Goal: Task Accomplishment & Management: Complete application form

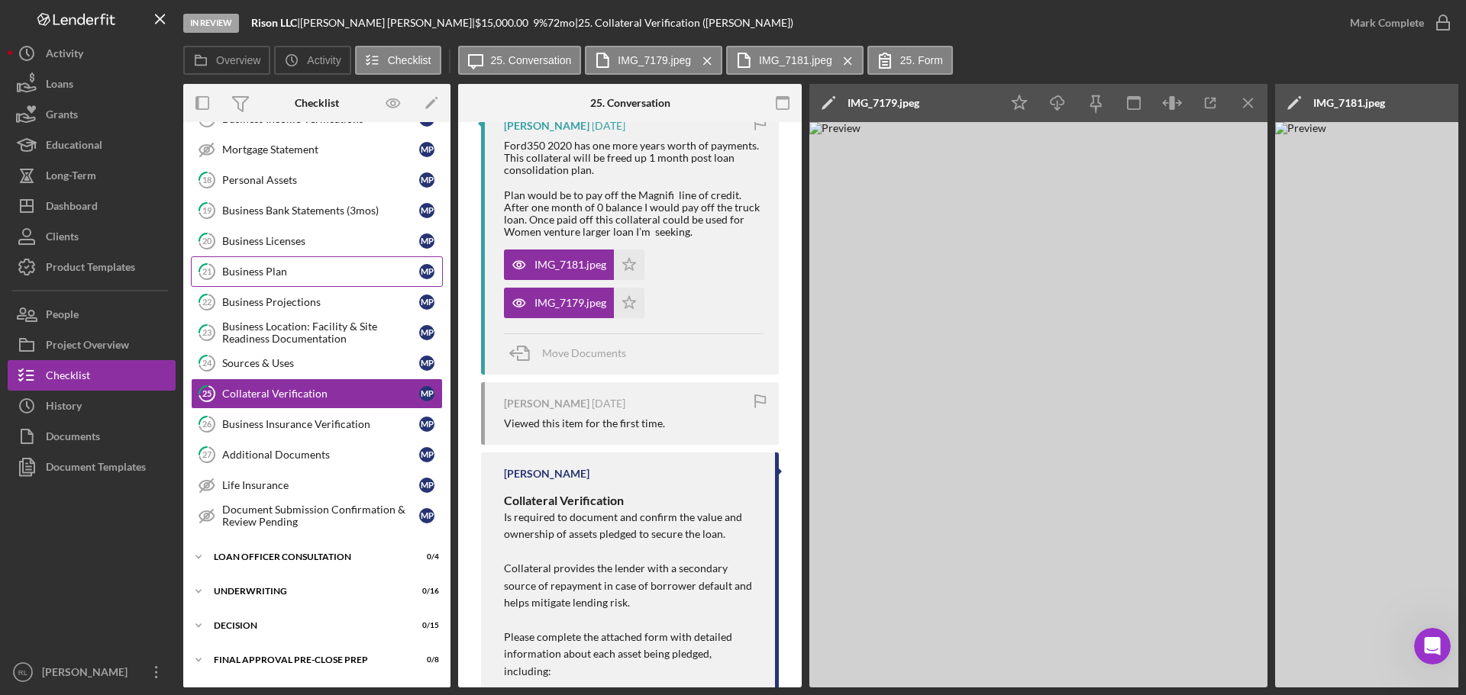
scroll to position [992, 0]
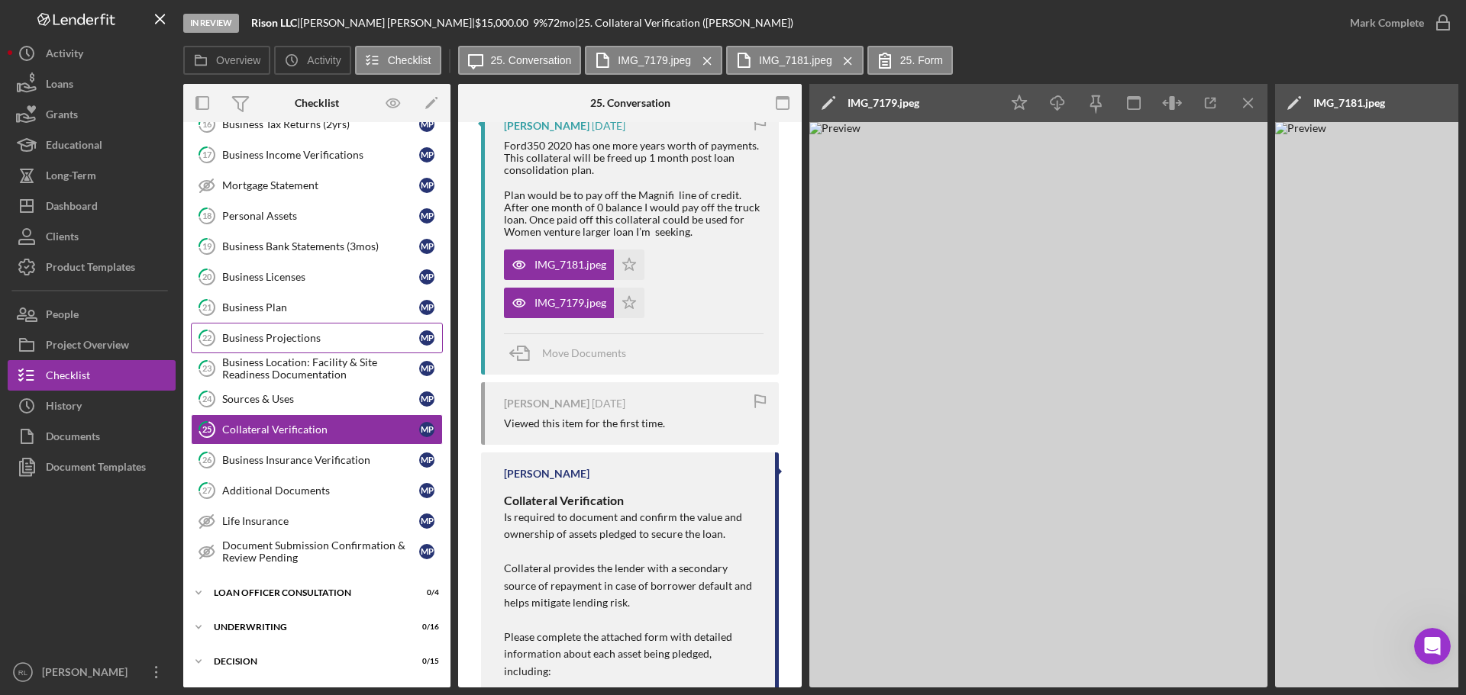
click at [302, 344] on div "Business Projections" at bounding box center [320, 338] width 197 height 12
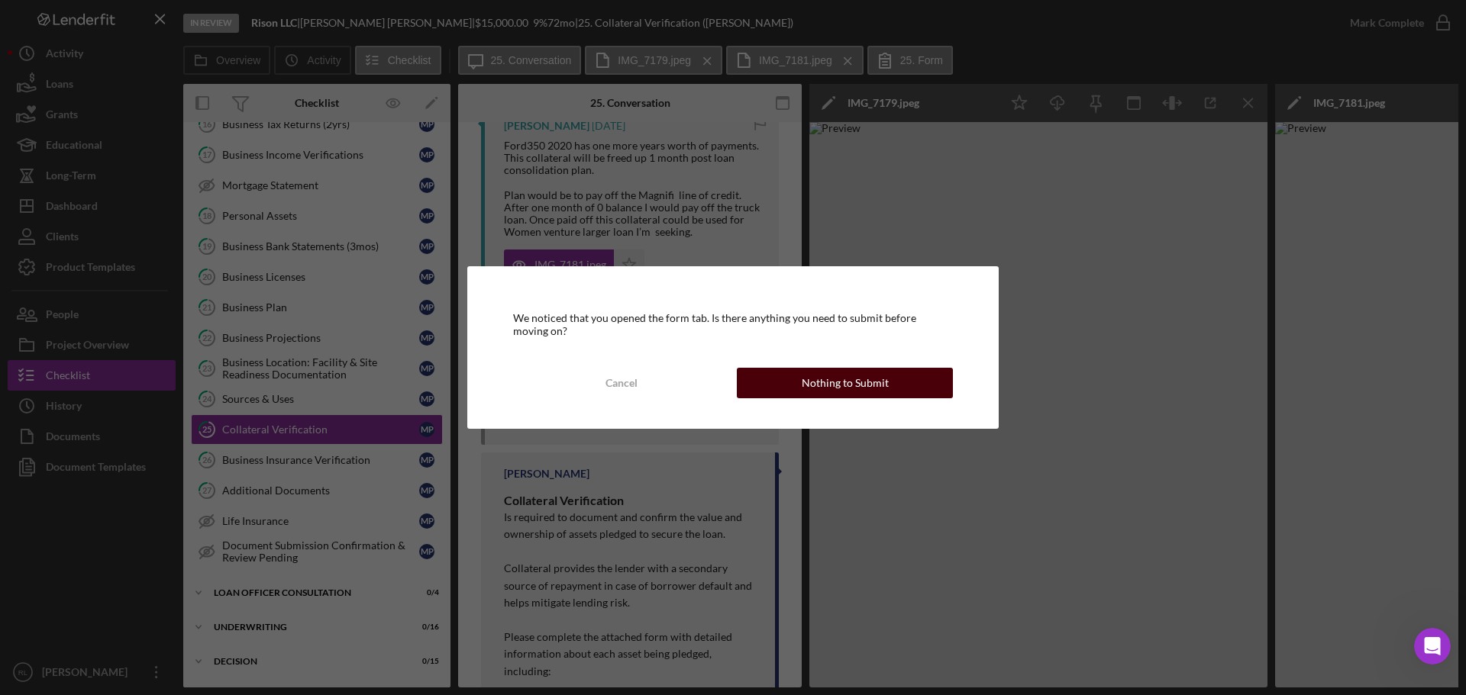
click at [868, 389] on div "Nothing to Submit" at bounding box center [845, 383] width 87 height 31
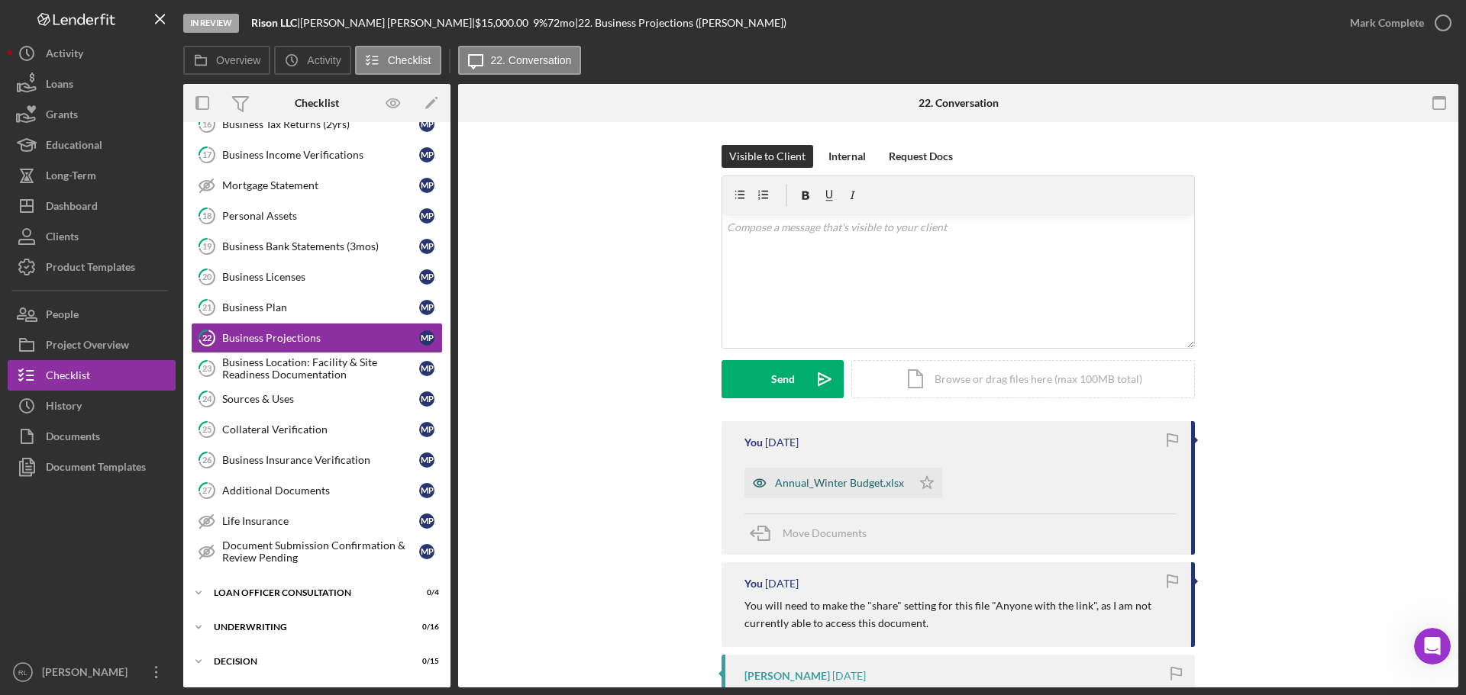
click at [837, 486] on div "Annual_Winter Budget.xlsx" at bounding box center [839, 483] width 129 height 12
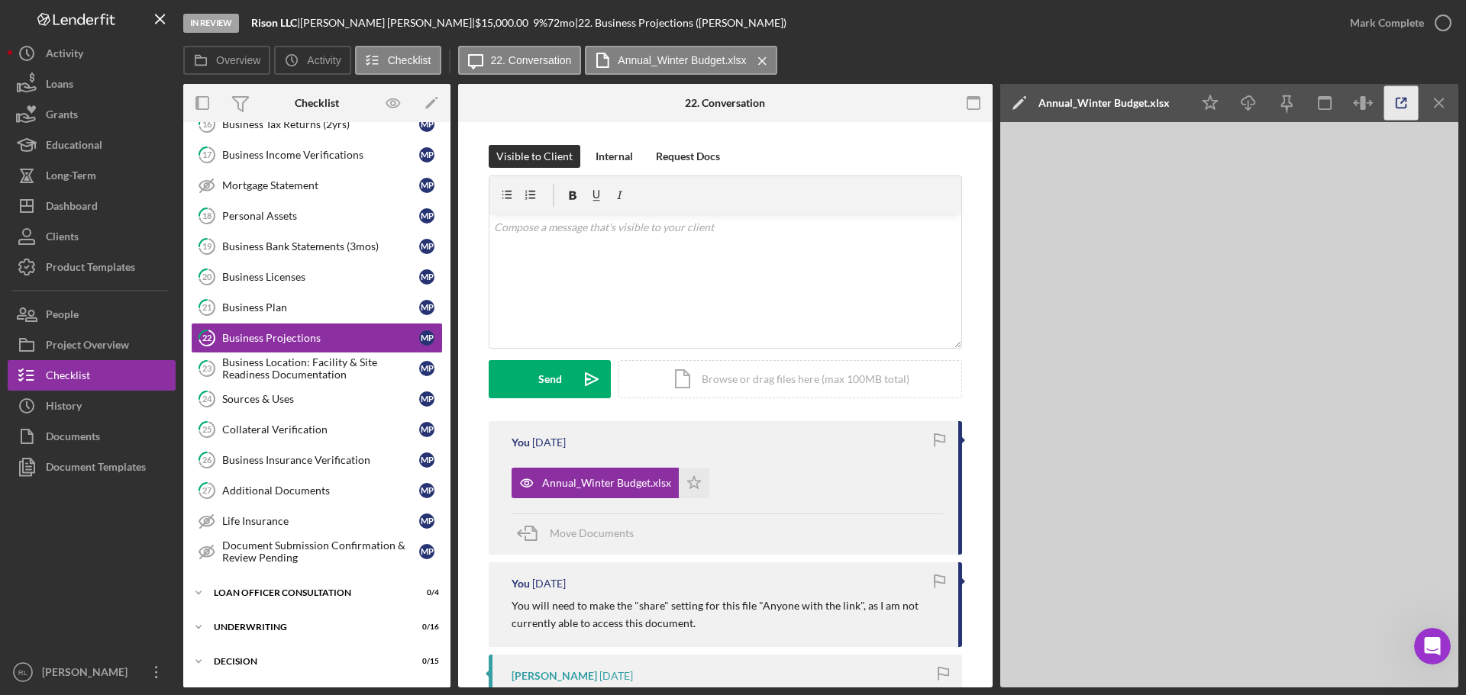
click at [1392, 99] on icon "button" at bounding box center [1401, 103] width 34 height 34
click at [292, 496] on div "Additional Documents" at bounding box center [320, 491] width 197 height 12
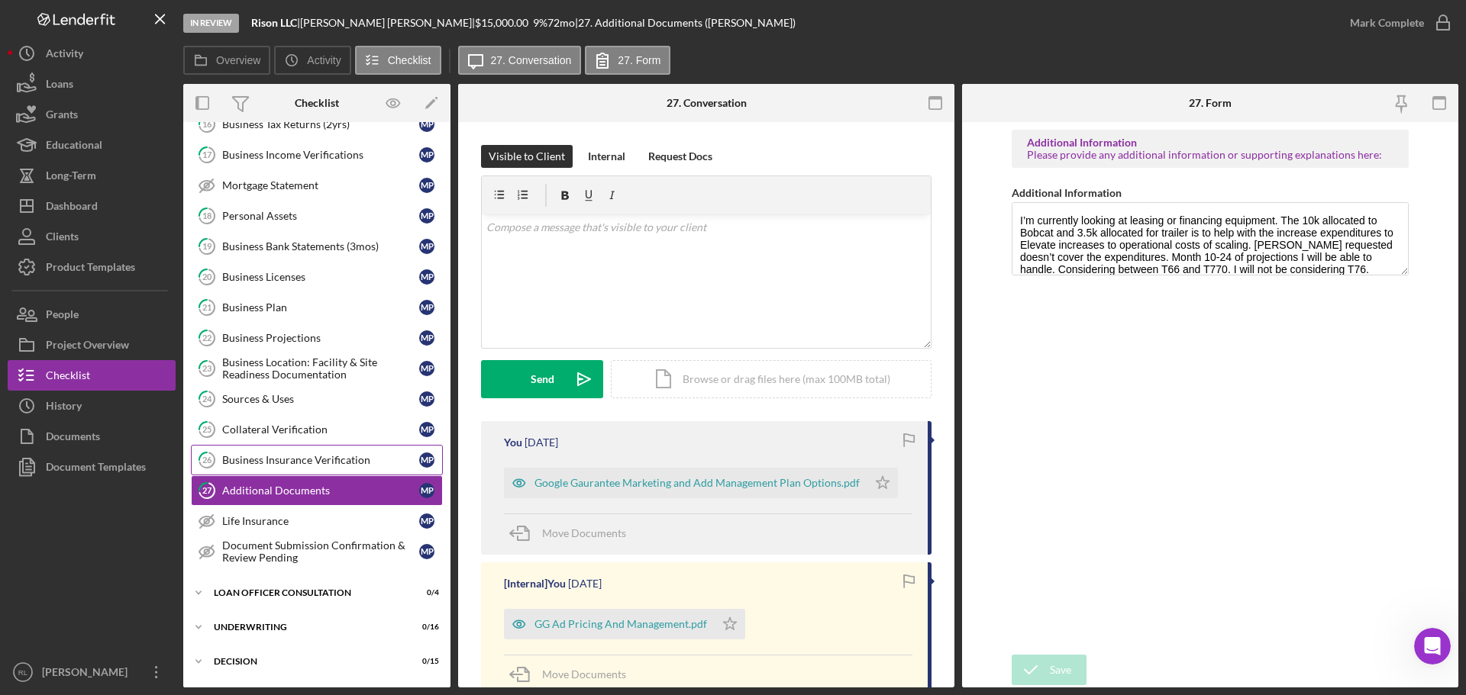
click at [290, 456] on div "Business Insurance Verification" at bounding box center [320, 460] width 197 height 12
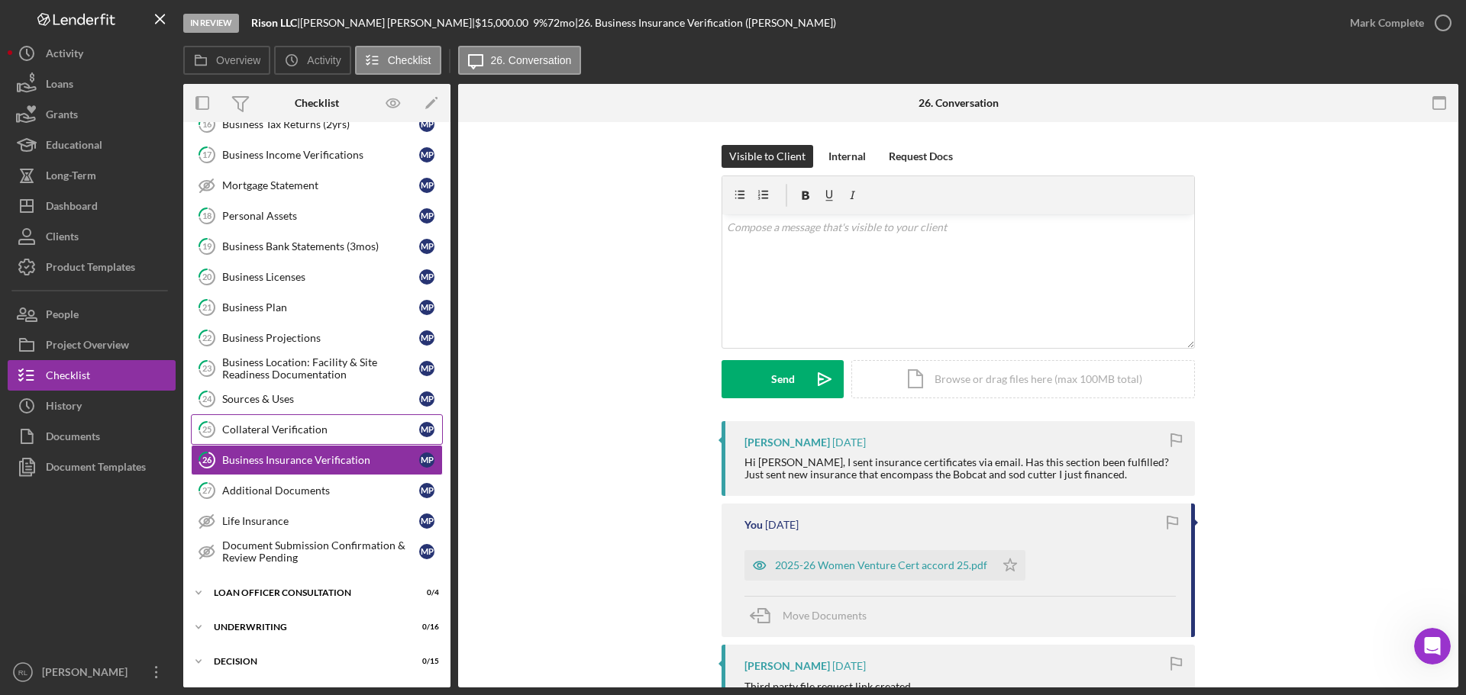
click at [213, 418] on icon "25" at bounding box center [207, 430] width 38 height 38
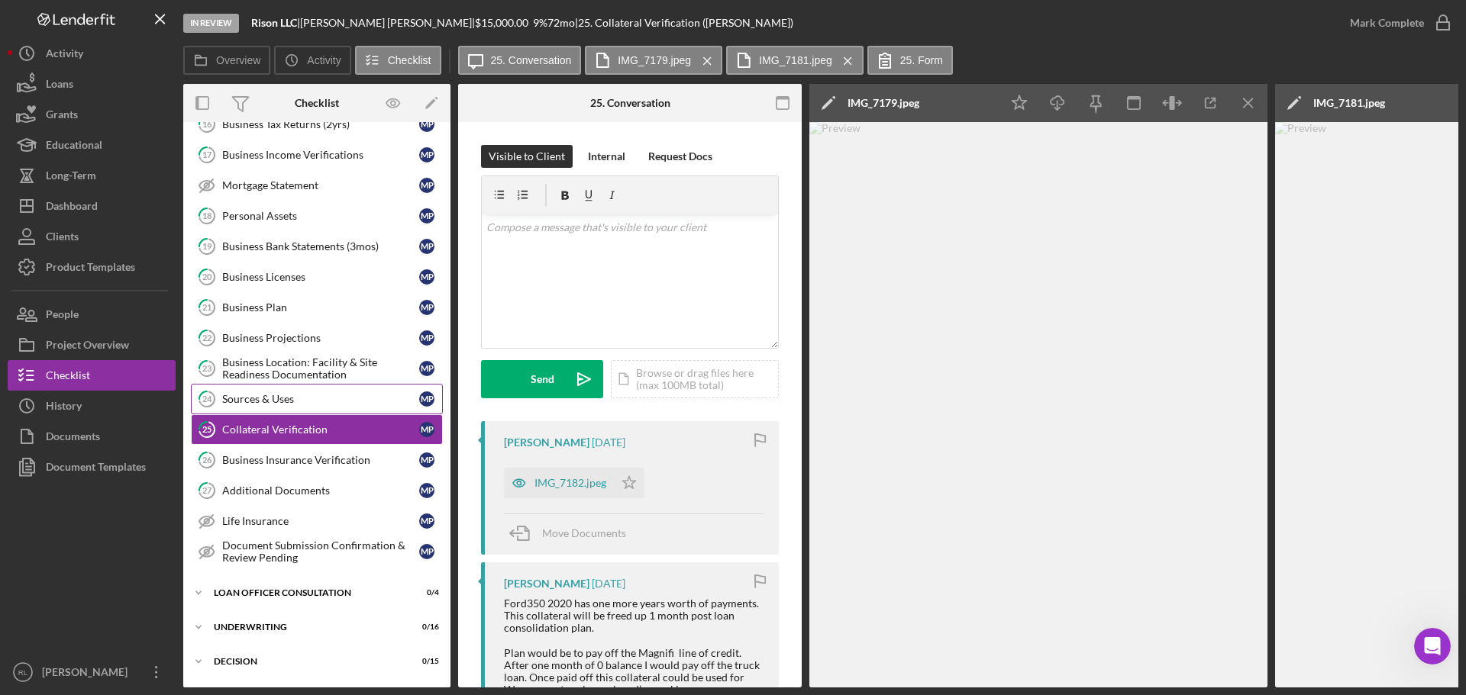
click at [266, 389] on link "24 Sources & Uses M P" at bounding box center [317, 399] width 252 height 31
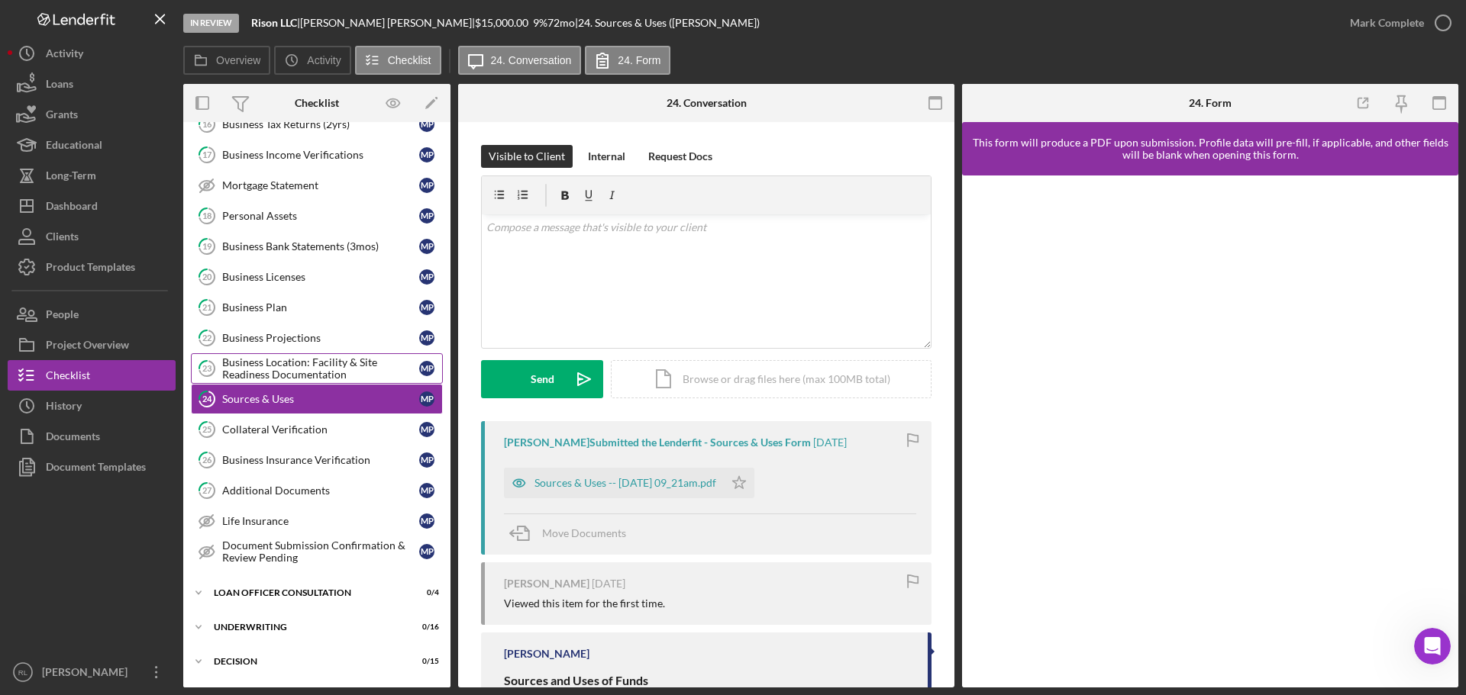
click at [272, 369] on div "Business Location: Facility & Site Readiness Documentation" at bounding box center [320, 369] width 197 height 24
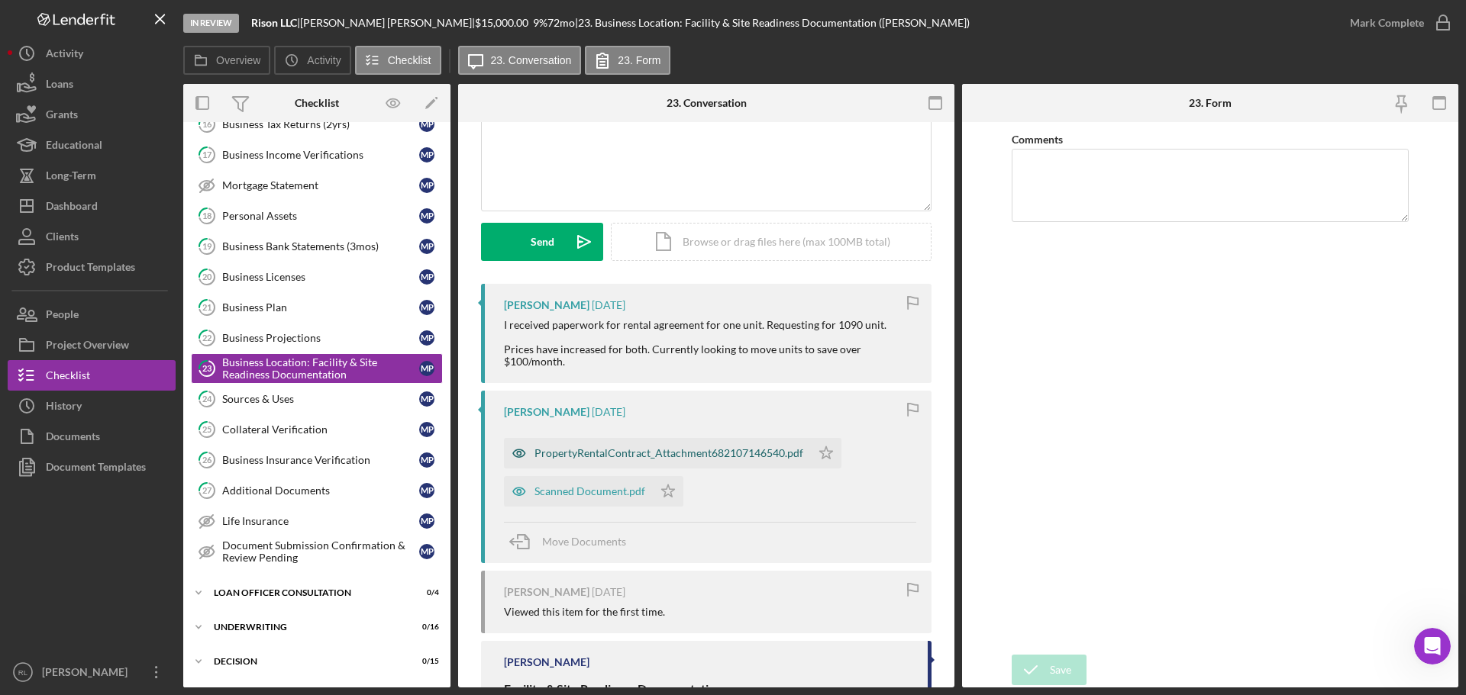
scroll to position [76, 0]
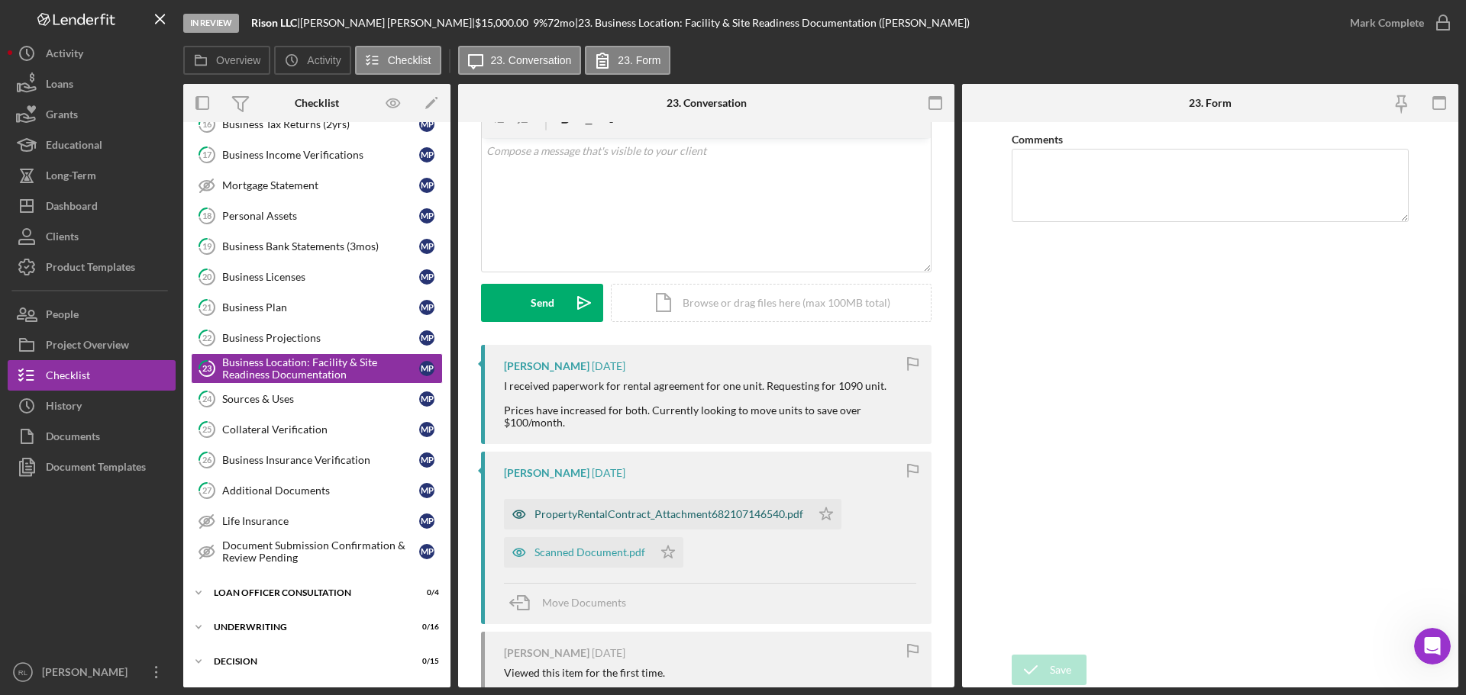
click at [603, 511] on div "PropertyRentalContract_Attachment682107146540.pdf" at bounding box center [668, 514] width 269 height 12
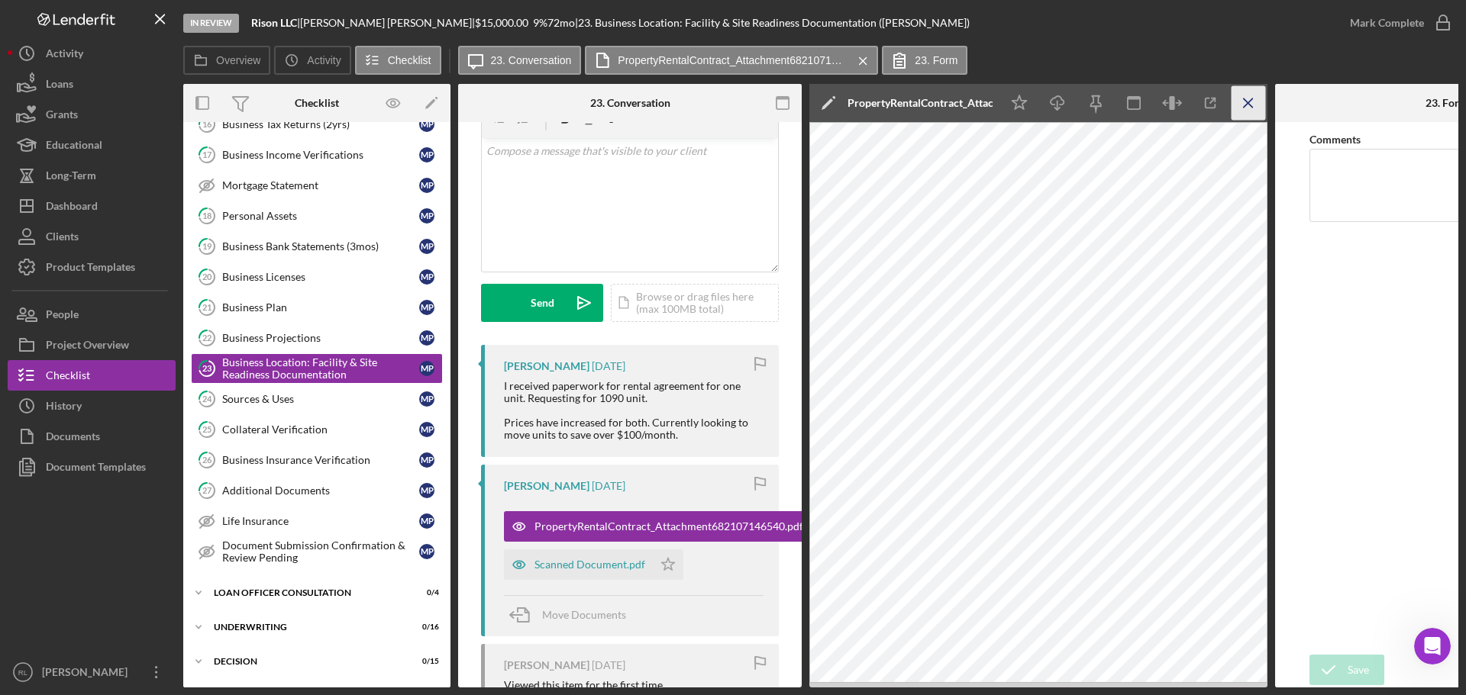
click at [1245, 109] on icon "Icon/Menu Close" at bounding box center [1248, 103] width 34 height 34
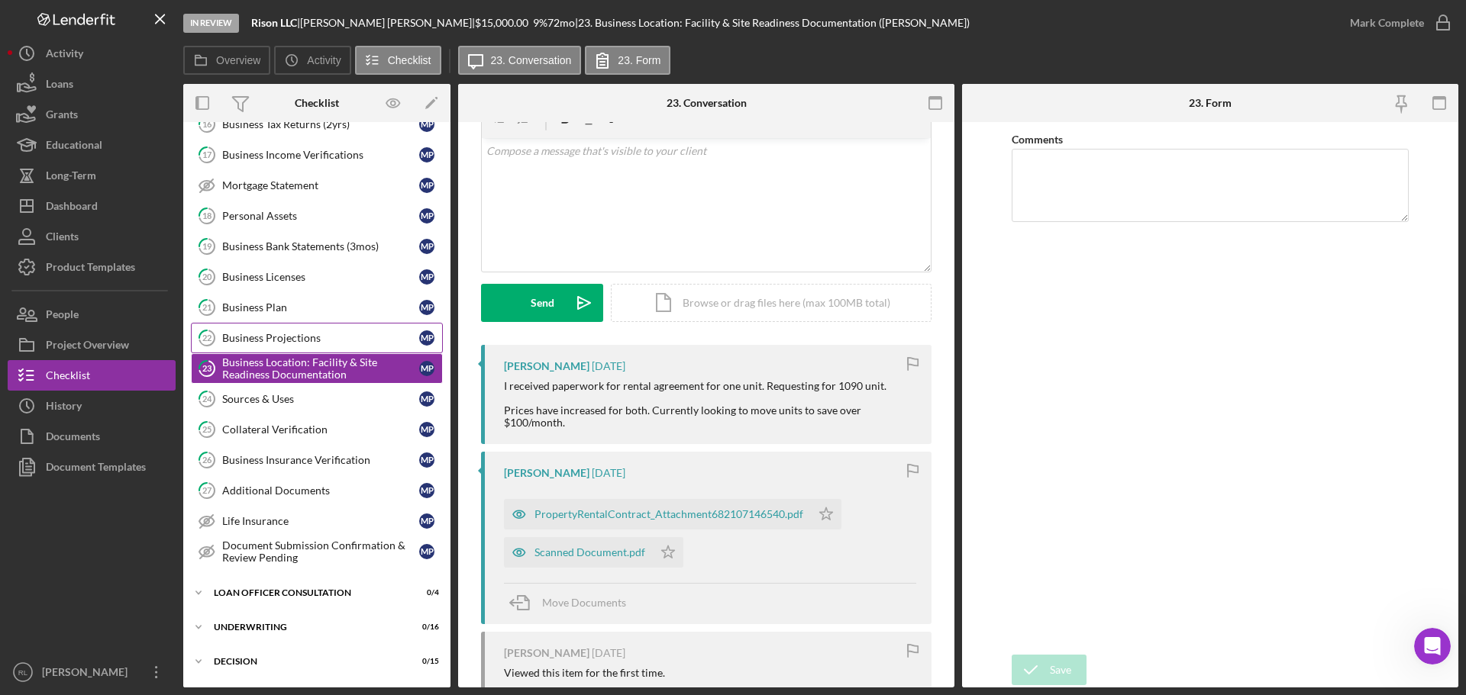
click at [291, 340] on div "Business Projections" at bounding box center [320, 338] width 197 height 12
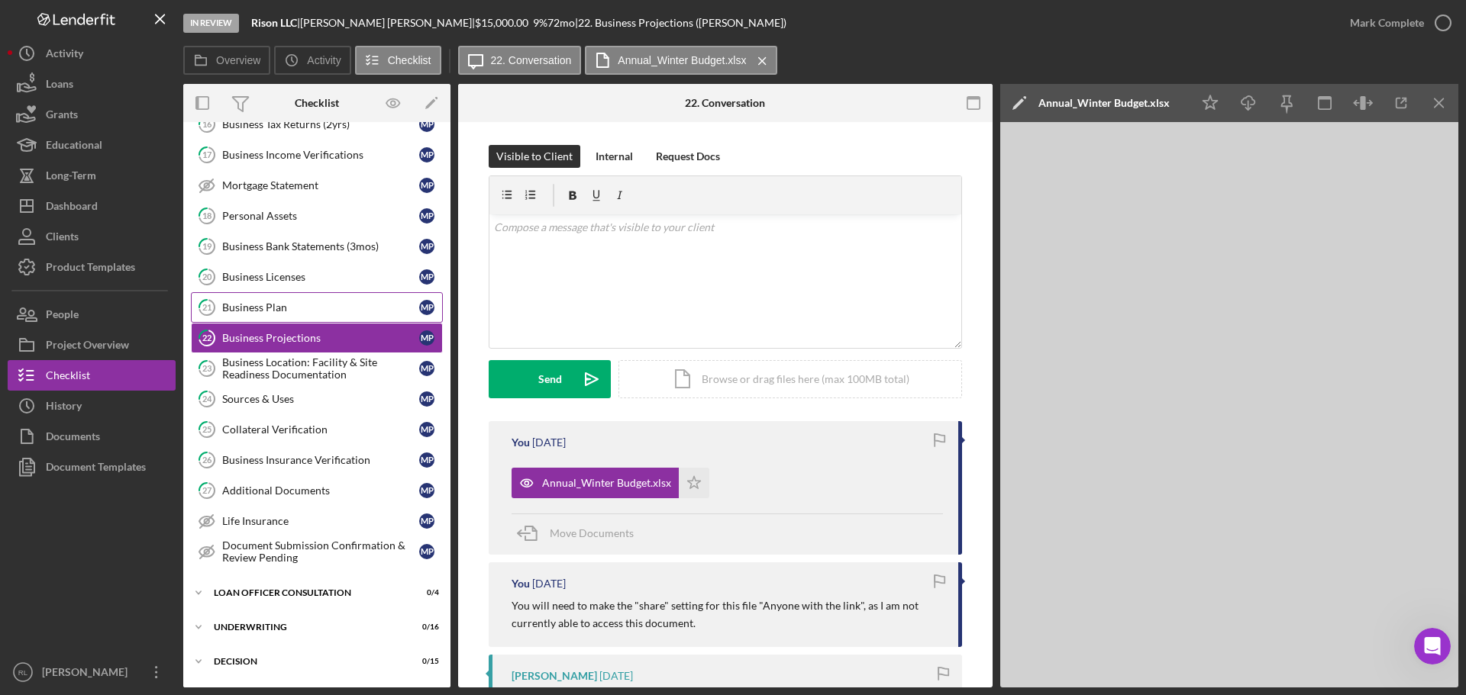
click at [244, 299] on link "21 Business Plan M P" at bounding box center [317, 307] width 252 height 31
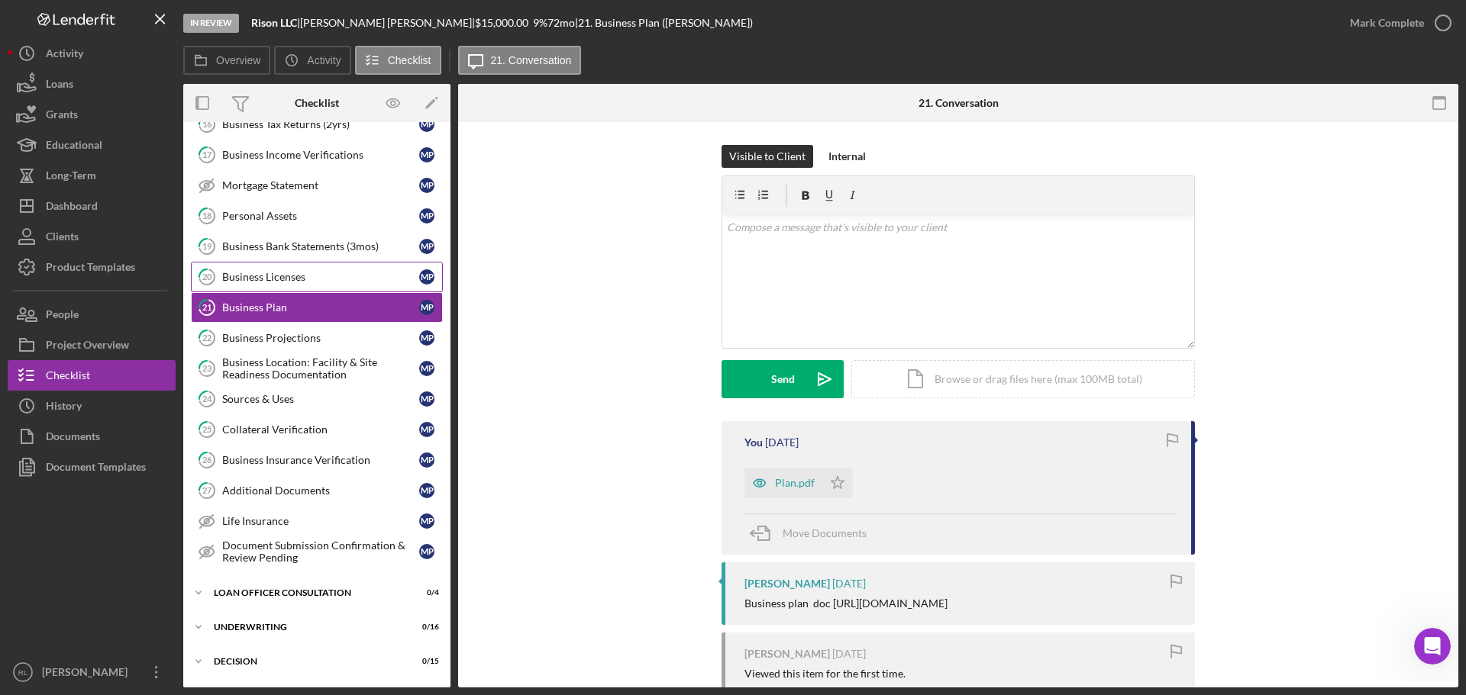
click at [285, 272] on div "Business Licenses" at bounding box center [320, 277] width 197 height 12
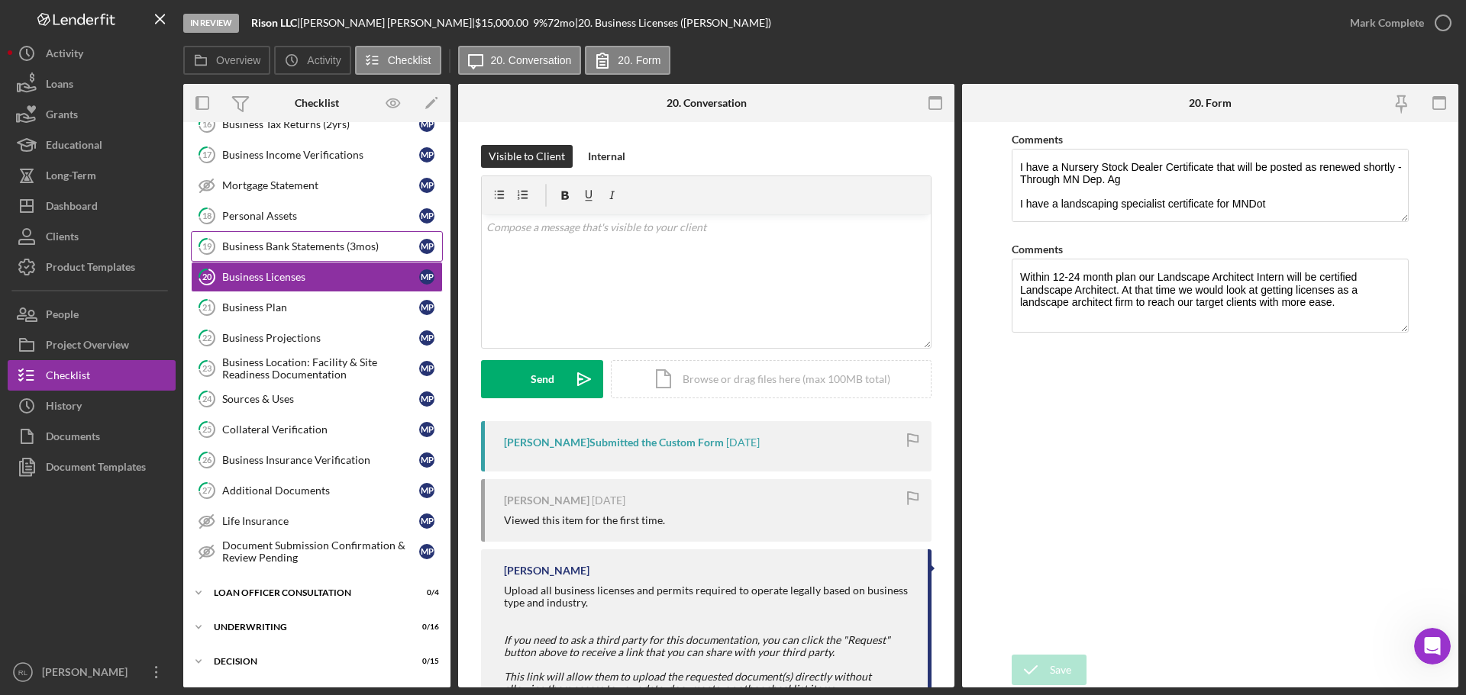
click at [299, 252] on div "Business Bank Statements (3mos)" at bounding box center [320, 246] width 197 height 12
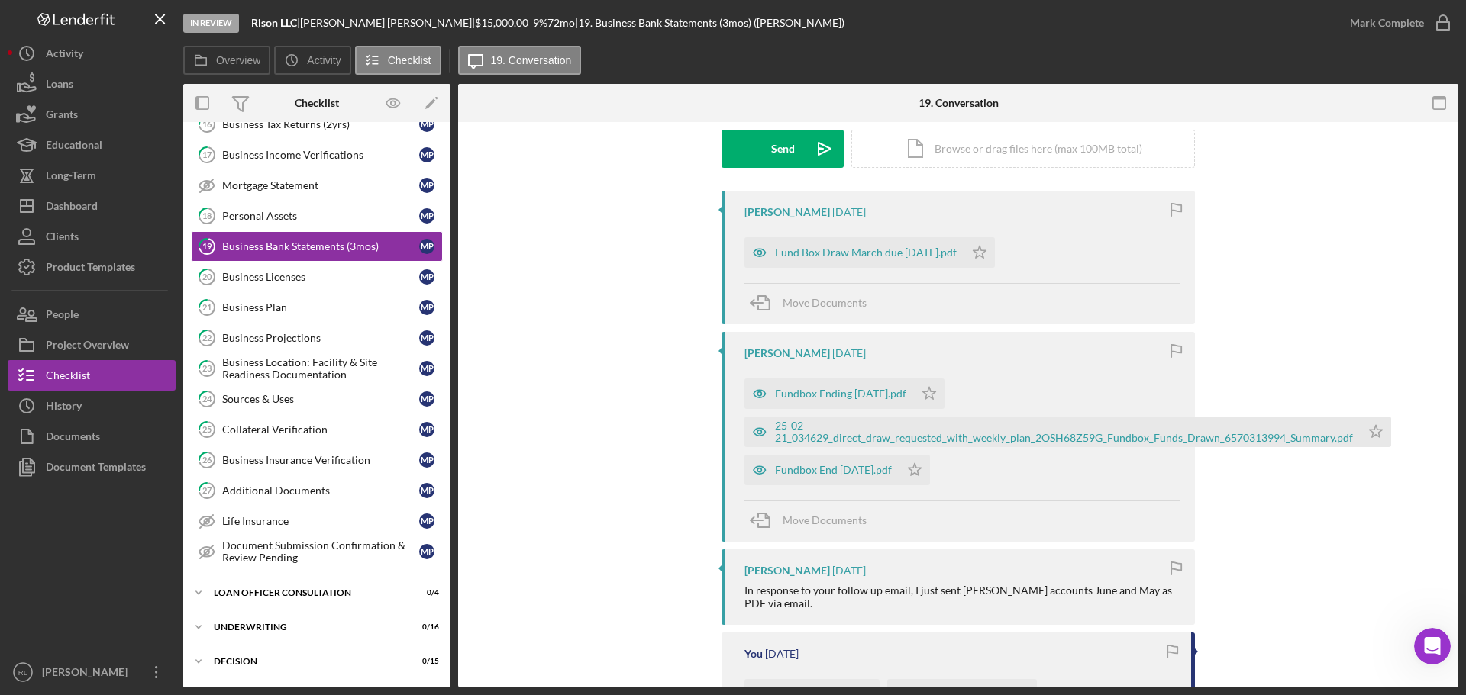
scroll to position [229, 0]
click at [303, 227] on link "18 Personal Assets M P" at bounding box center [317, 216] width 252 height 31
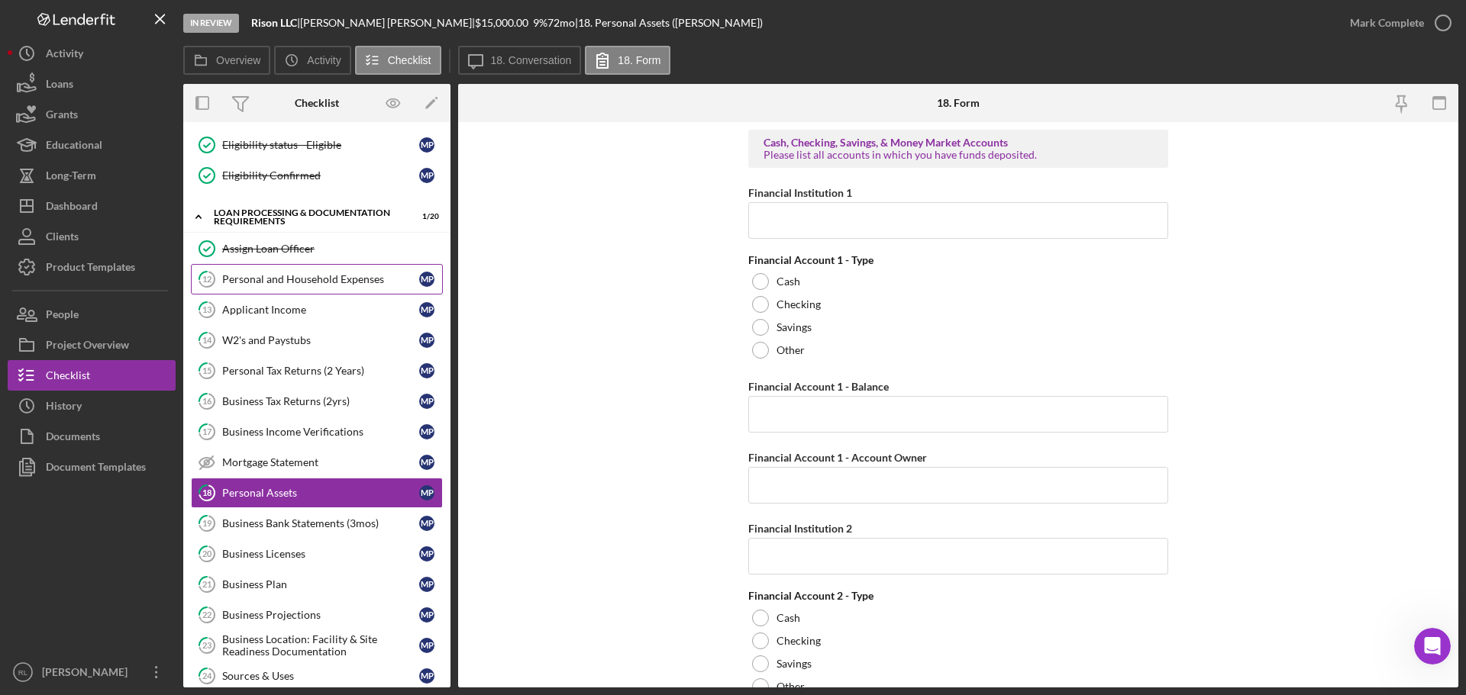
scroll to position [687, 0]
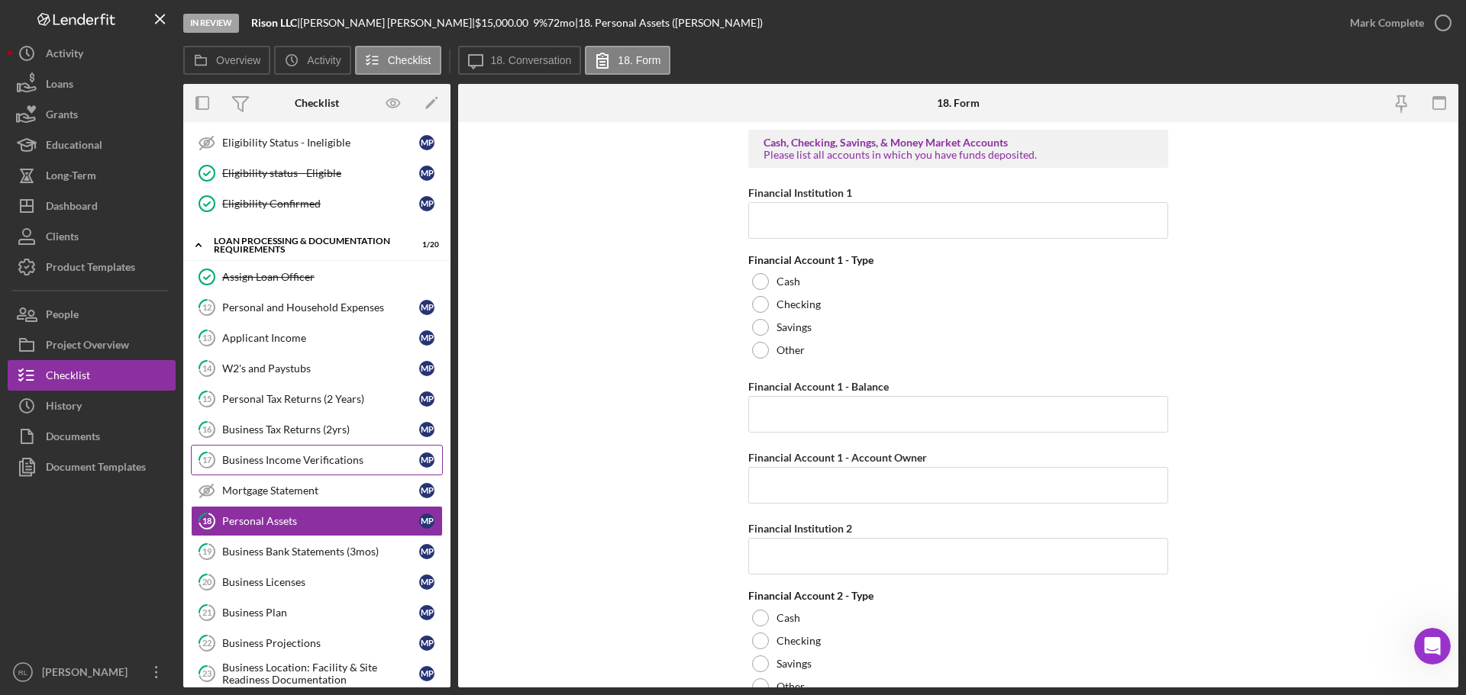
click at [282, 463] on div "Business Income Verifications" at bounding box center [320, 460] width 197 height 12
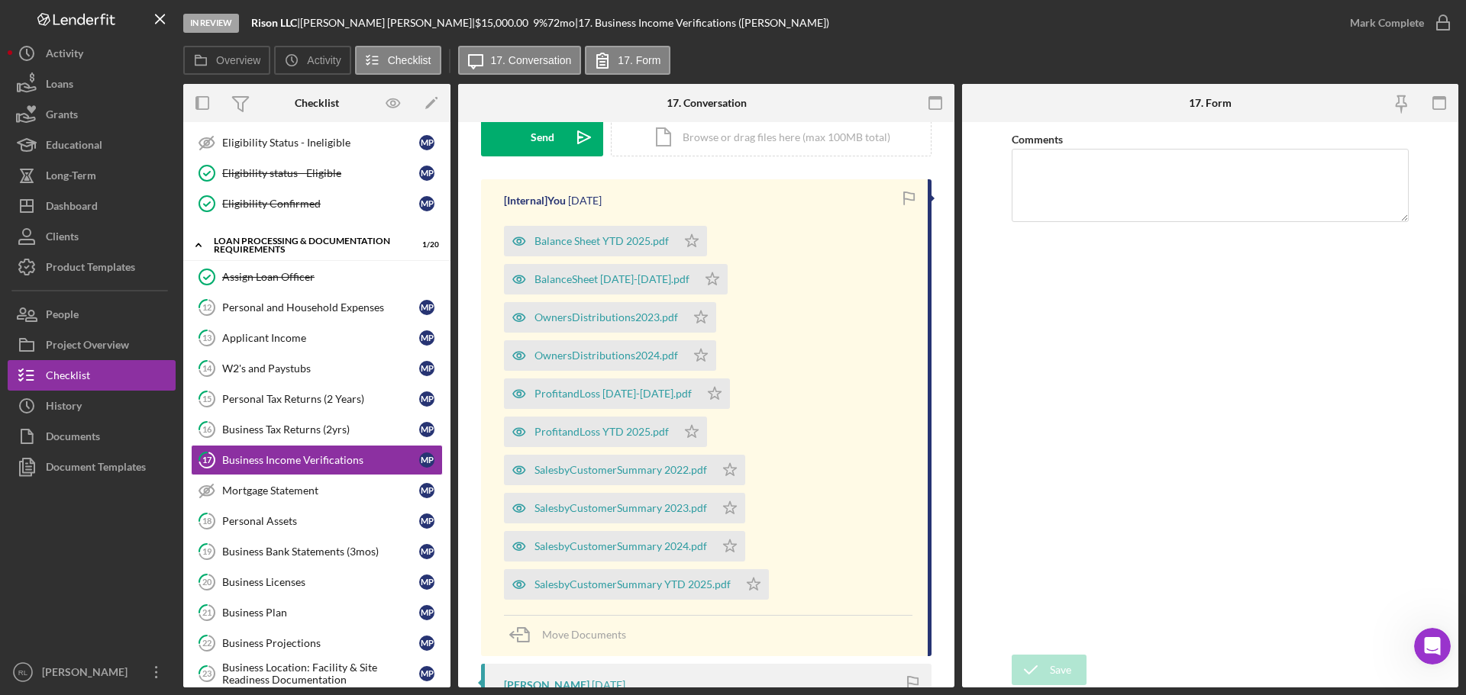
scroll to position [305, 0]
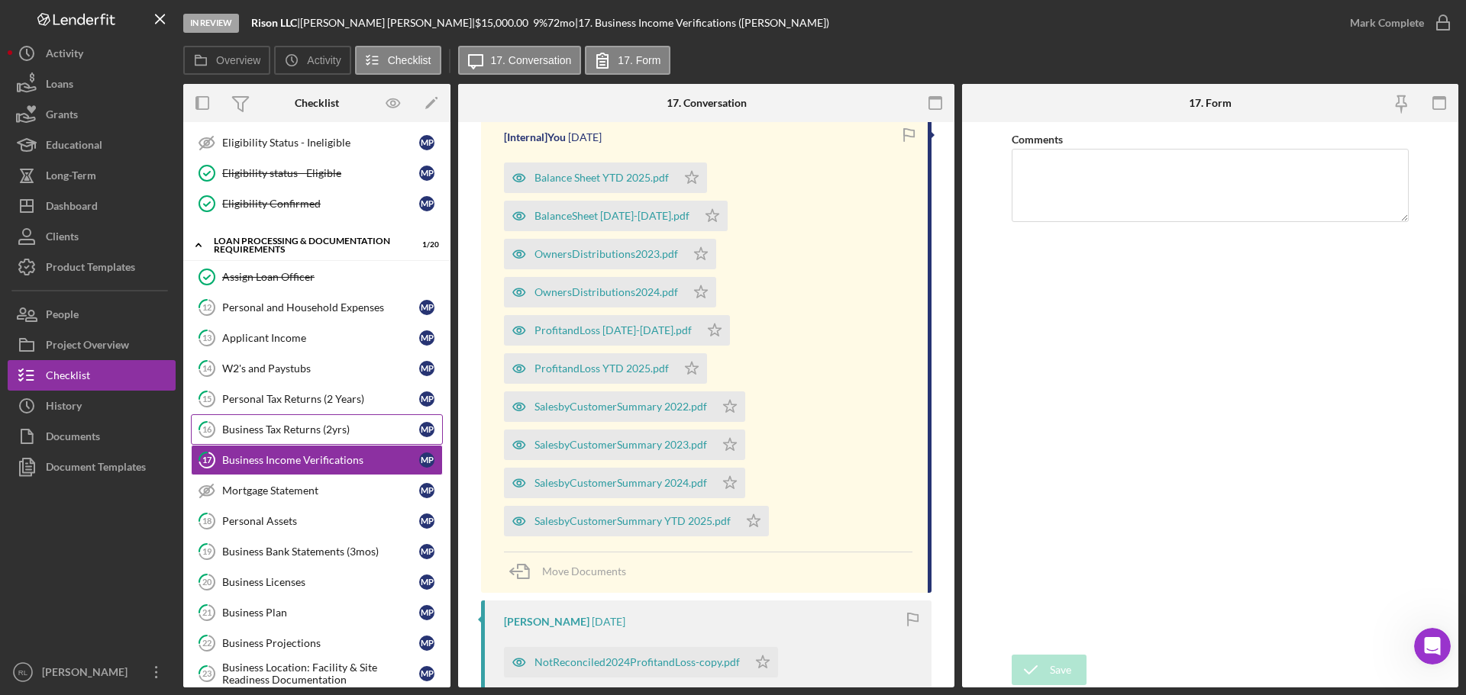
click at [277, 424] on div "Business Tax Returns (2yrs)" at bounding box center [320, 430] width 197 height 12
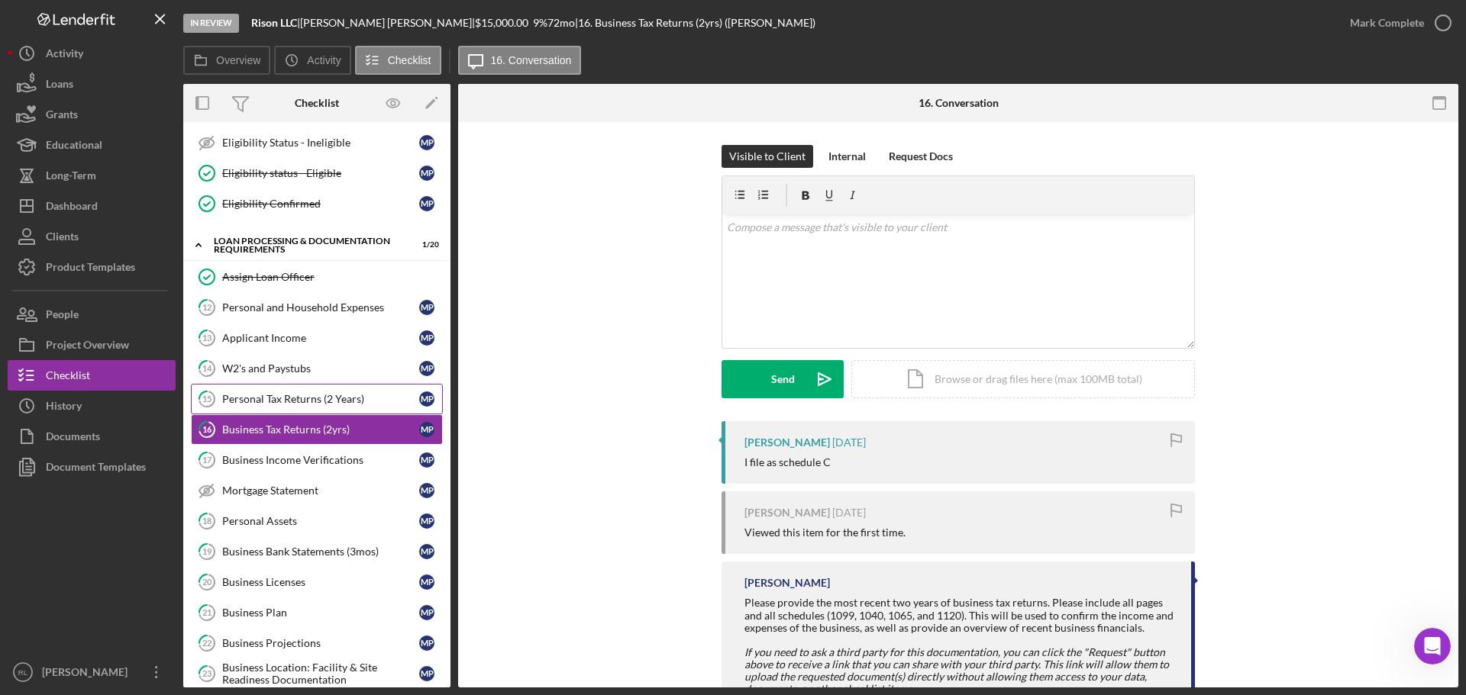
click at [275, 414] on link "15 Personal Tax Returns (2 Years) M P" at bounding box center [317, 399] width 252 height 31
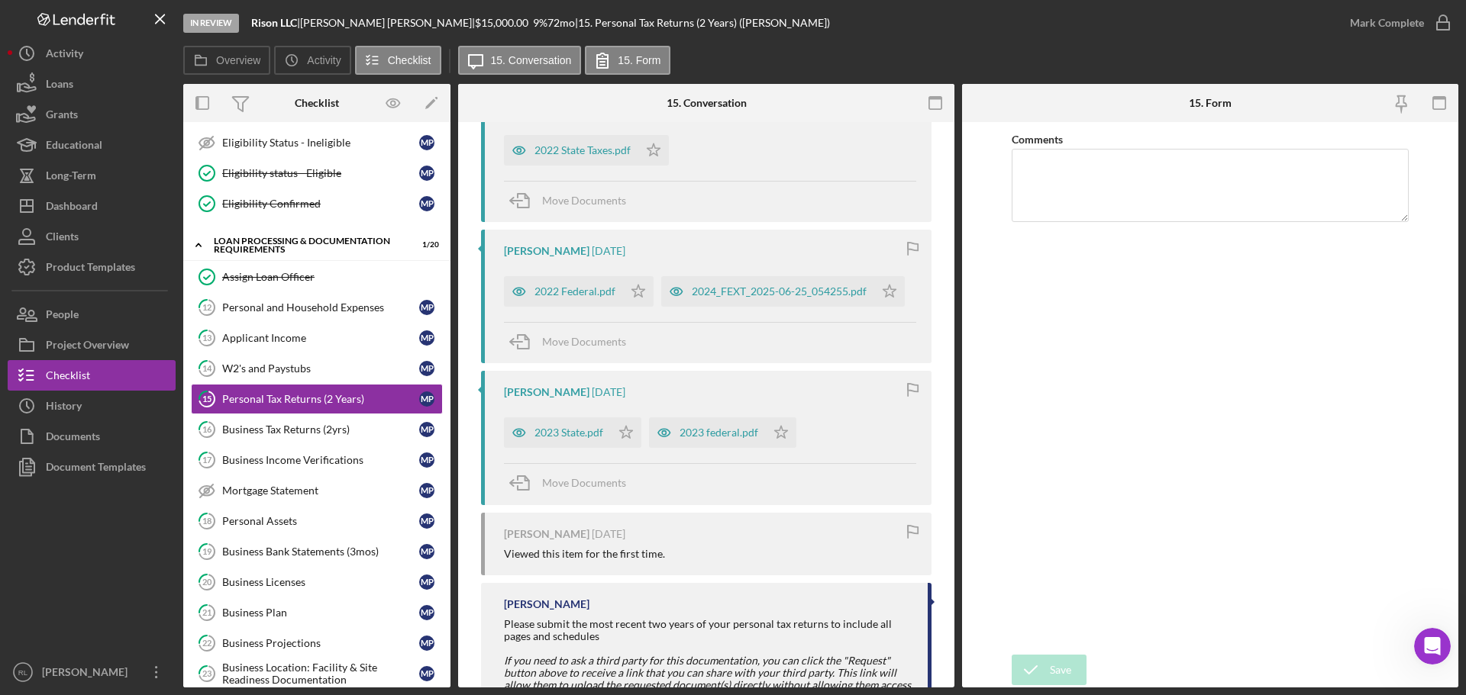
scroll to position [382, 0]
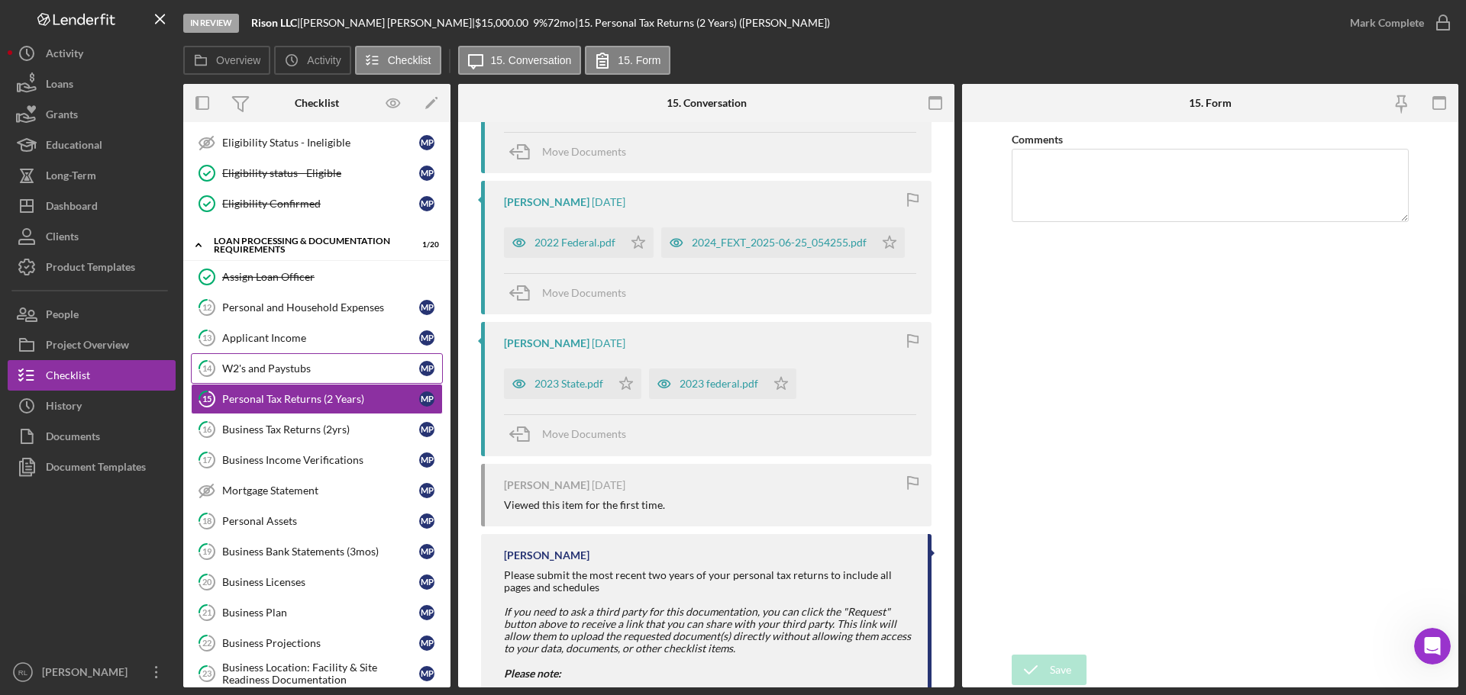
click at [234, 363] on div "W2's and Paystubs" at bounding box center [320, 369] width 197 height 12
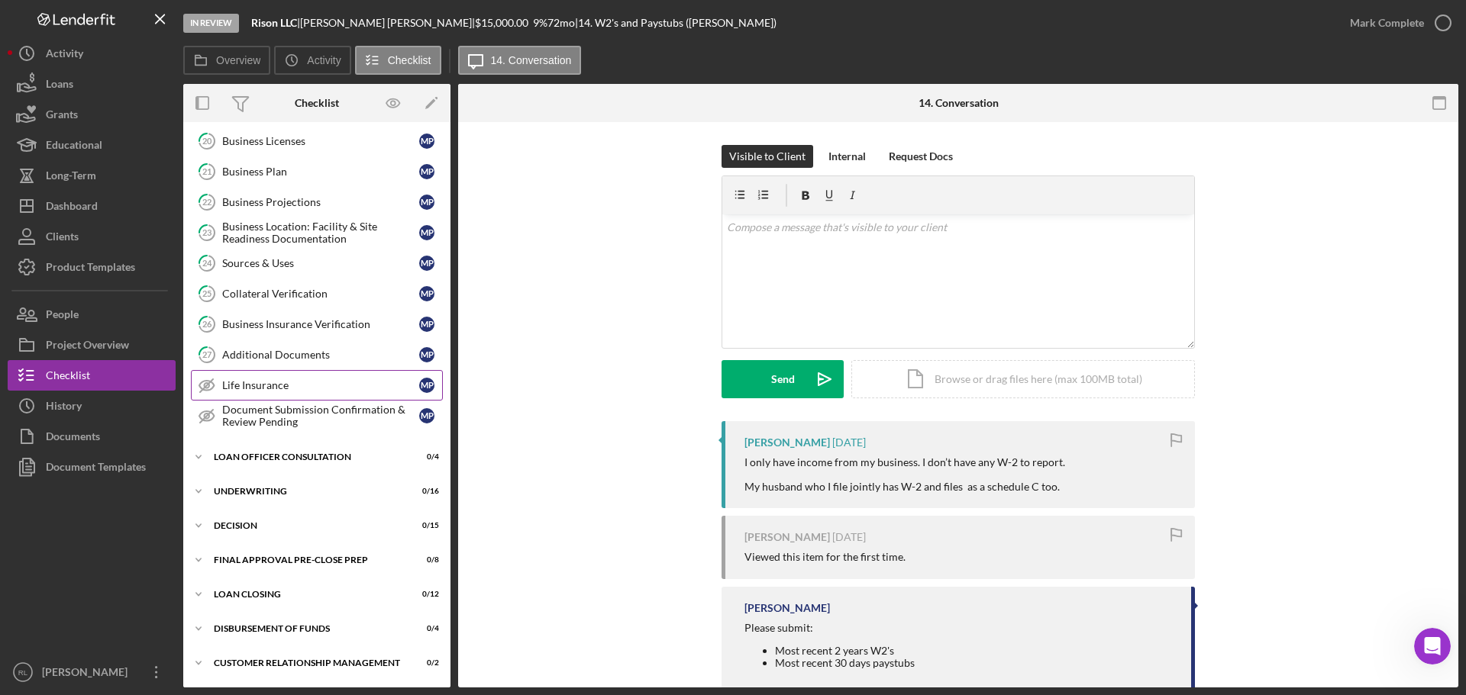
scroll to position [1196, 0]
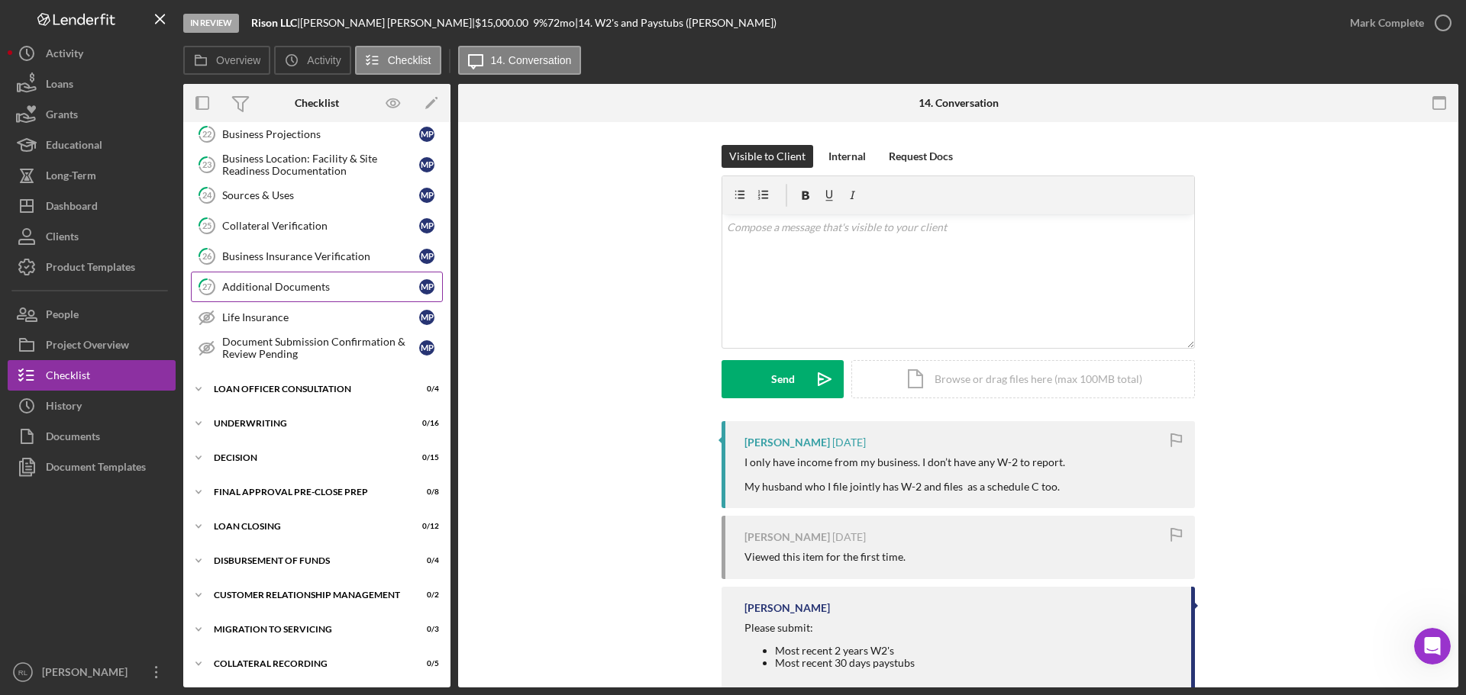
click at [265, 281] on div "Additional Documents" at bounding box center [320, 287] width 197 height 12
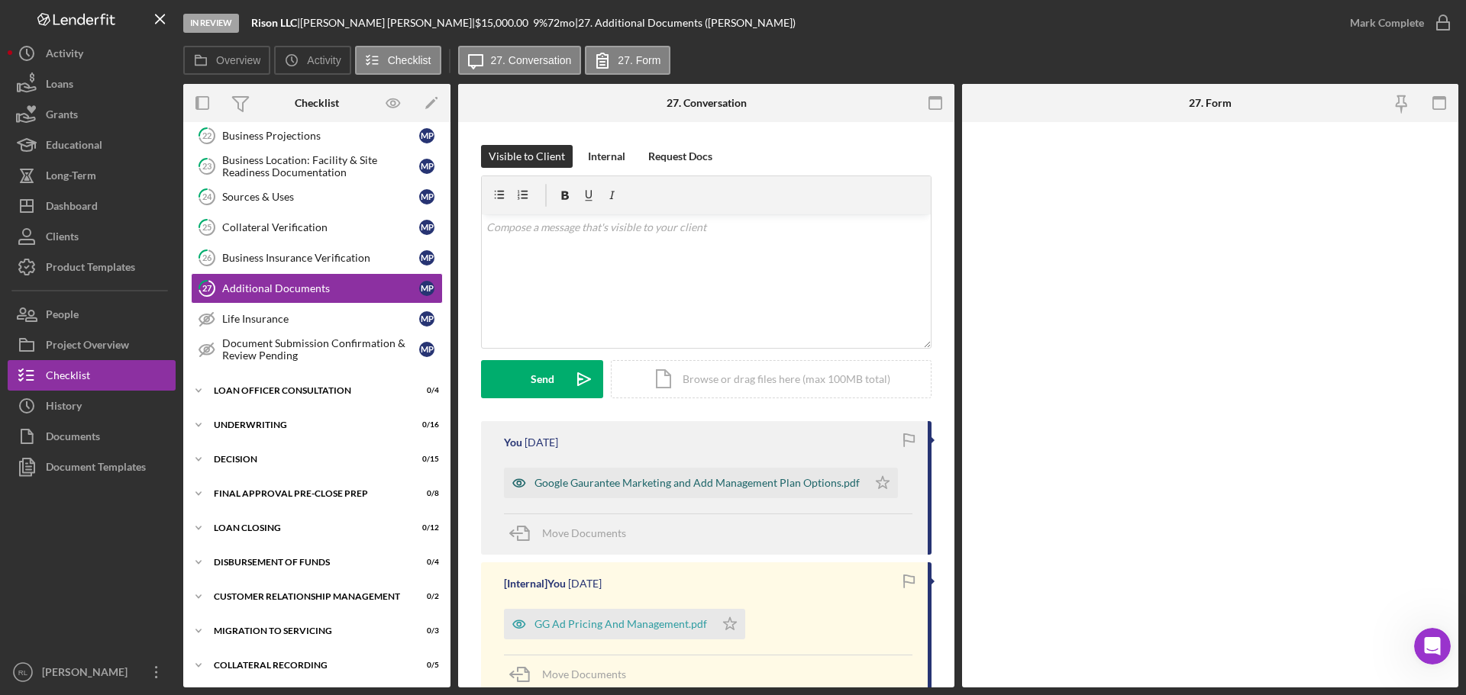
scroll to position [1196, 0]
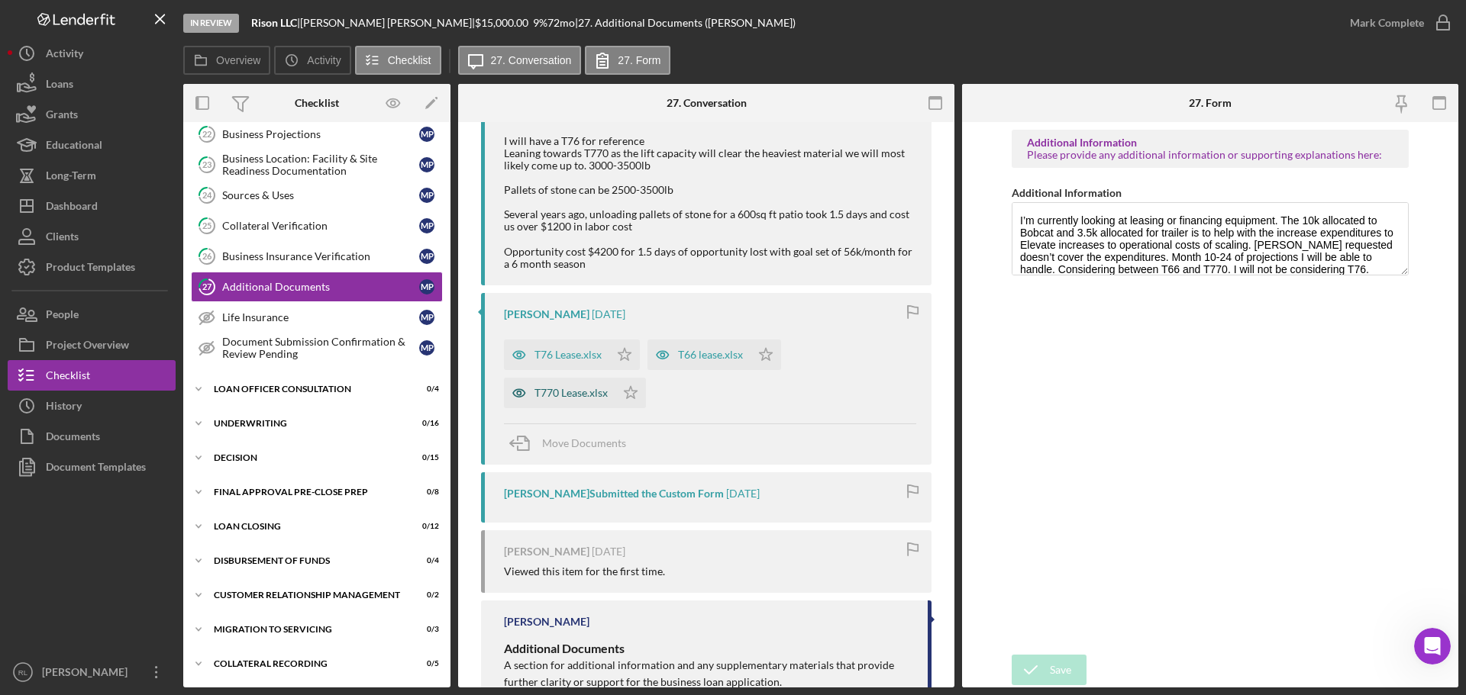
click at [572, 401] on div "T770 Lease.xlsx" at bounding box center [559, 393] width 111 height 31
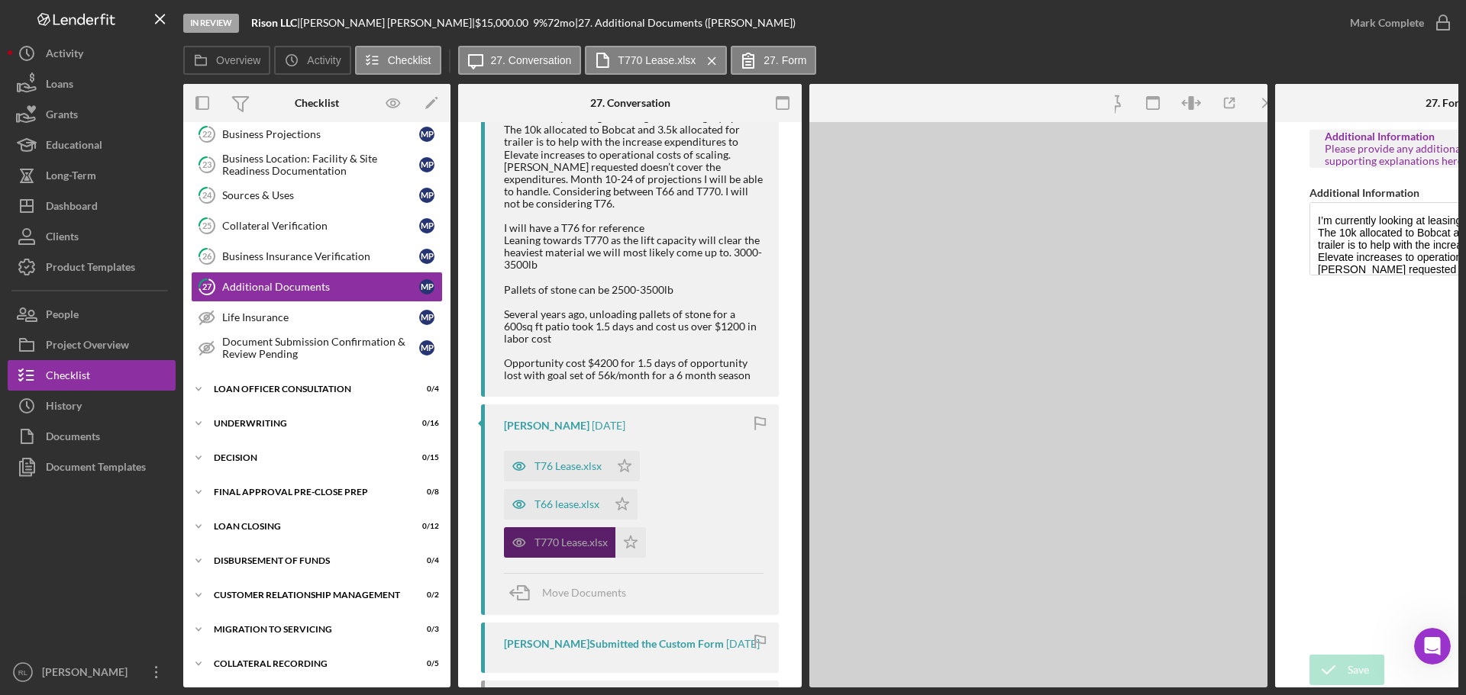
scroll to position [1589, 0]
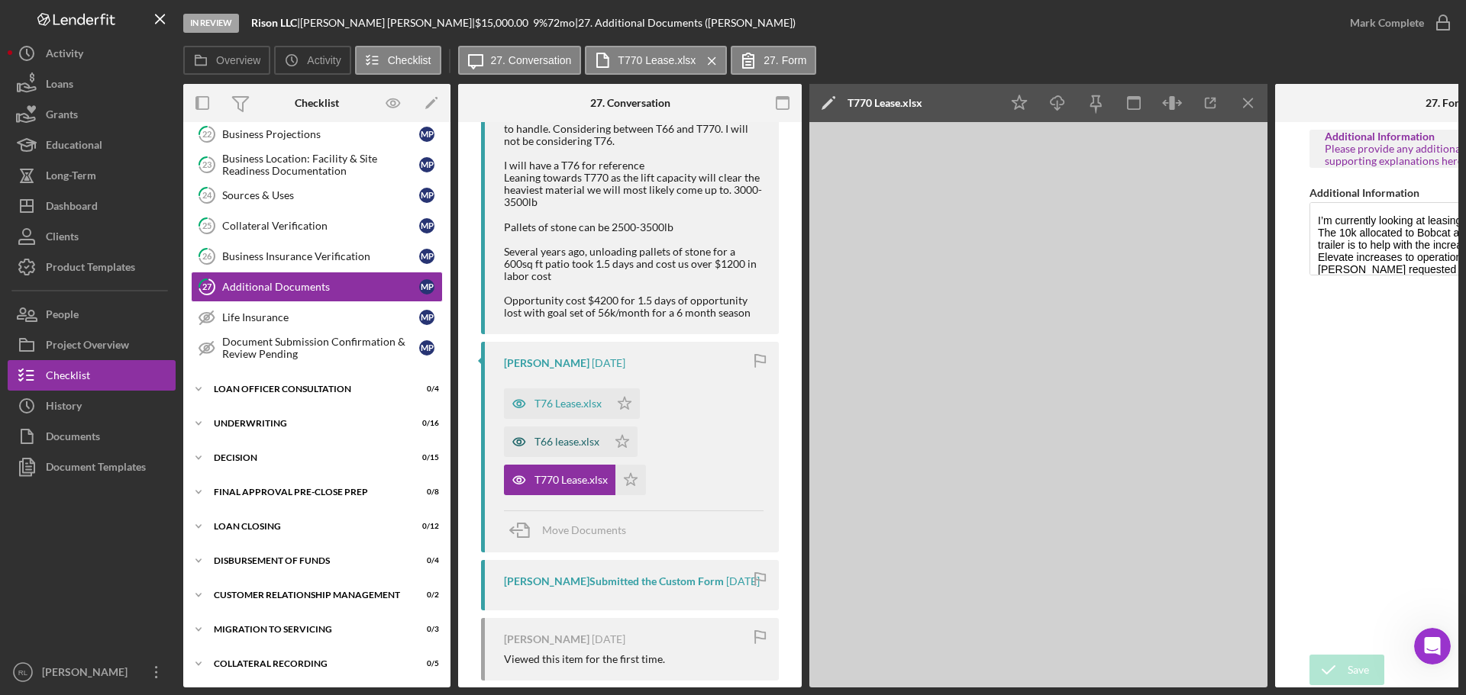
click at [553, 457] on div "T66 lease.xlsx" at bounding box center [555, 442] width 103 height 31
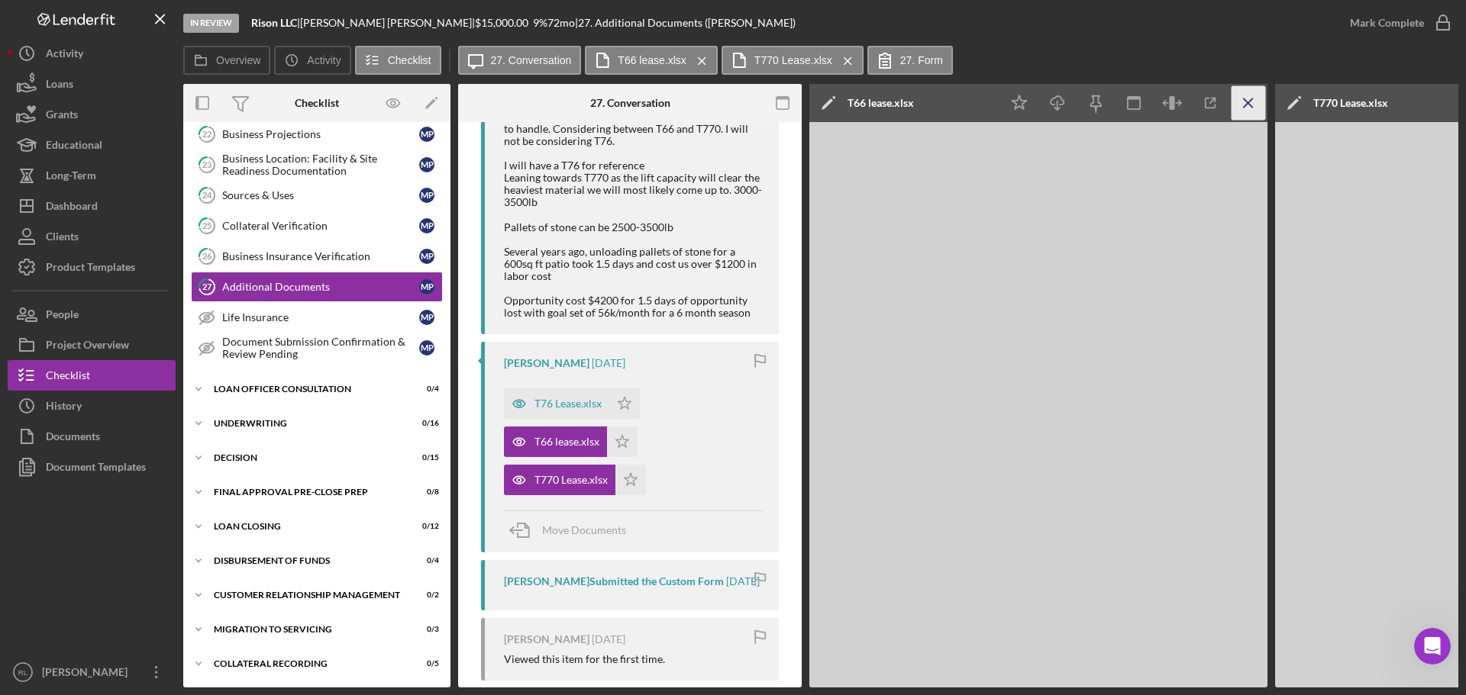
click at [1240, 98] on icon "Icon/Menu Close" at bounding box center [1248, 103] width 34 height 34
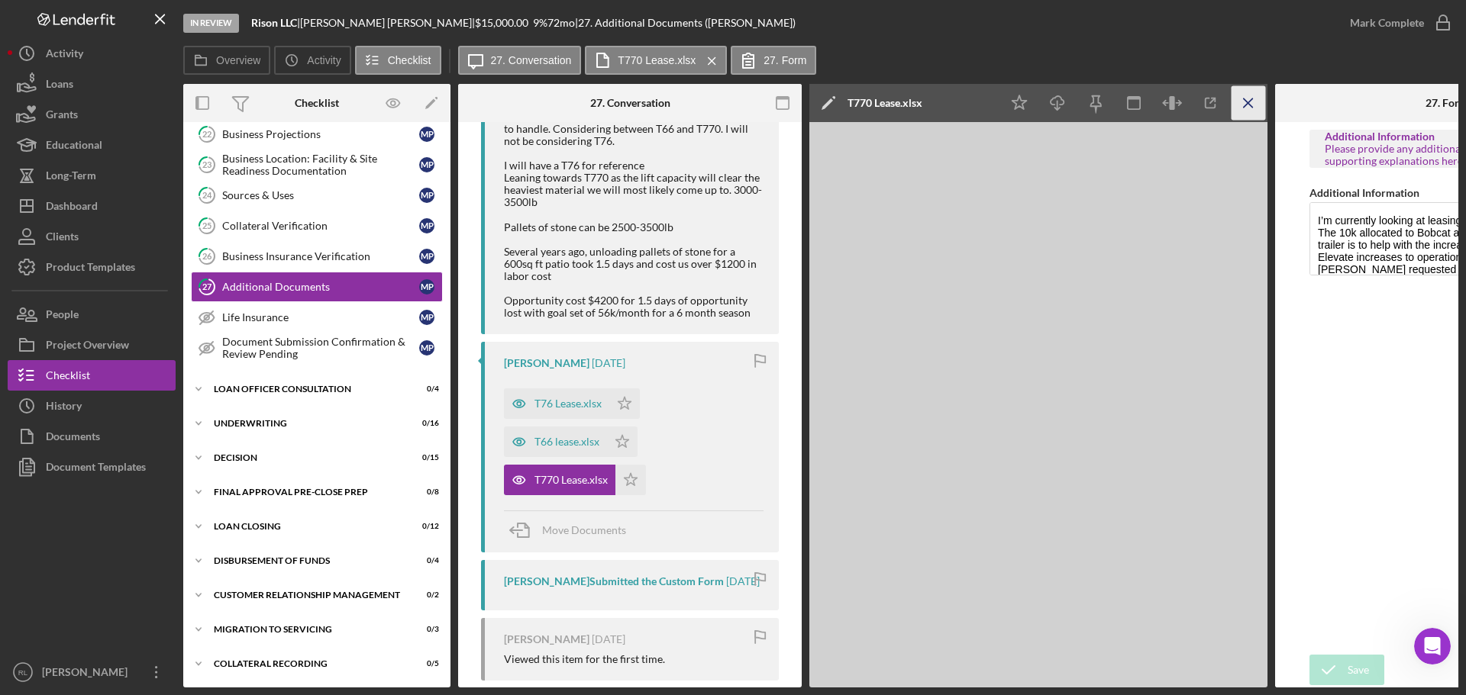
click at [1245, 98] on icon "Icon/Menu Close" at bounding box center [1248, 103] width 34 height 34
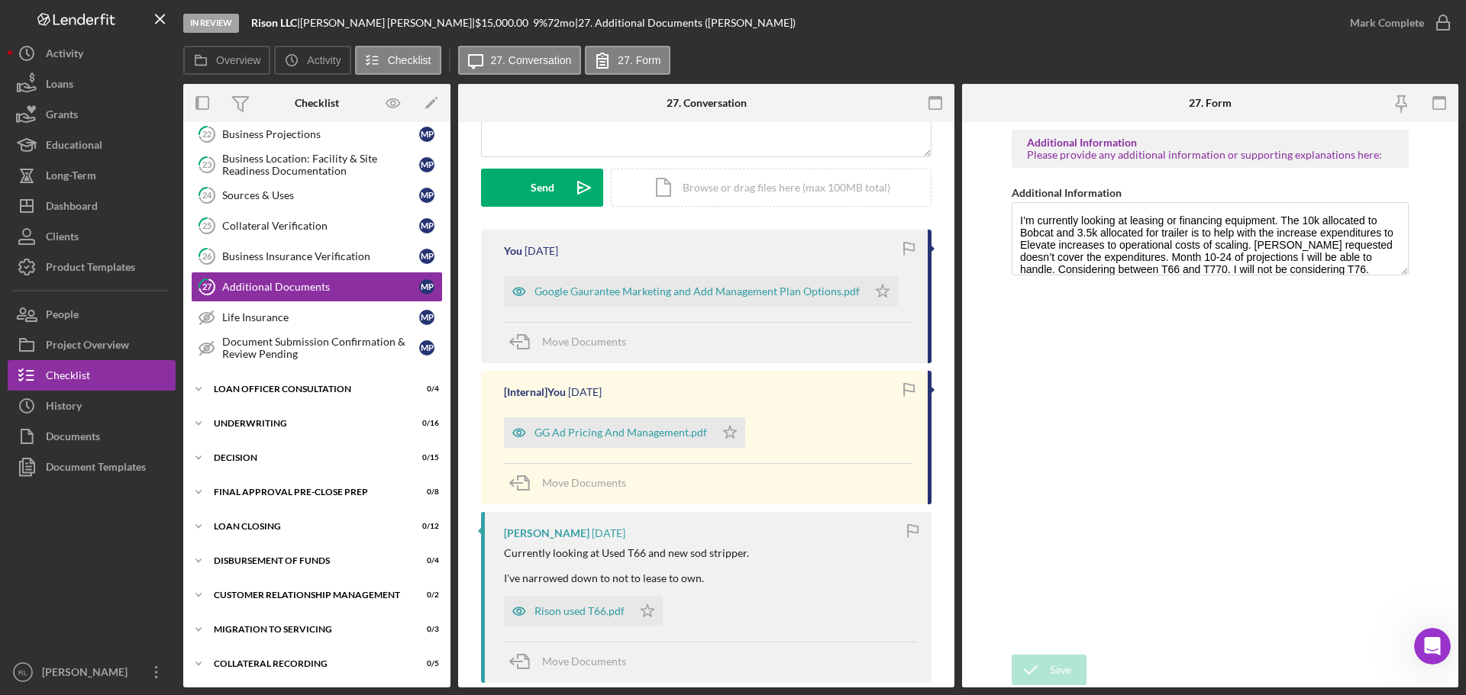
scroll to position [0, 0]
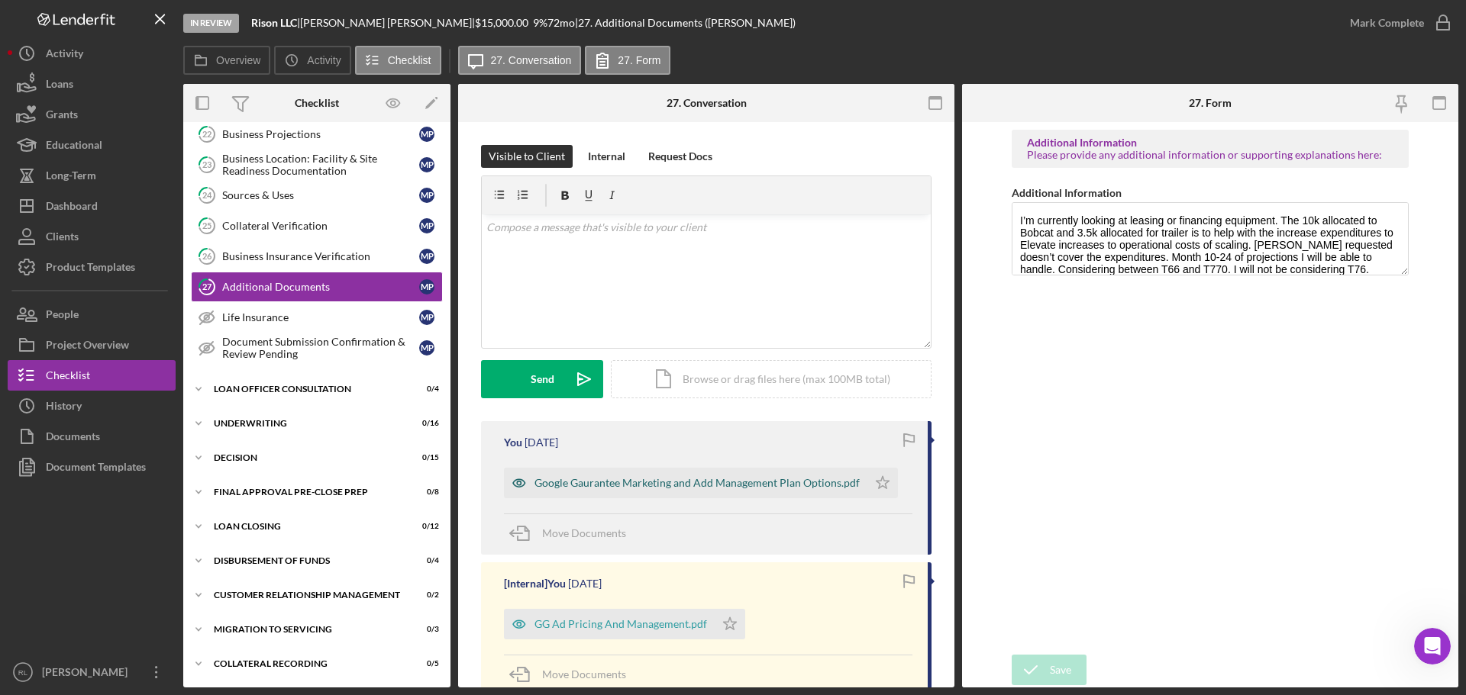
click at [615, 491] on div "Google Gaurantee Marketing and Add Management Plan Options.pdf" at bounding box center [685, 483] width 363 height 31
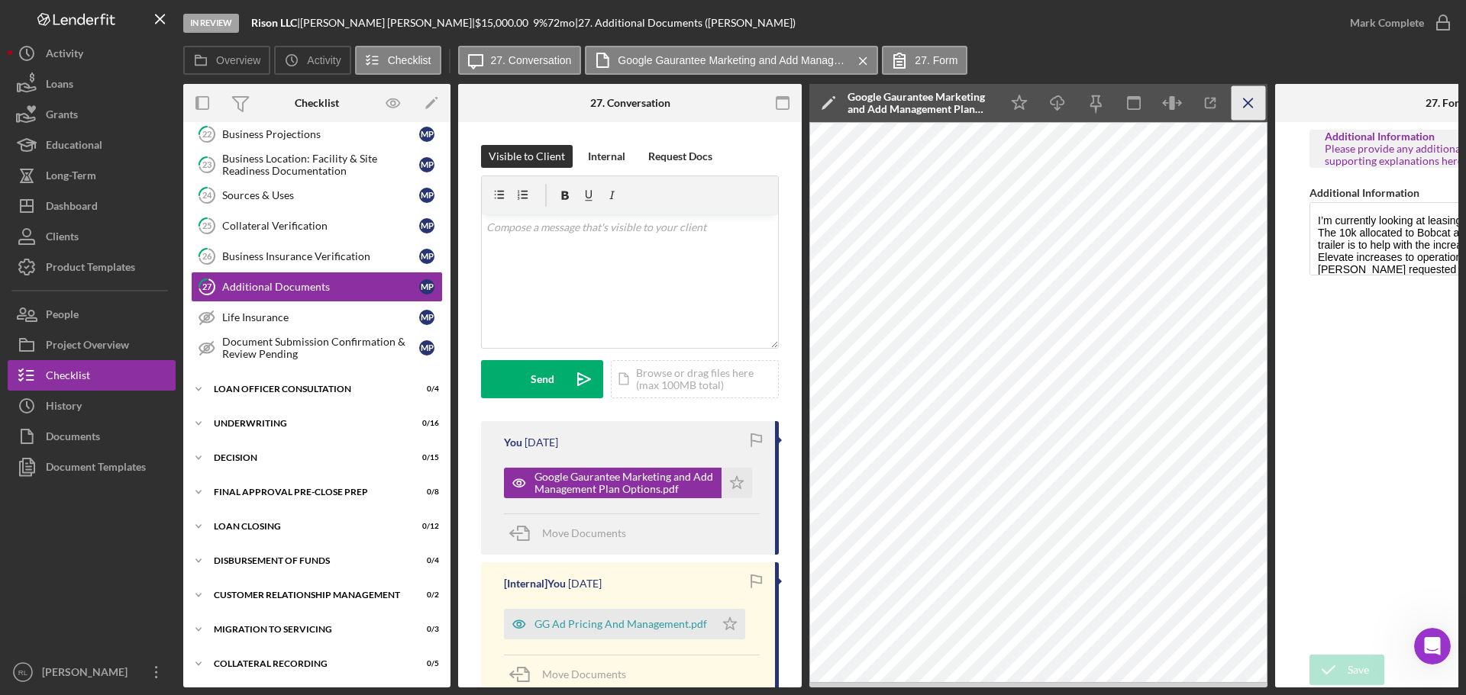
click at [1244, 103] on icon "Icon/Menu Close" at bounding box center [1248, 103] width 34 height 34
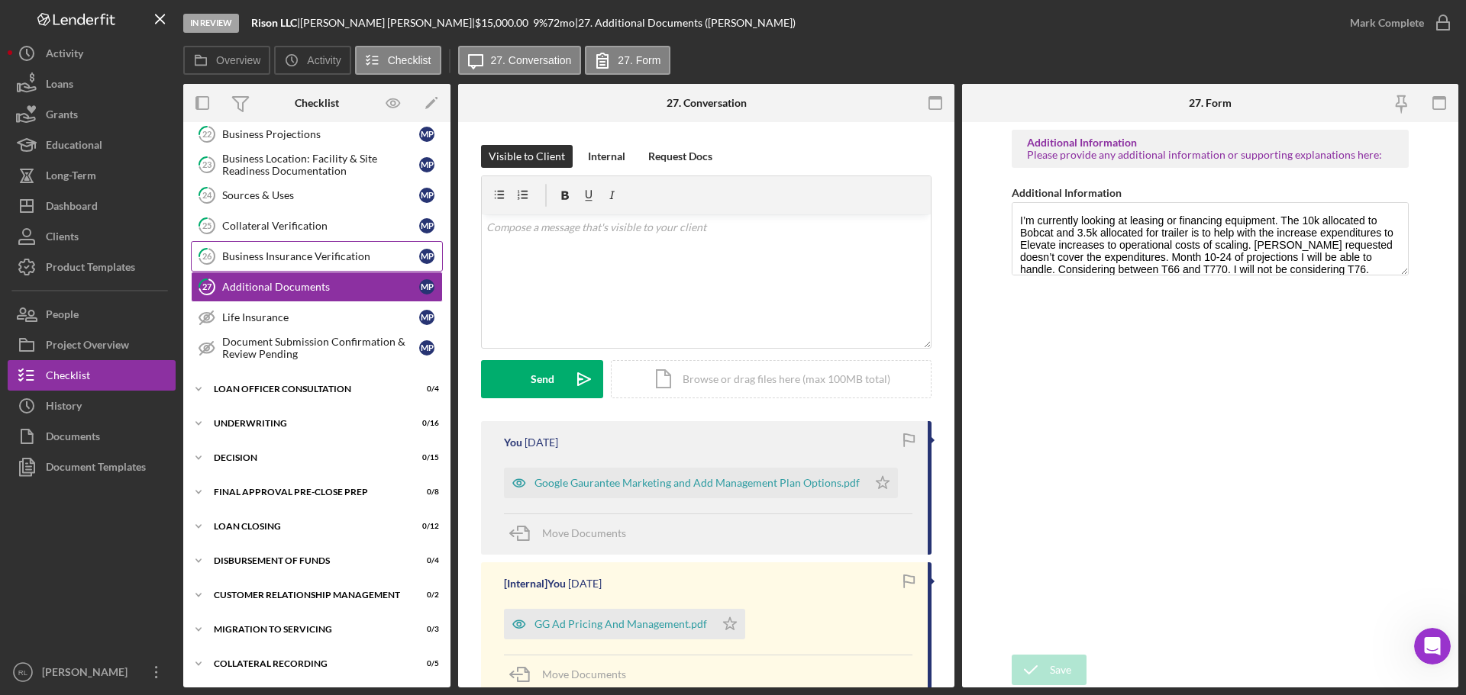
click at [281, 257] on div "Business Insurance Verification" at bounding box center [320, 256] width 197 height 12
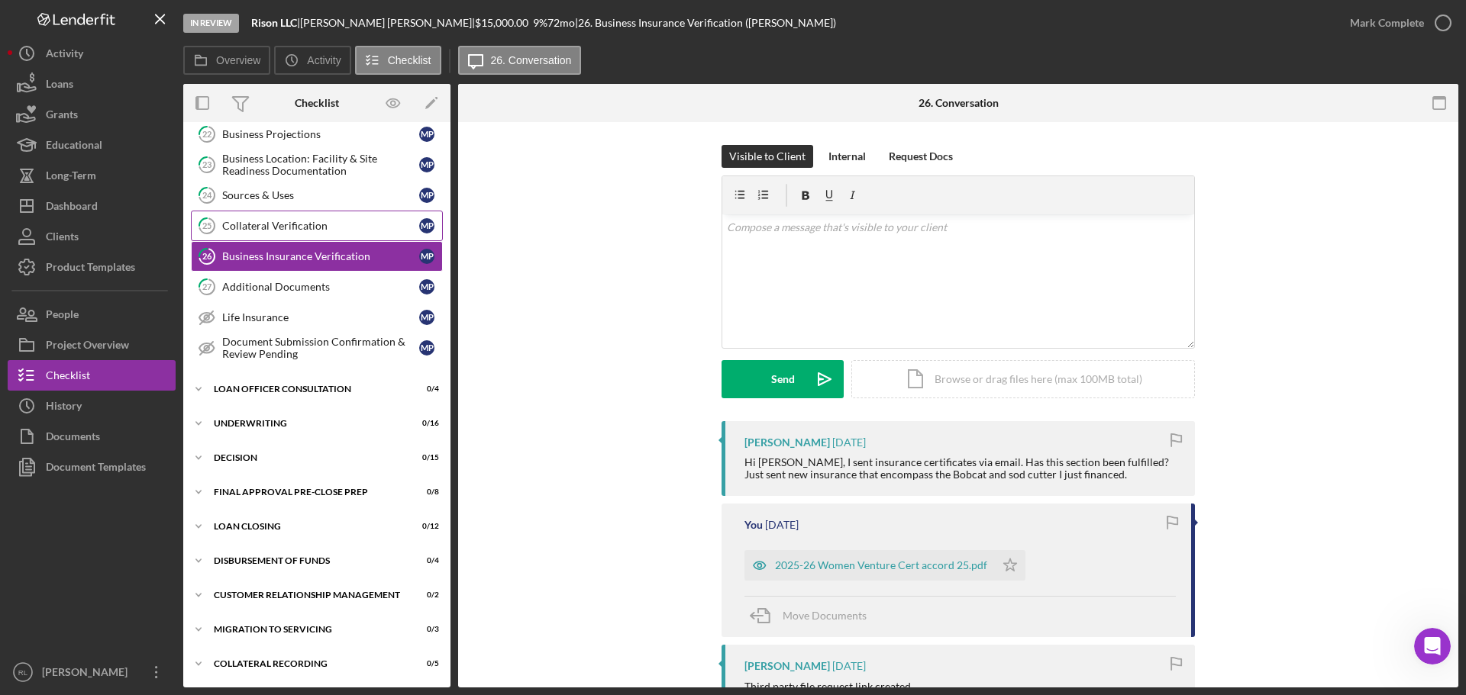
click at [334, 229] on div "Collateral Verification" at bounding box center [320, 226] width 197 height 12
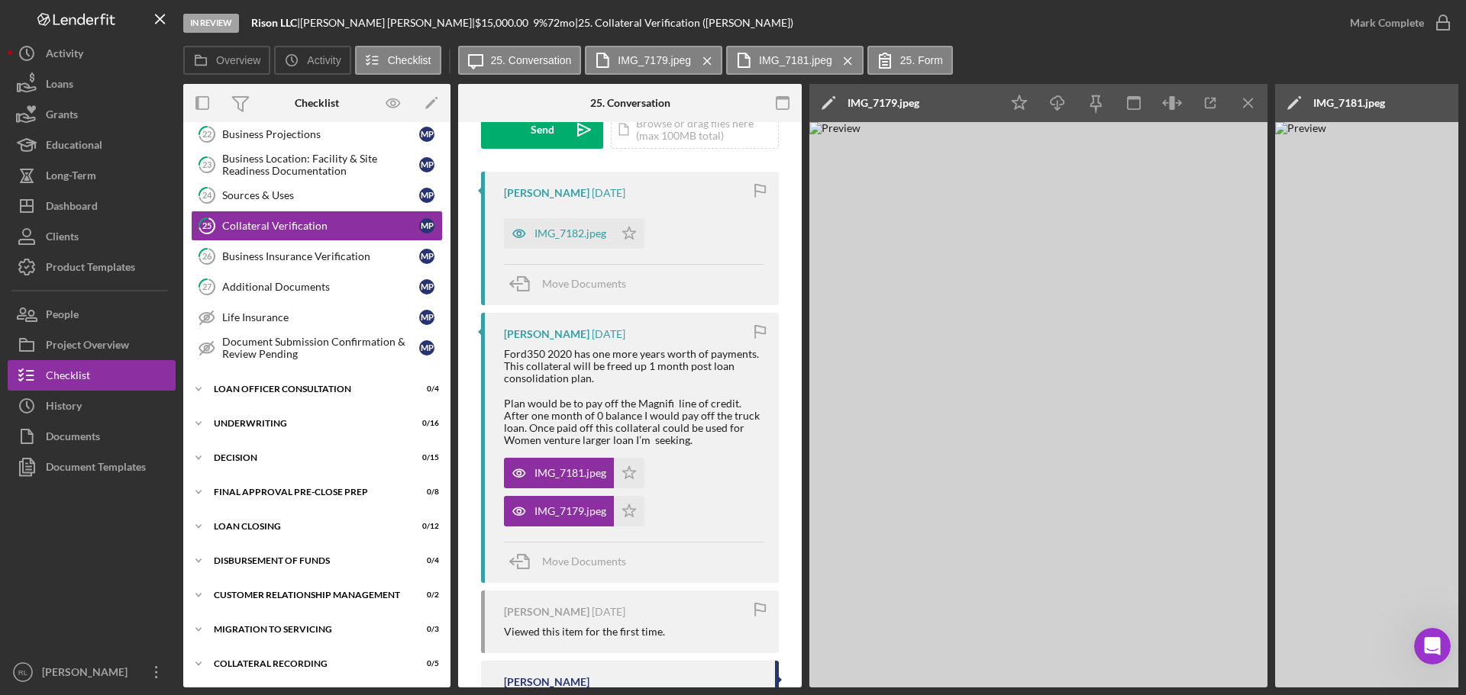
scroll to position [458, 0]
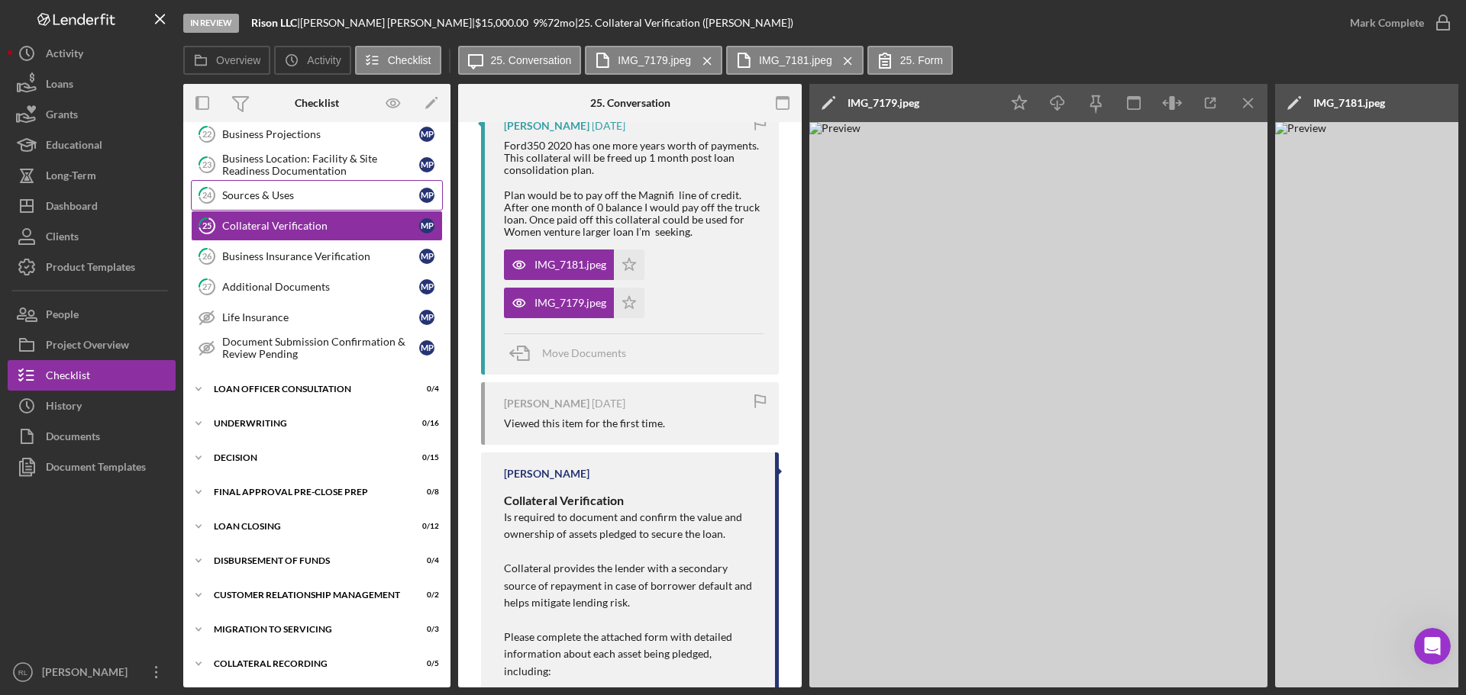
click at [299, 196] on div "Sources & Uses" at bounding box center [320, 195] width 197 height 12
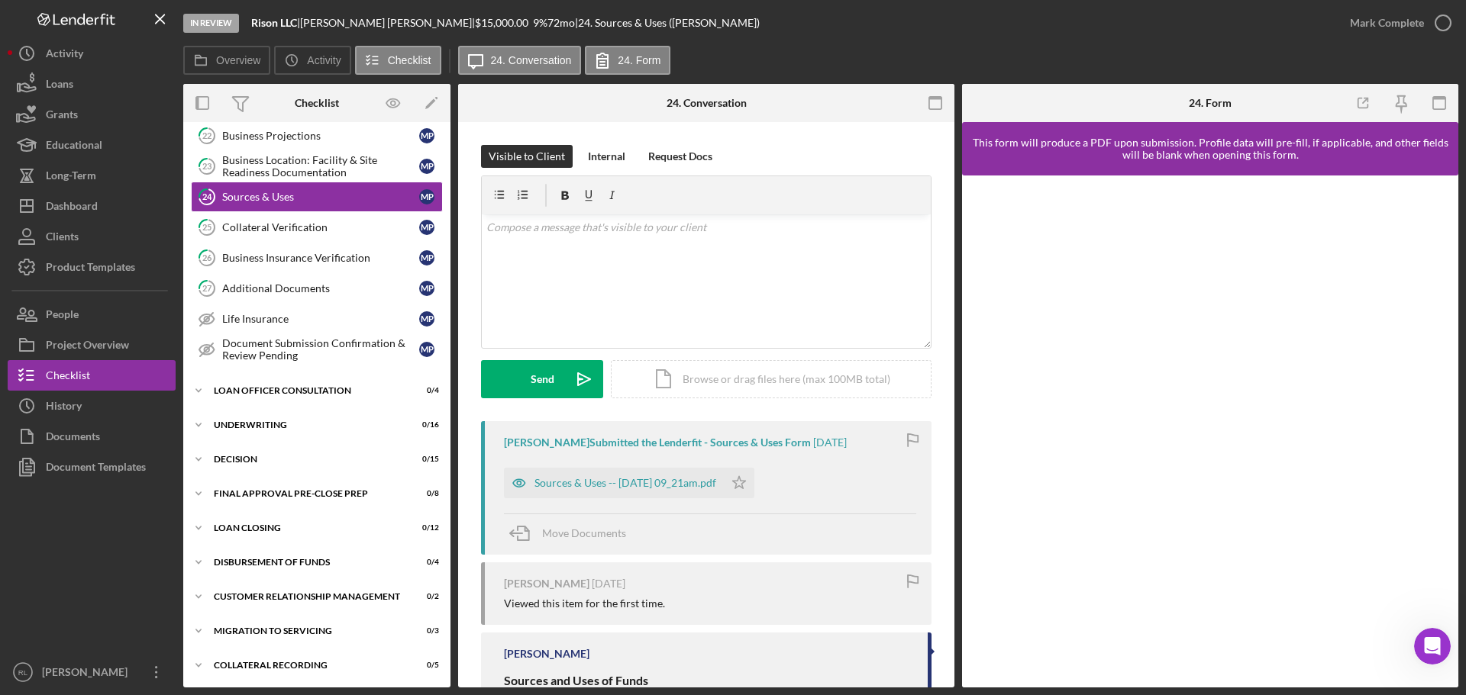
scroll to position [1196, 0]
click at [670, 485] on div "Sources & Uses -- [DATE] 09_21am.pdf" at bounding box center [625, 483] width 182 height 12
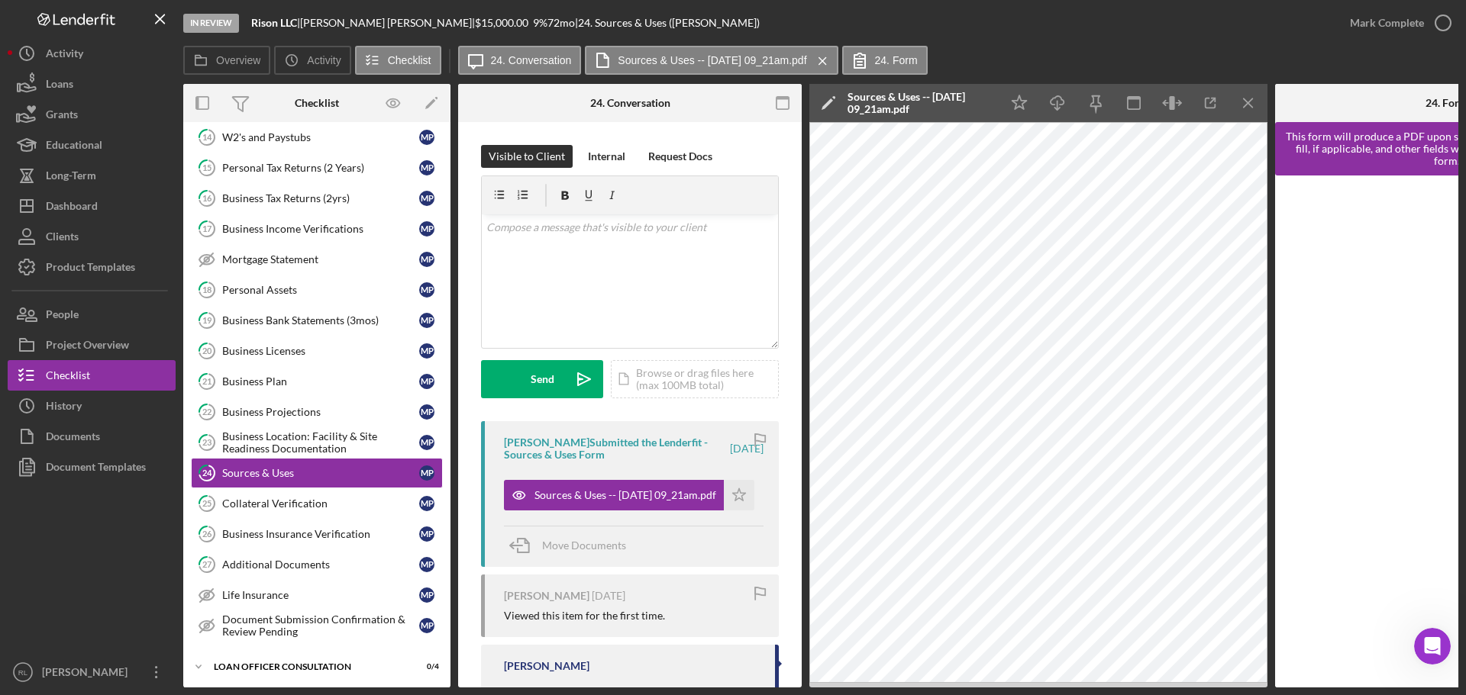
scroll to position [891, 0]
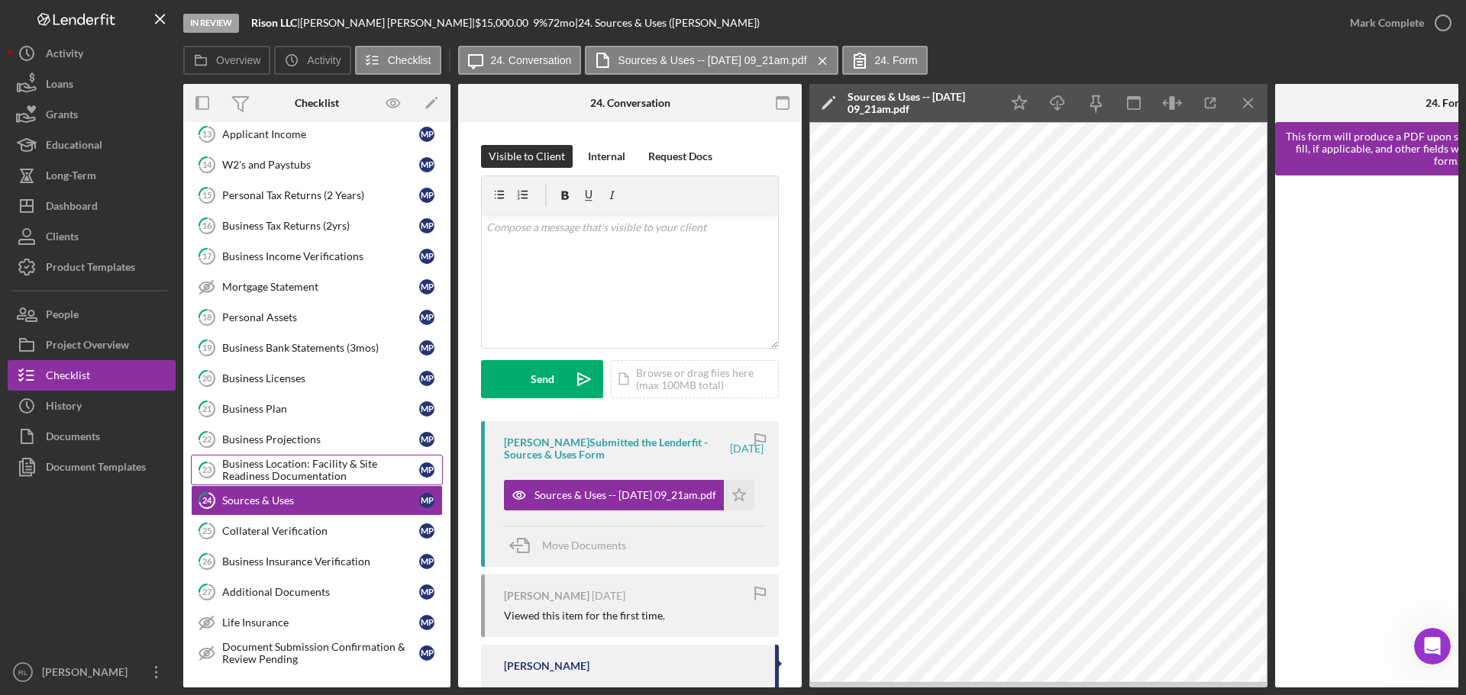
click at [278, 468] on div "Business Location: Facility & Site Readiness Documentation" at bounding box center [320, 470] width 197 height 24
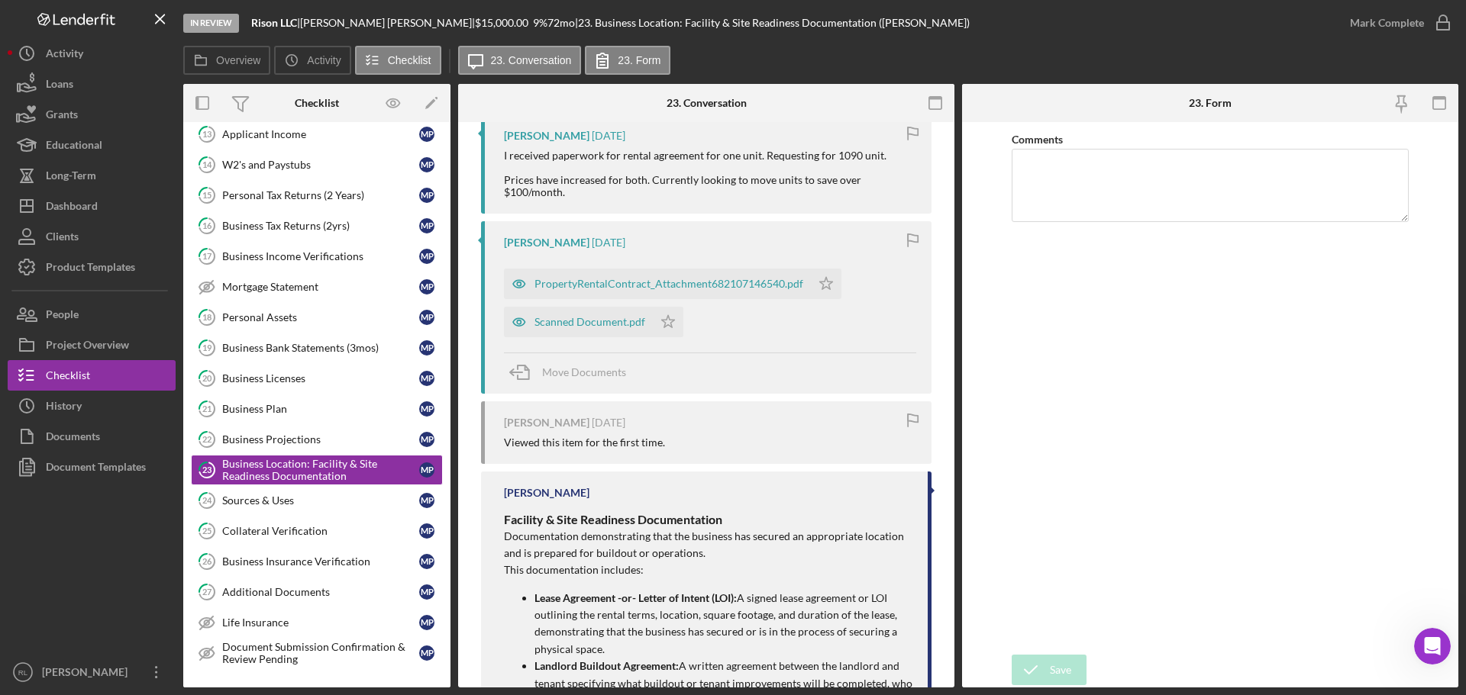
scroll to position [382, 0]
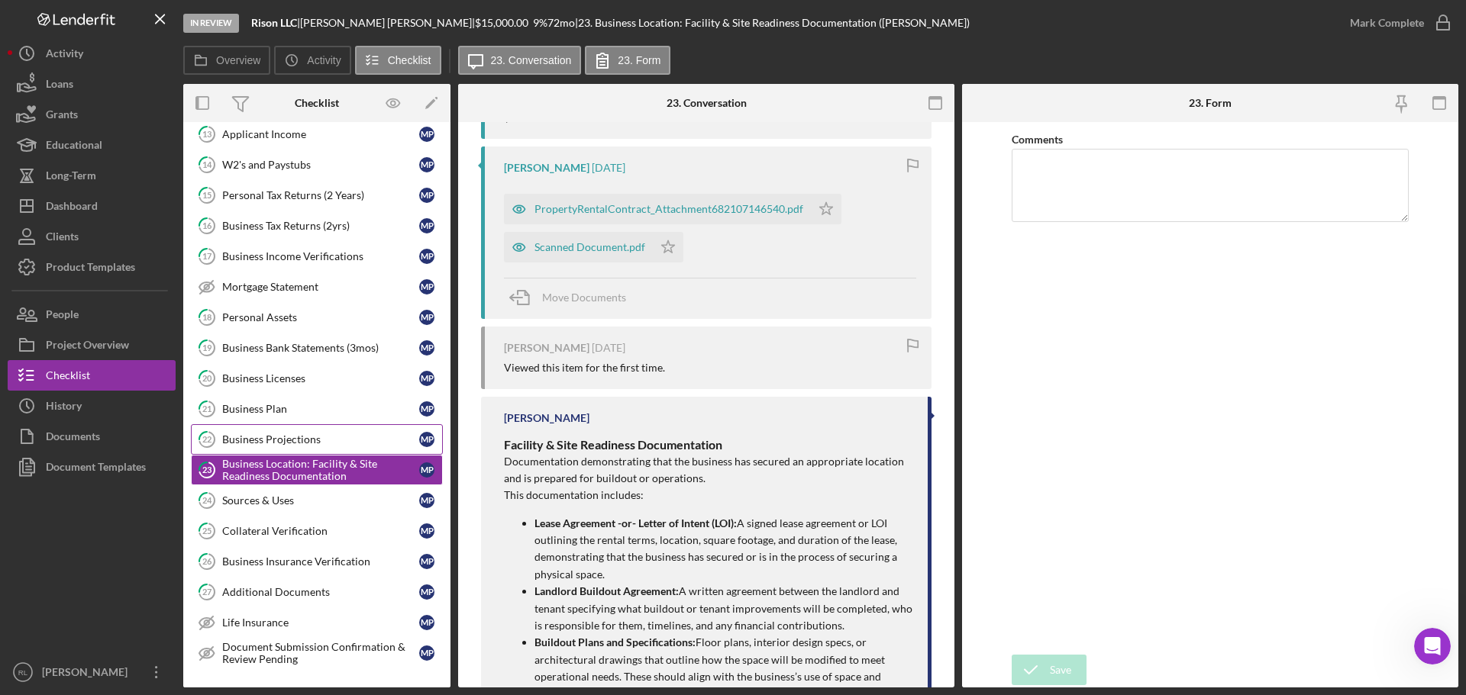
click at [287, 436] on div "Business Projections" at bounding box center [320, 440] width 197 height 12
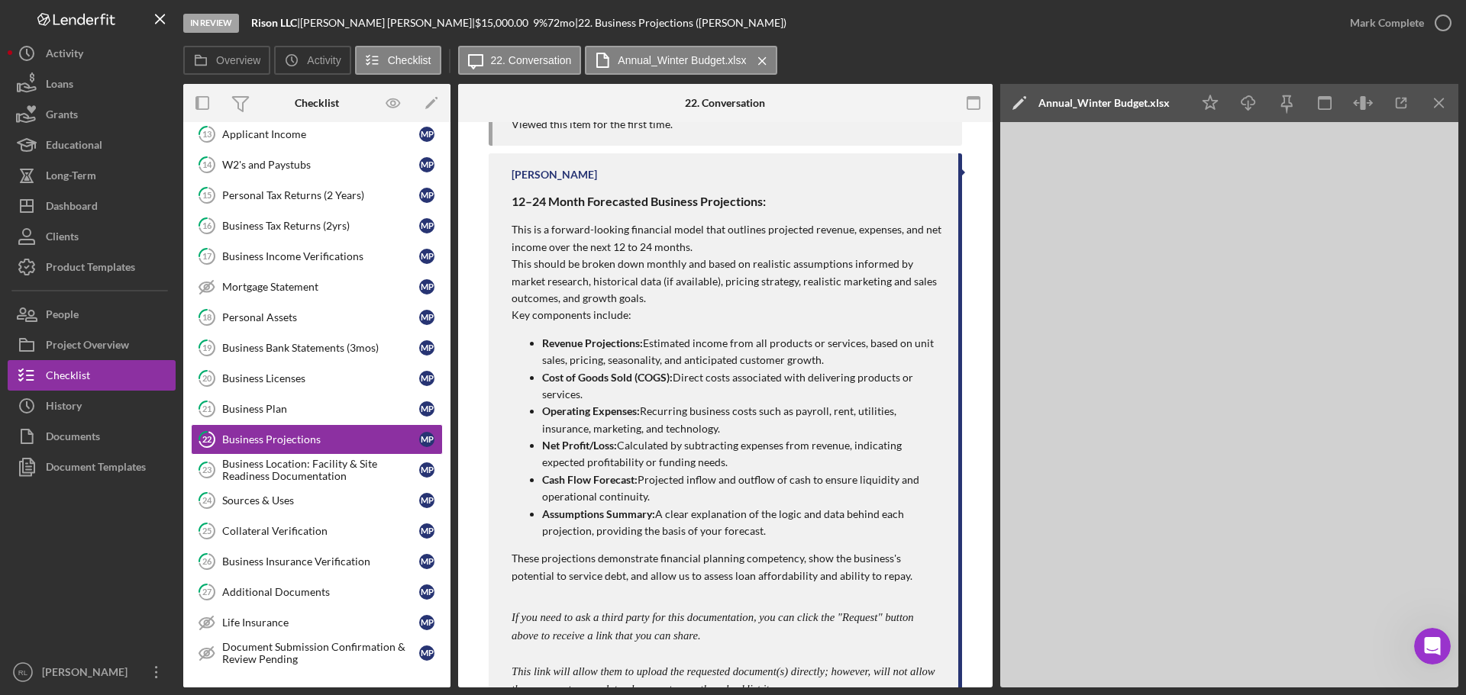
scroll to position [840, 0]
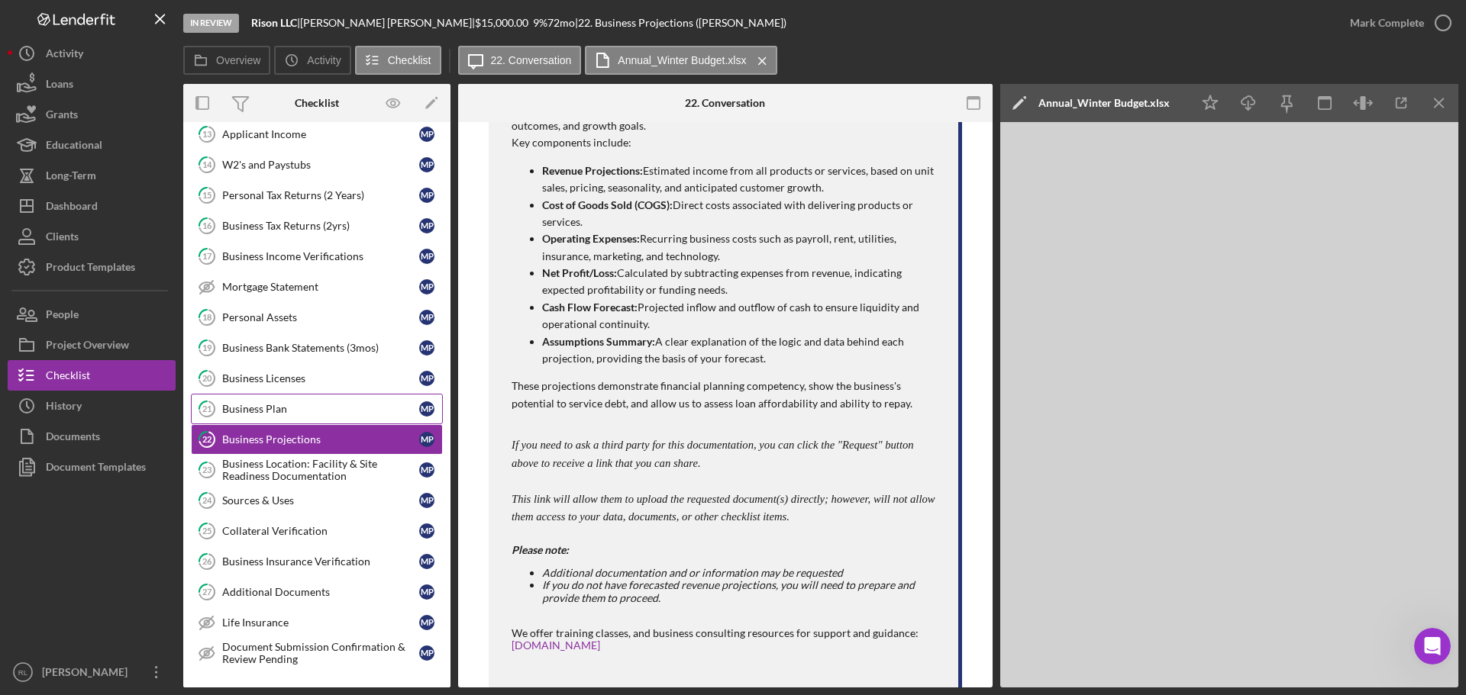
click at [283, 396] on link "21 Business Plan M P" at bounding box center [317, 409] width 252 height 31
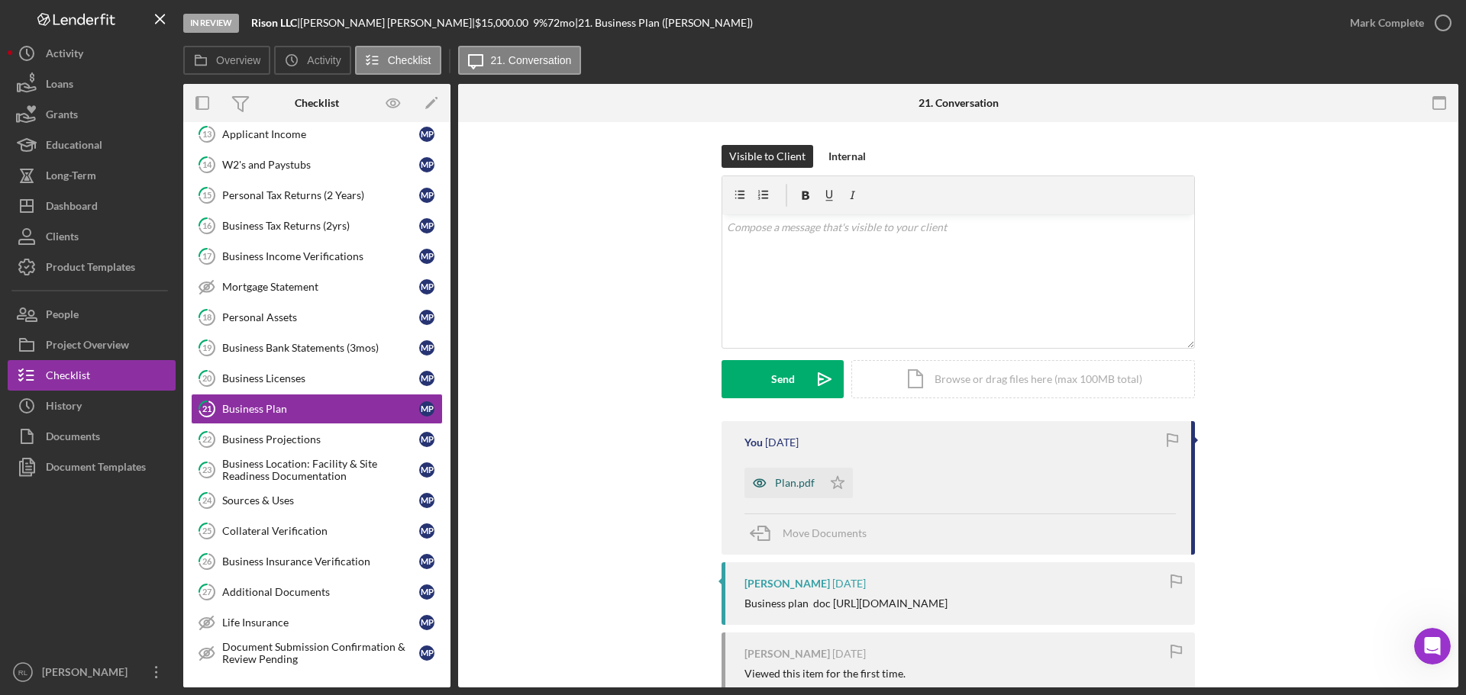
click at [773, 471] on div "Plan.pdf" at bounding box center [783, 483] width 78 height 31
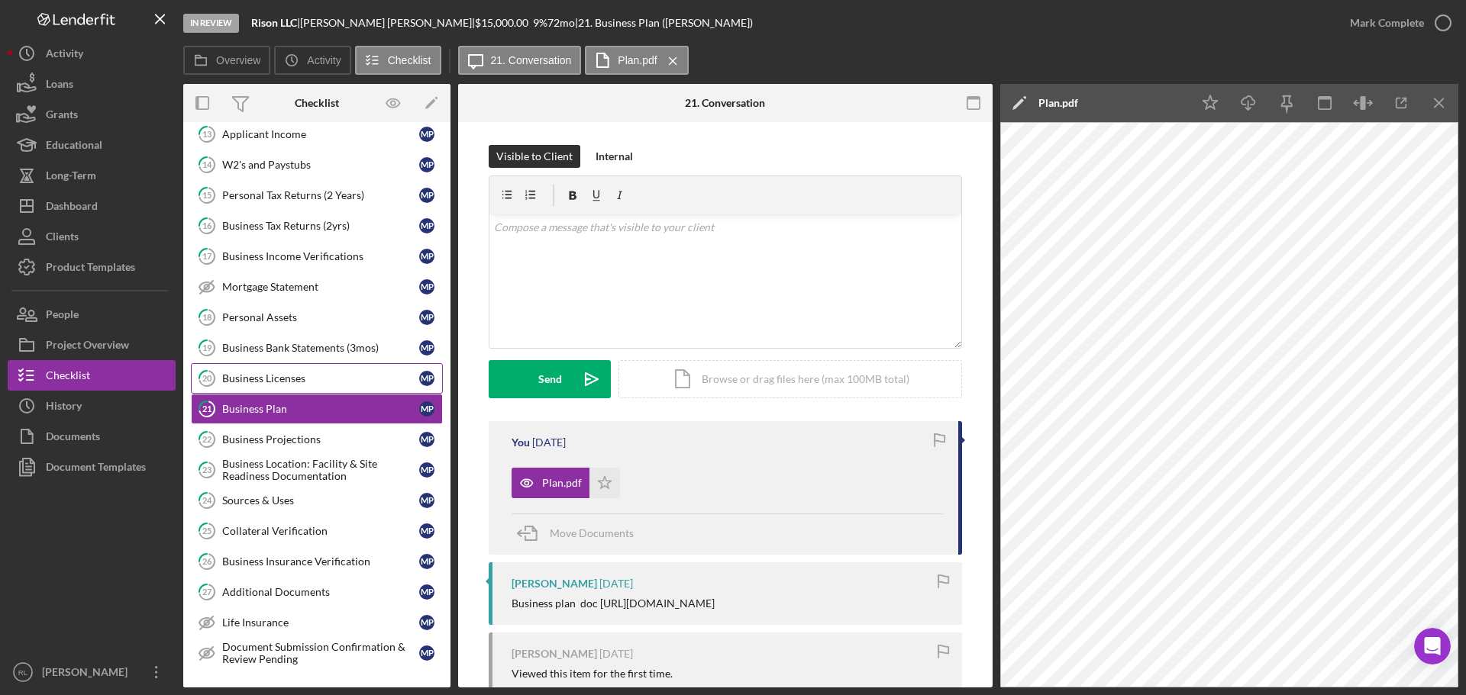
click at [249, 388] on link "20 Business Licenses M P" at bounding box center [317, 378] width 252 height 31
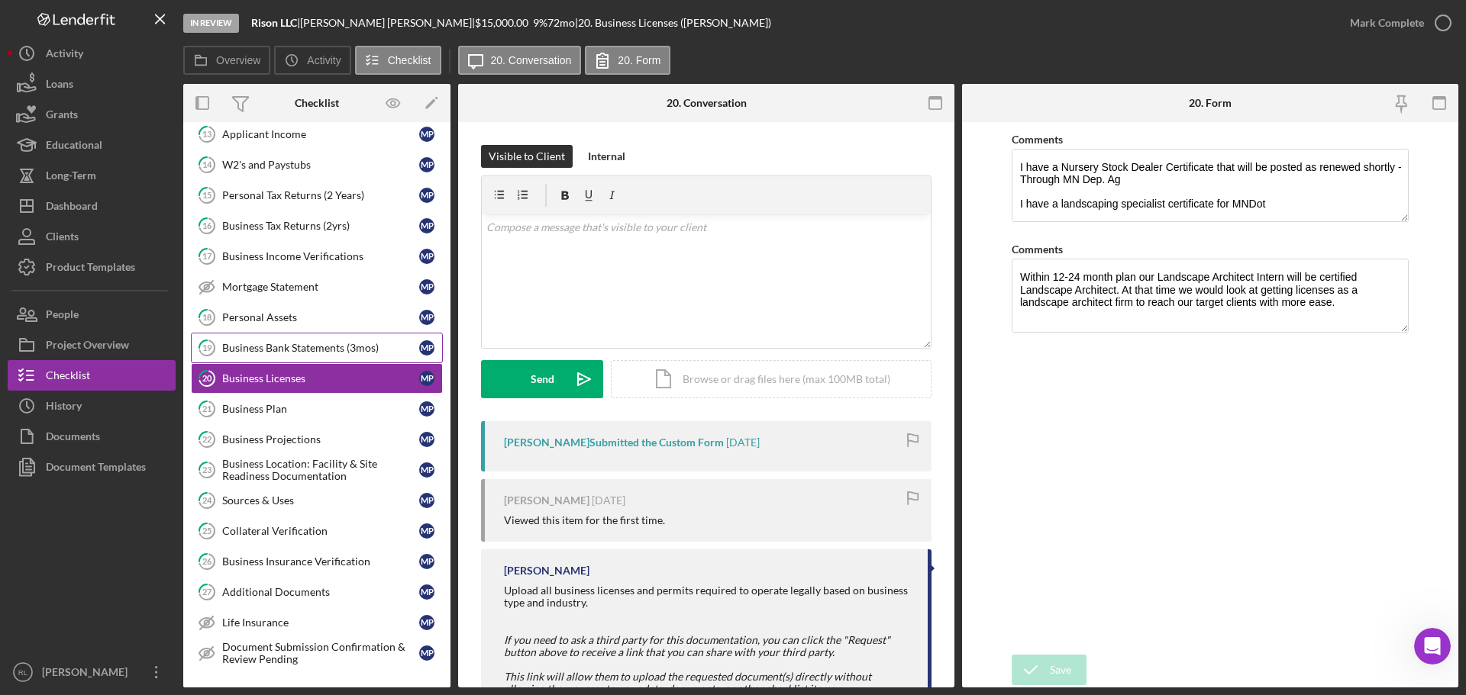
click at [299, 352] on div "Business Bank Statements (3mos)" at bounding box center [320, 348] width 197 height 12
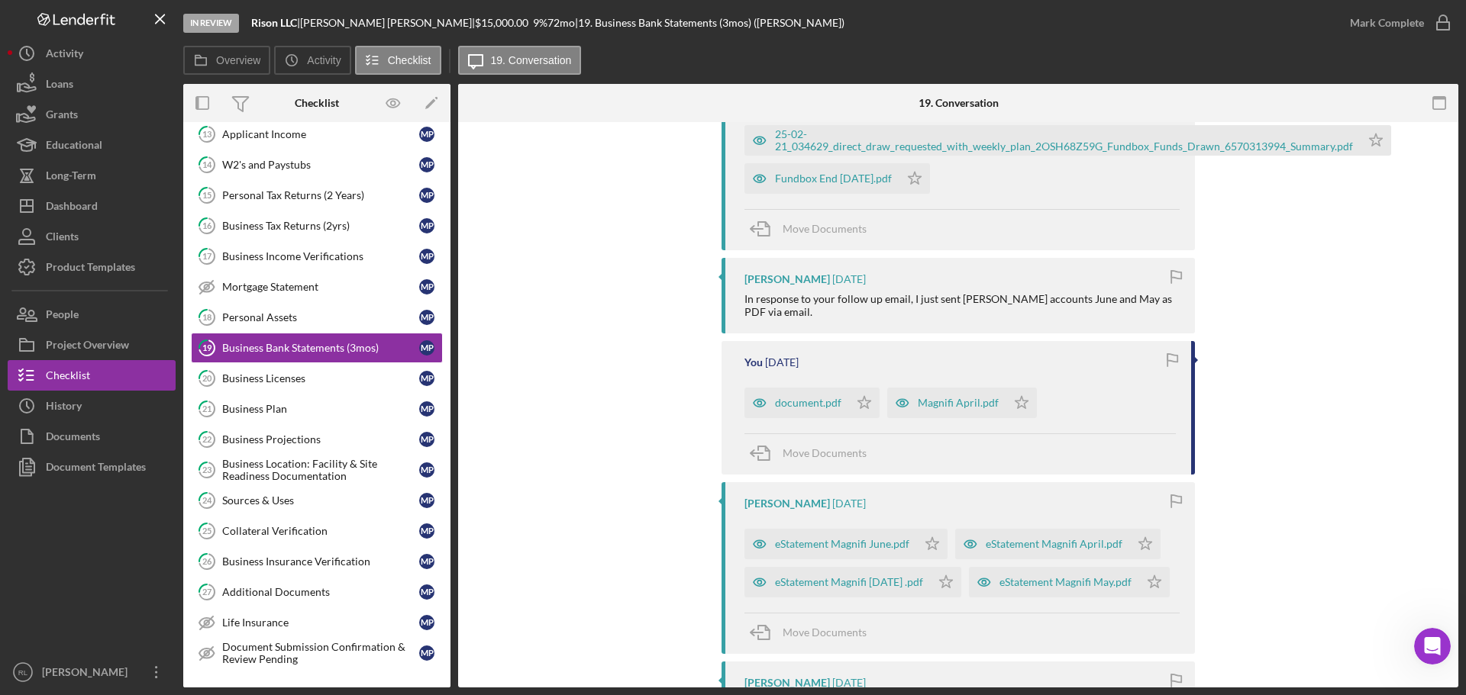
scroll to position [599, 0]
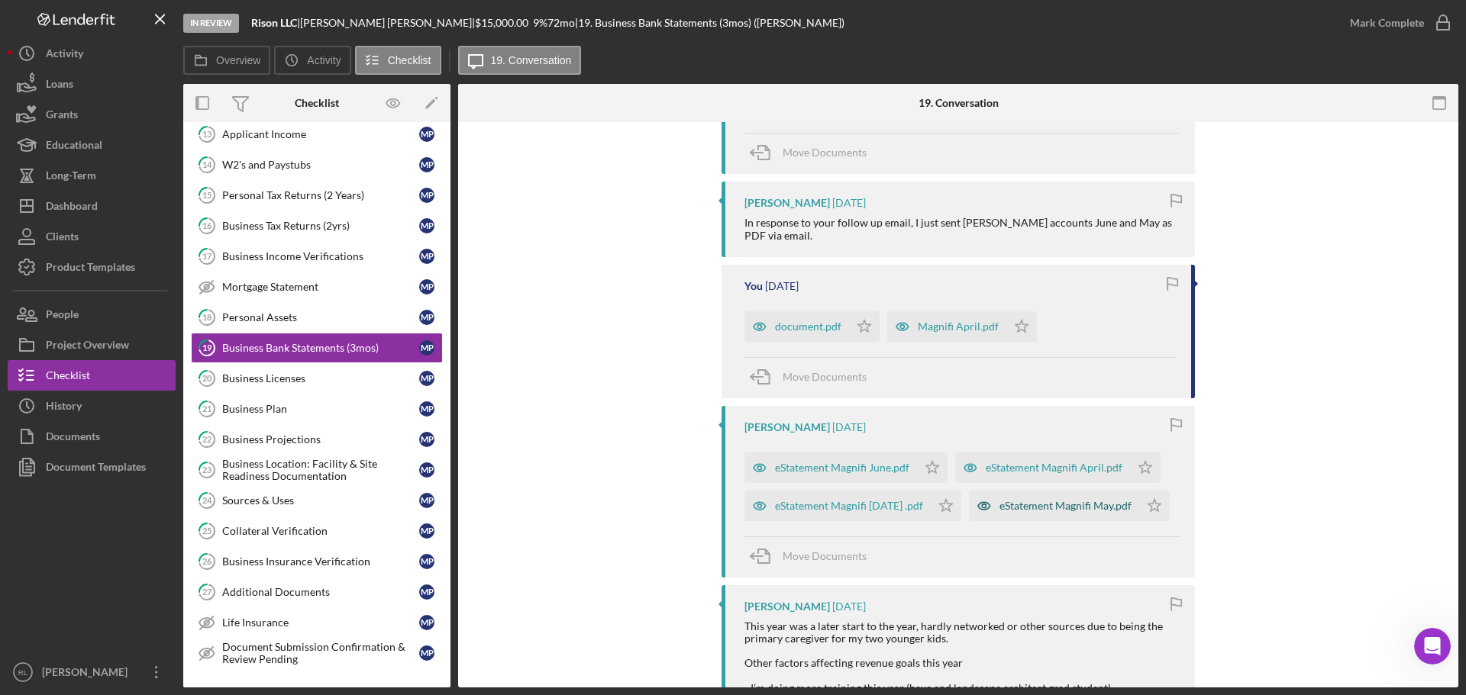
click at [999, 512] on div "eStatement Magnifi May.pdf" at bounding box center [1065, 506] width 132 height 12
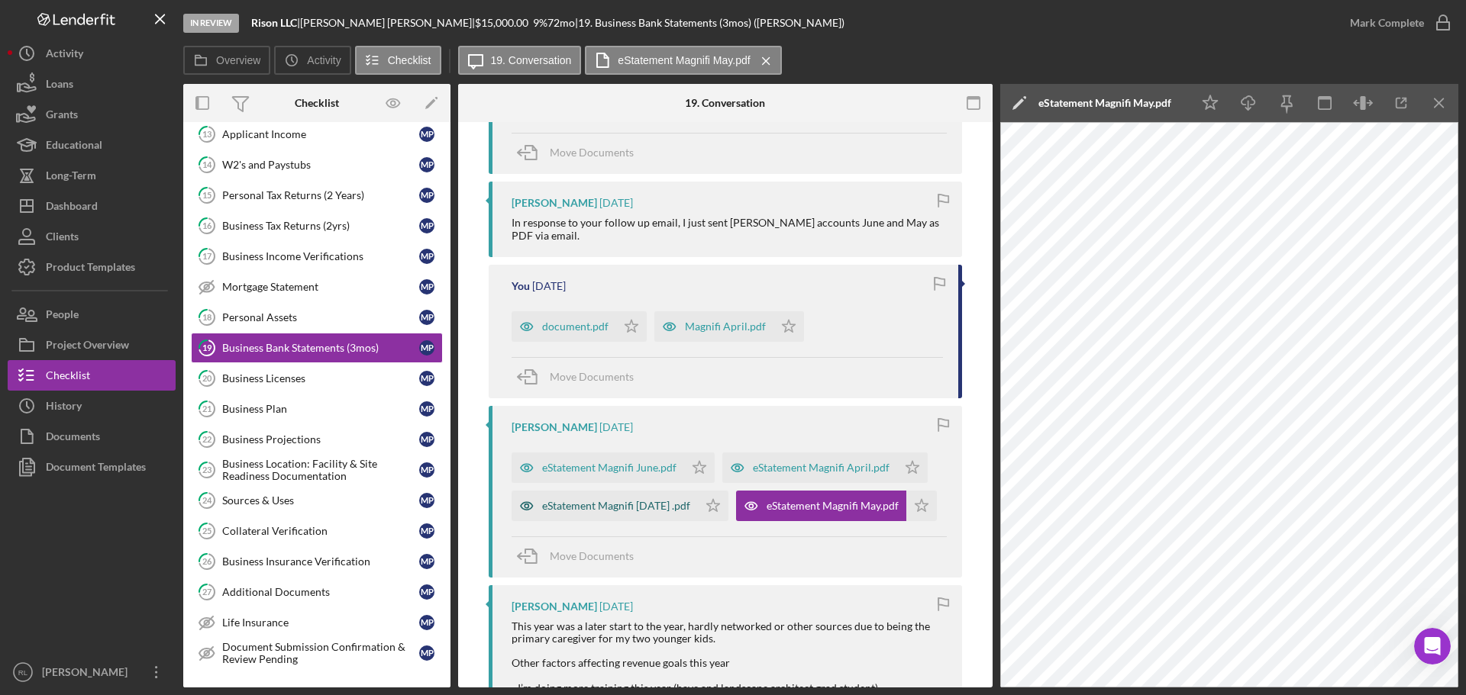
click at [627, 509] on div "eStatement Magnifi [DATE] .pdf" at bounding box center [616, 506] width 148 height 12
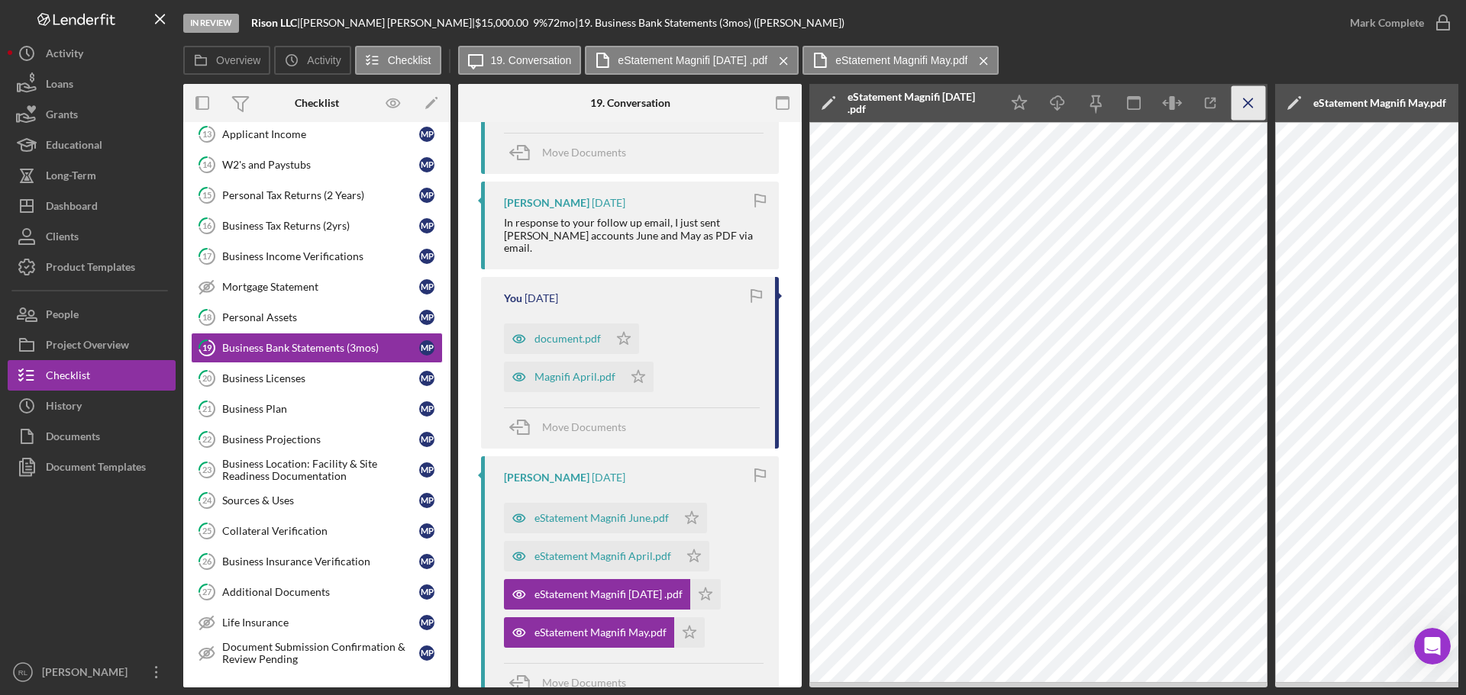
click at [1246, 105] on line "button" at bounding box center [1248, 102] width 8 height 8
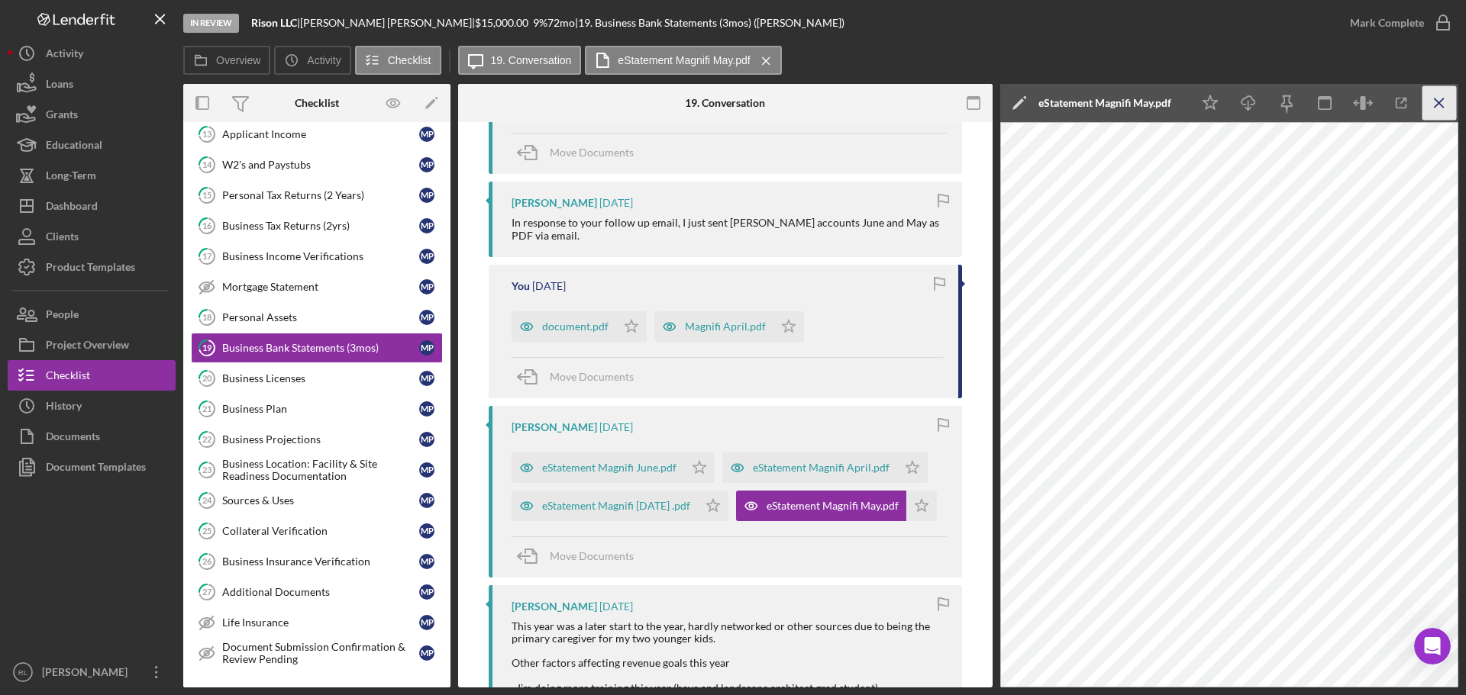
click at [1441, 102] on icon "Icon/Menu Close" at bounding box center [1439, 103] width 34 height 34
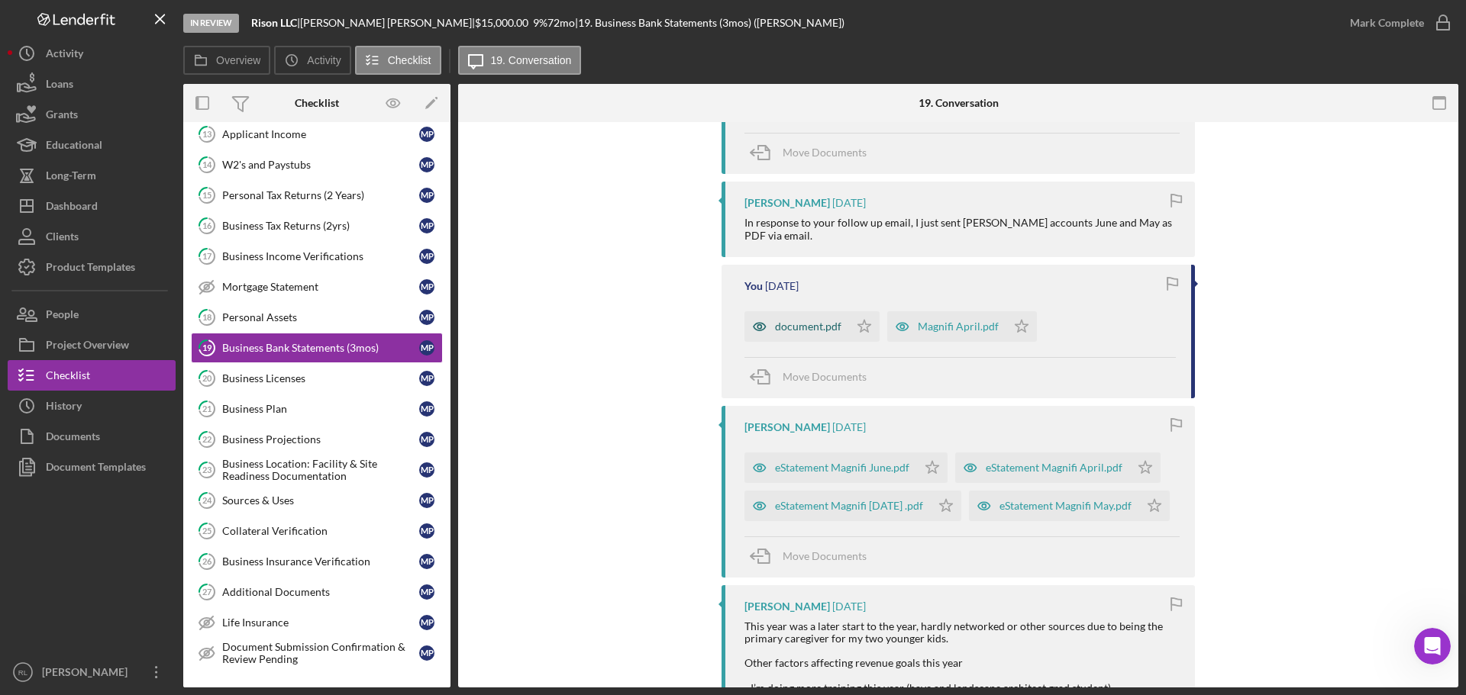
click at [796, 324] on div "document.pdf" at bounding box center [808, 327] width 66 height 12
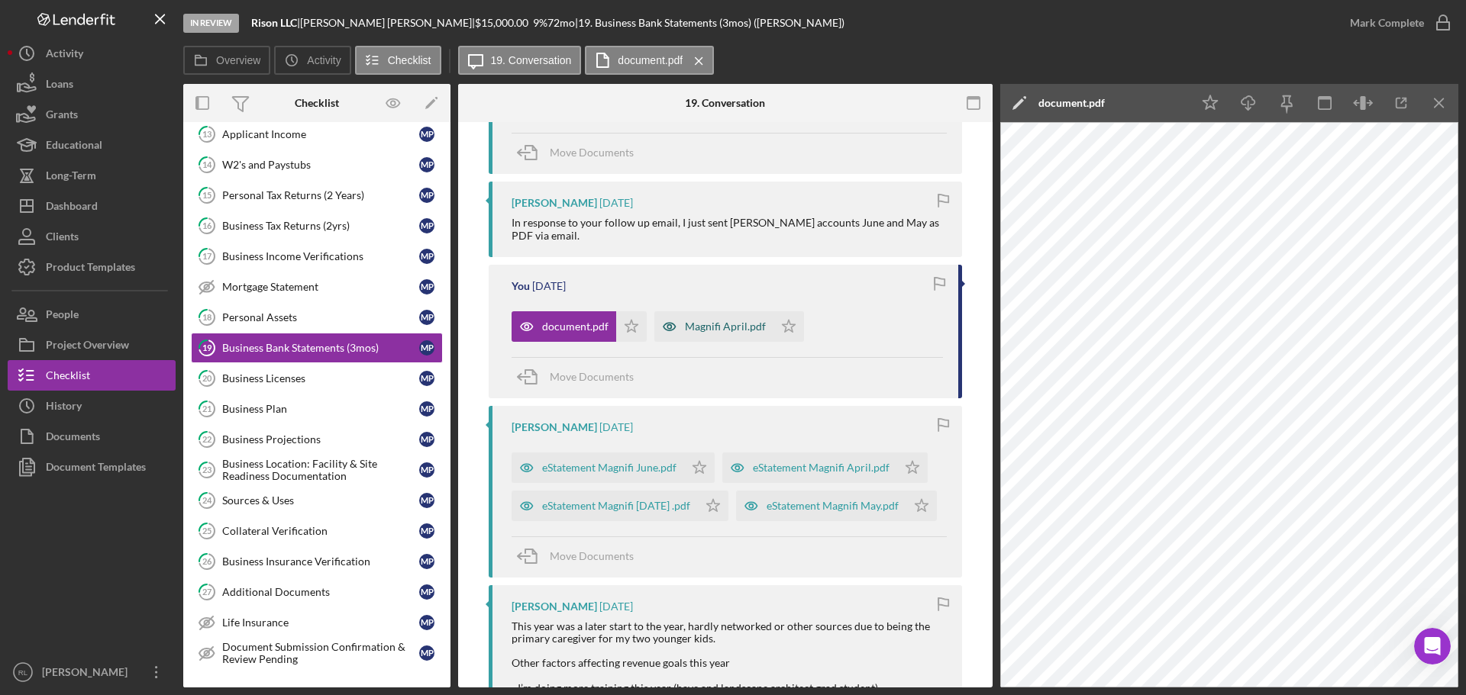
click at [705, 333] on div "Magnifi April.pdf" at bounding box center [713, 326] width 119 height 31
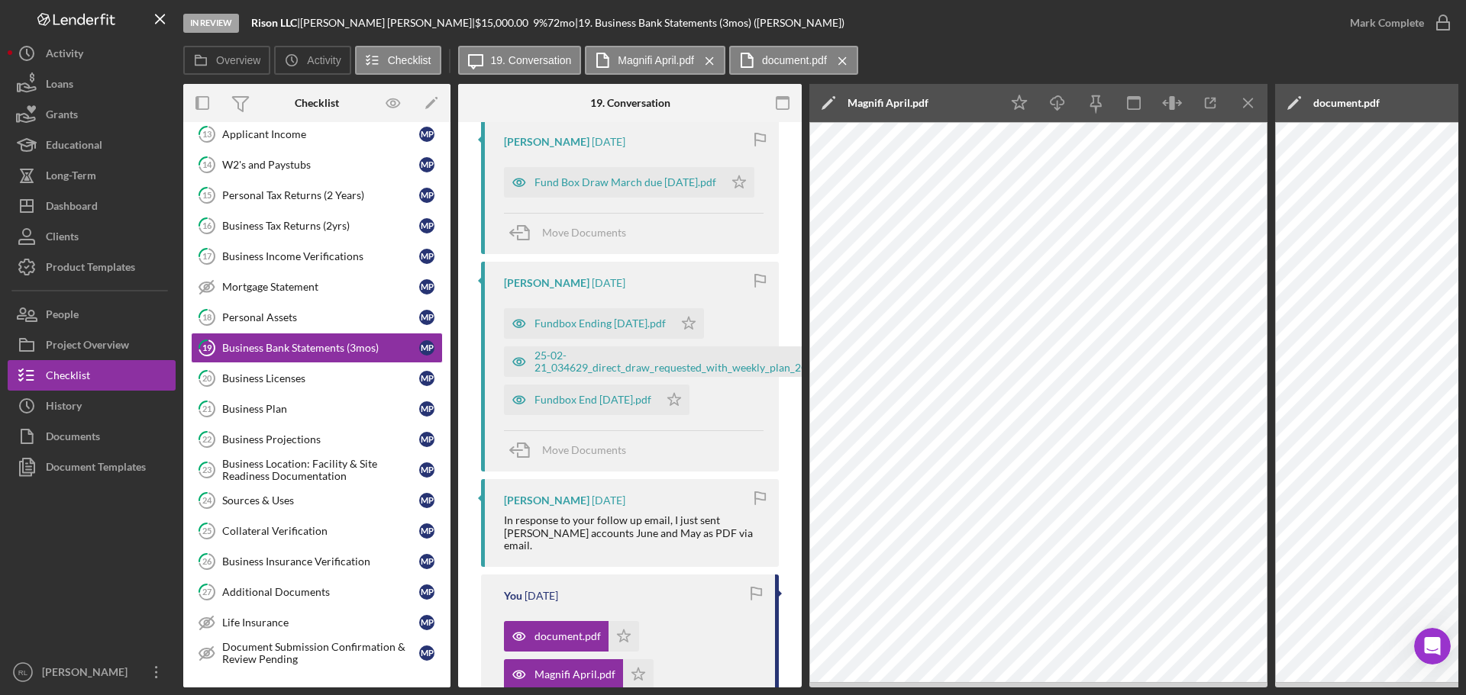
scroll to position [293, 0]
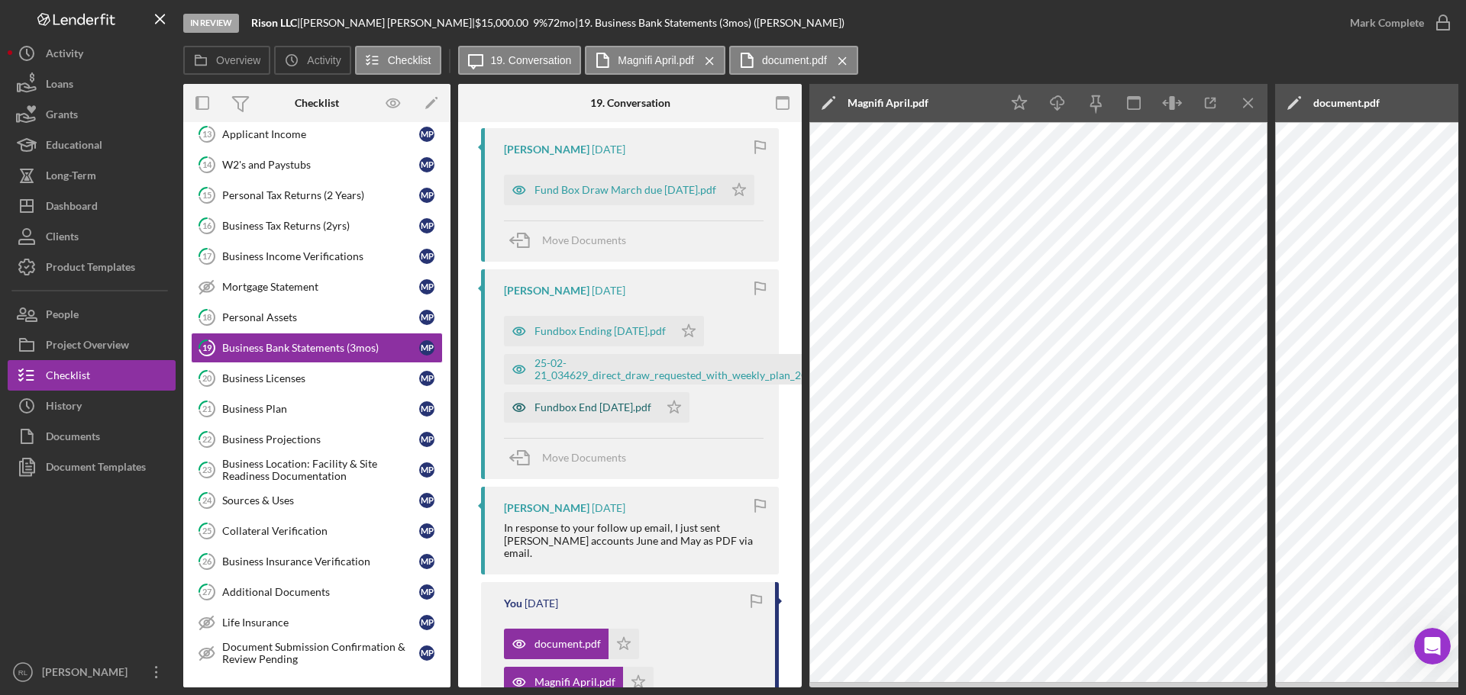
click at [608, 411] on div "Fundbox End [DATE].pdf" at bounding box center [592, 408] width 117 height 12
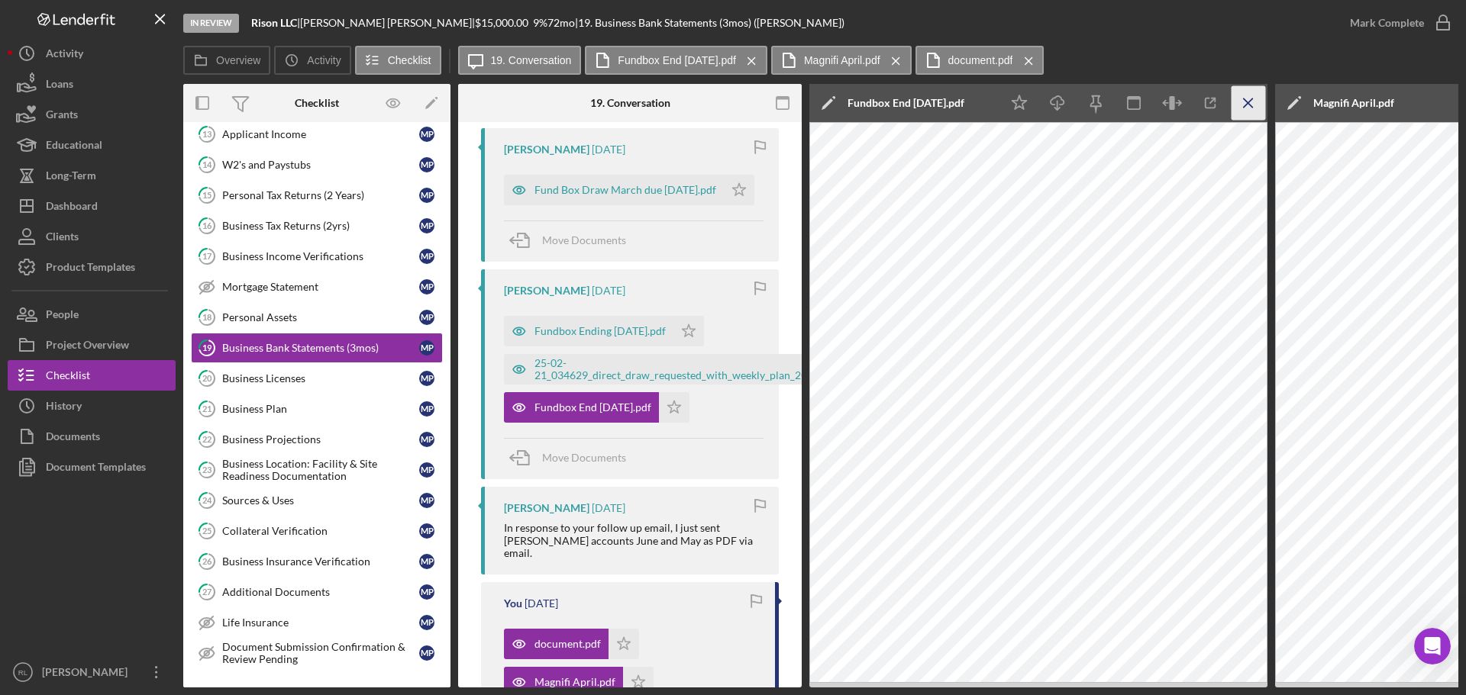
click at [1247, 100] on icon "Icon/Menu Close" at bounding box center [1248, 103] width 34 height 34
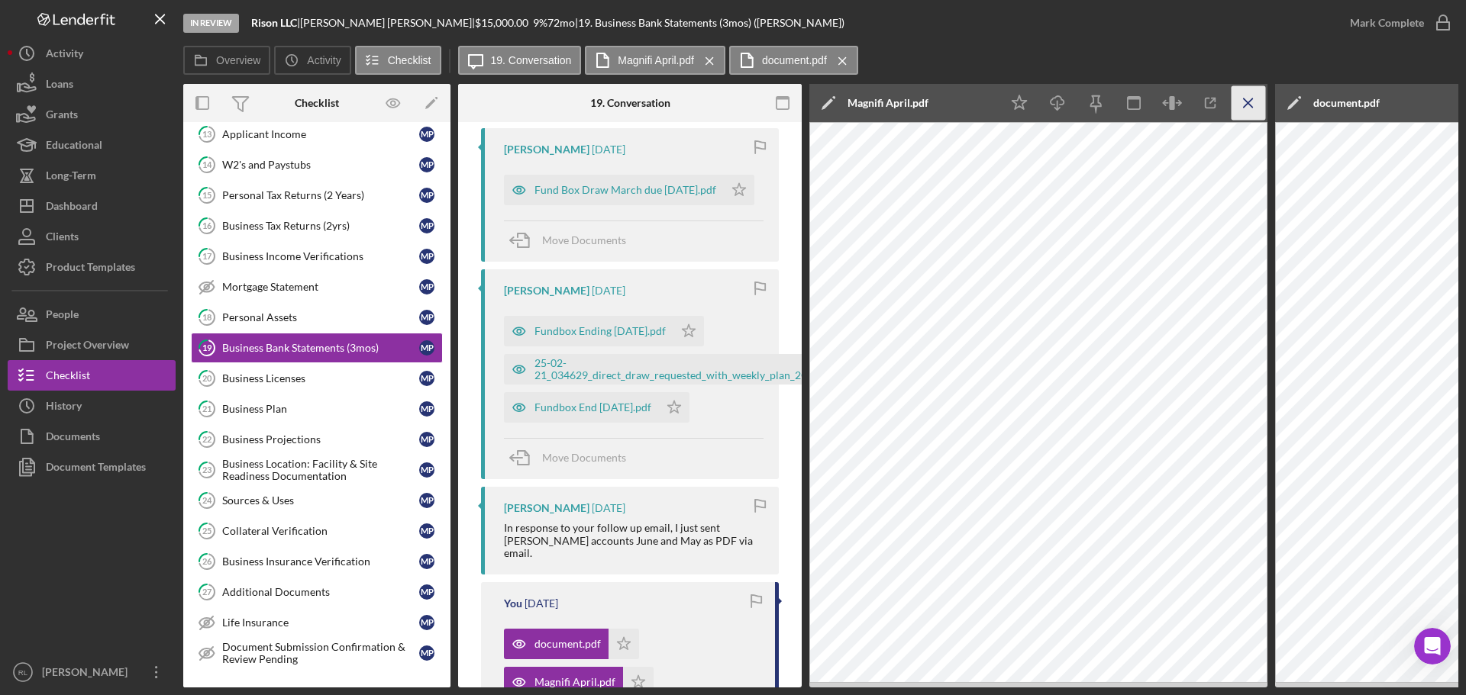
click at [1255, 100] on icon "Icon/Menu Close" at bounding box center [1248, 103] width 34 height 34
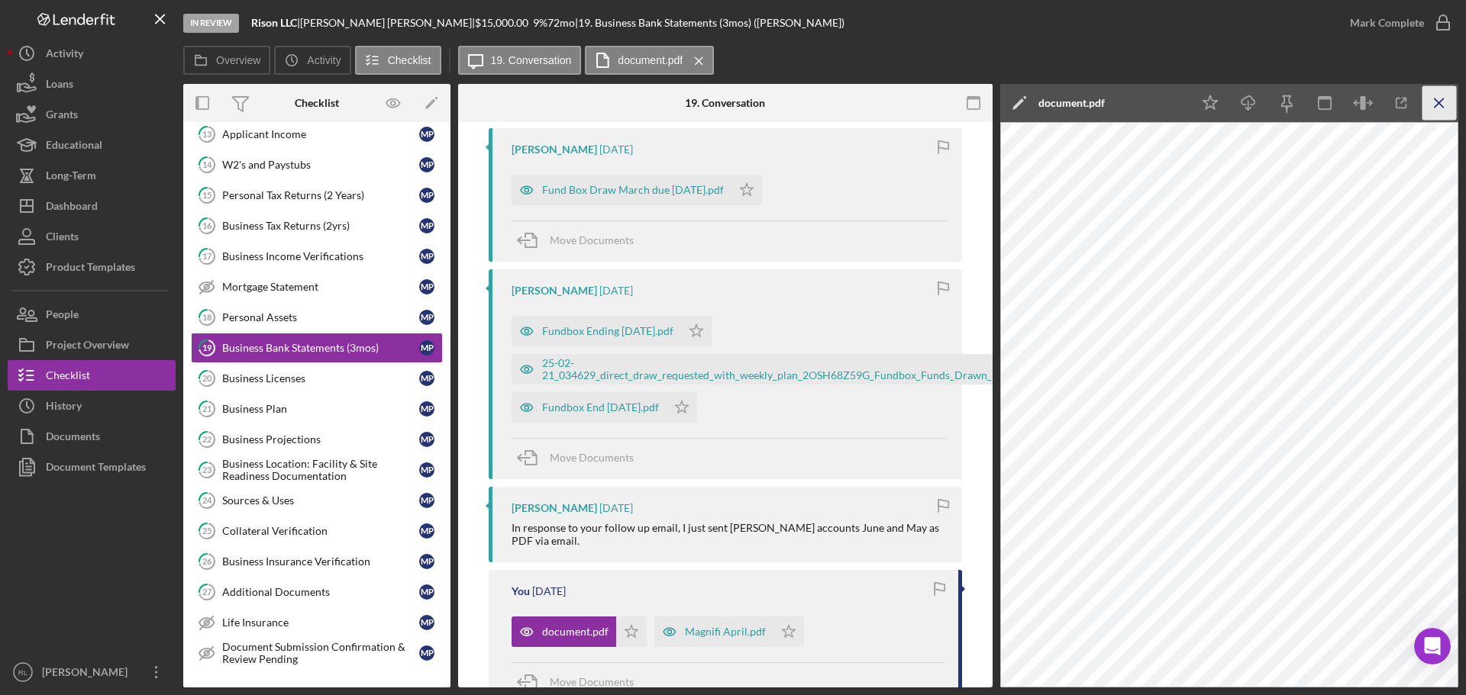
click at [1433, 99] on icon "Icon/Menu Close" at bounding box center [1439, 103] width 34 height 34
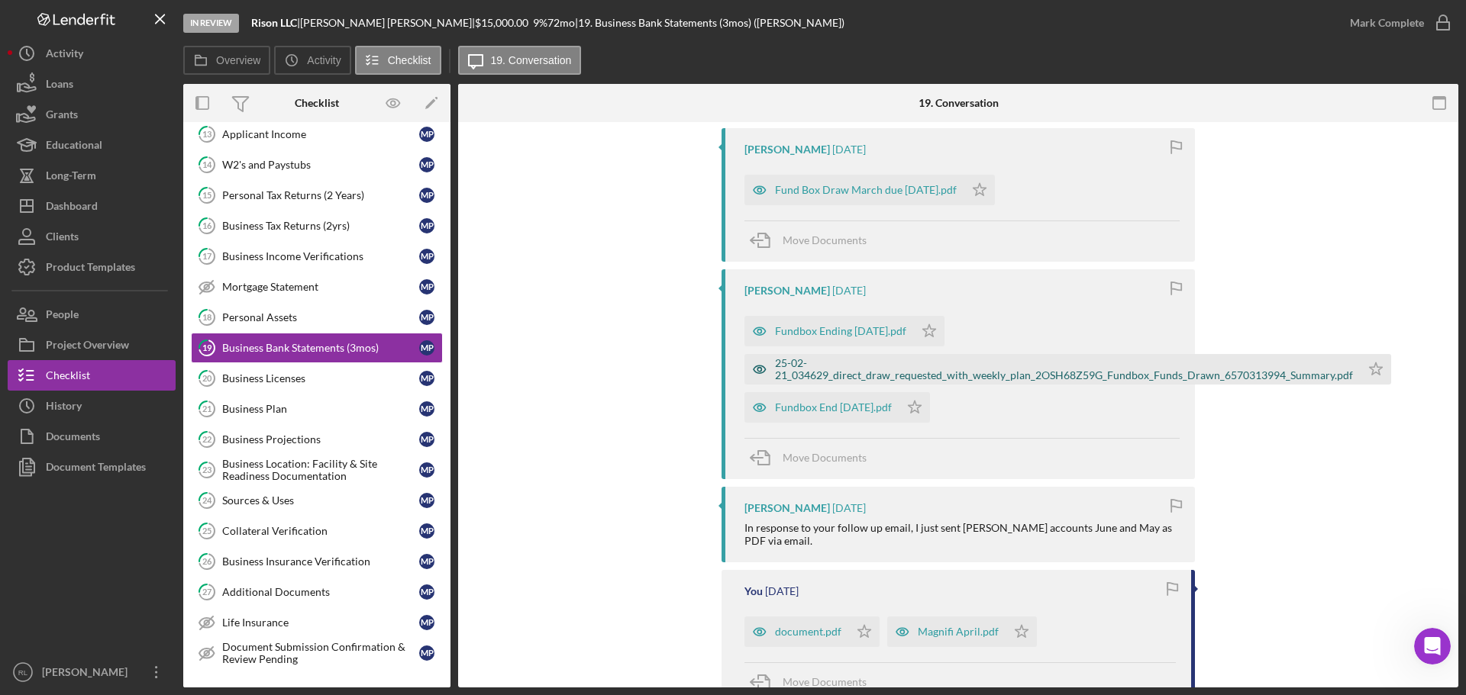
click at [835, 366] on div "25-02-21_034629_direct_draw_requested_with_weekly_plan_2OSH68Z59G_Fundbox_Funds…" at bounding box center [1064, 369] width 578 height 24
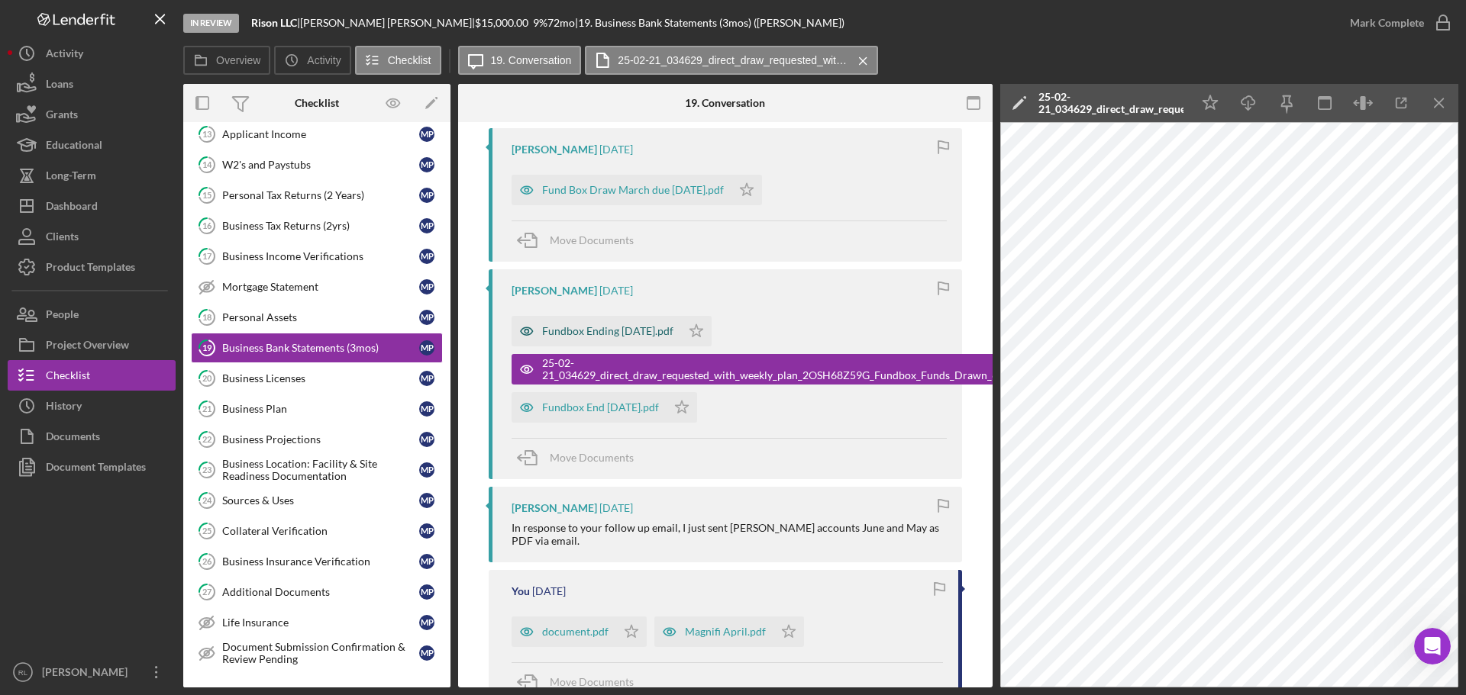
click at [618, 333] on div "Fundbox Ending [DATE].pdf" at bounding box center [607, 331] width 131 height 12
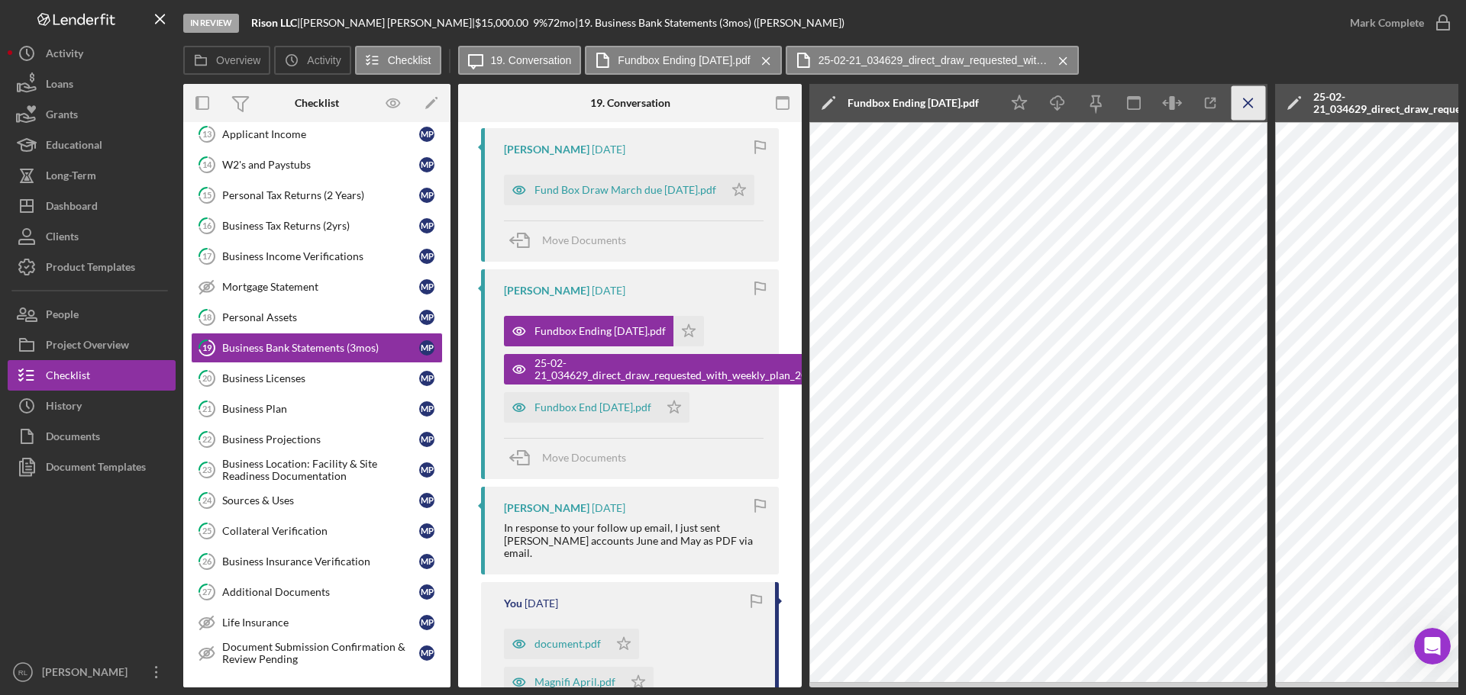
click at [1247, 98] on icon "Icon/Menu Close" at bounding box center [1248, 103] width 34 height 34
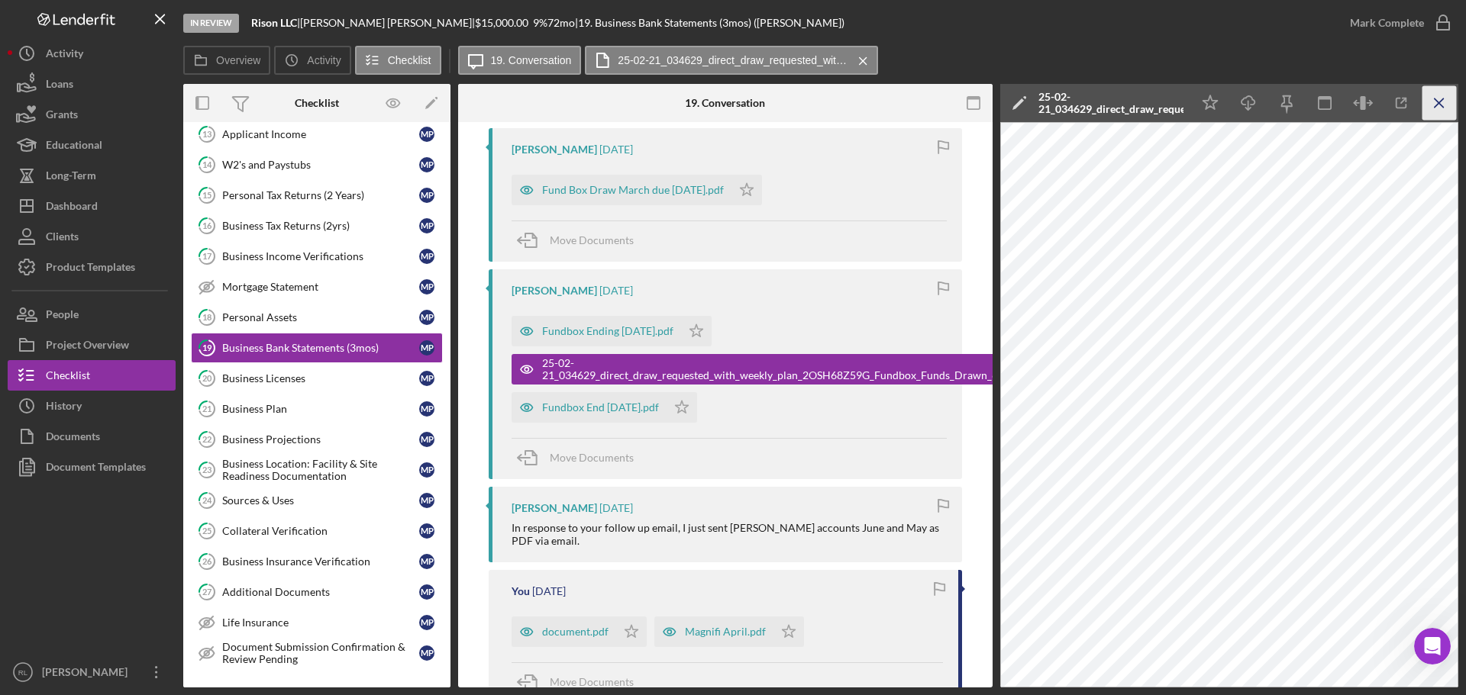
click at [1449, 105] on icon "Icon/Menu Close" at bounding box center [1439, 103] width 34 height 34
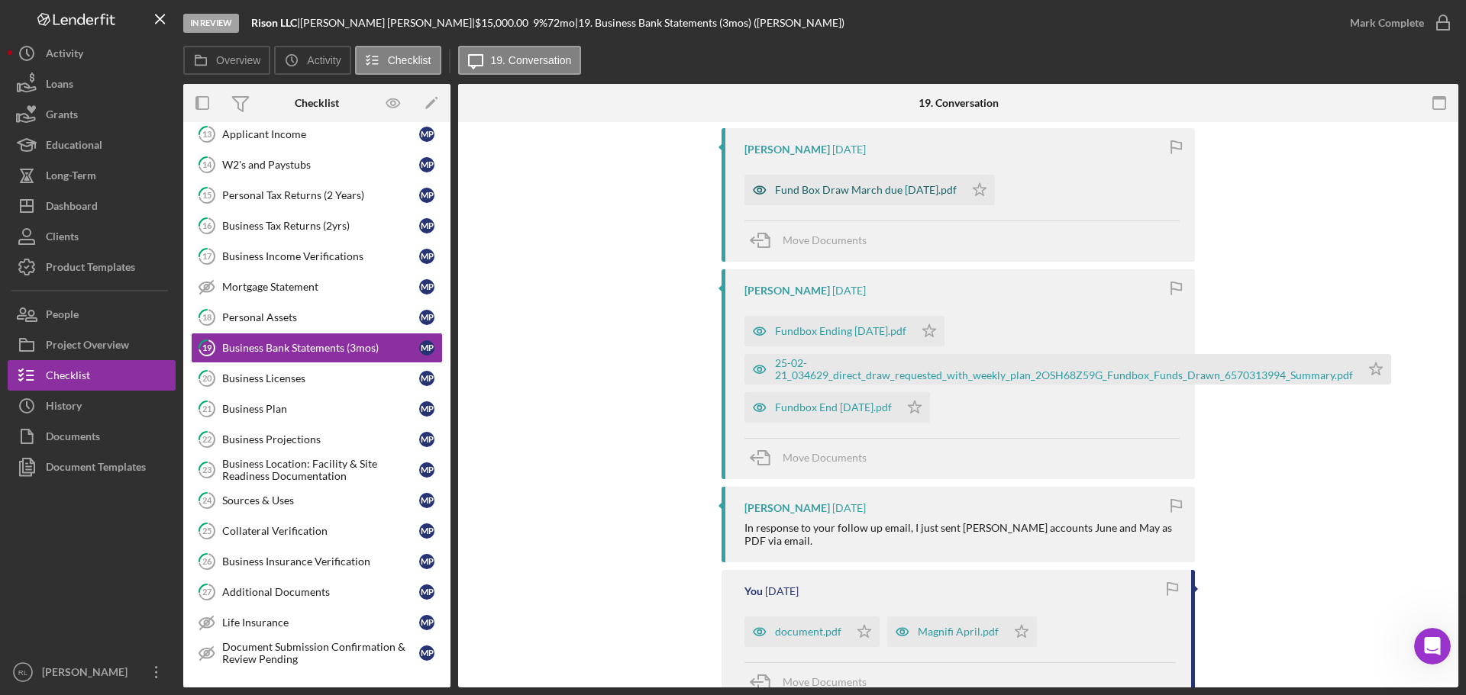
click at [843, 184] on div "Fund Box Draw March due [DATE].pdf" at bounding box center [866, 190] width 182 height 12
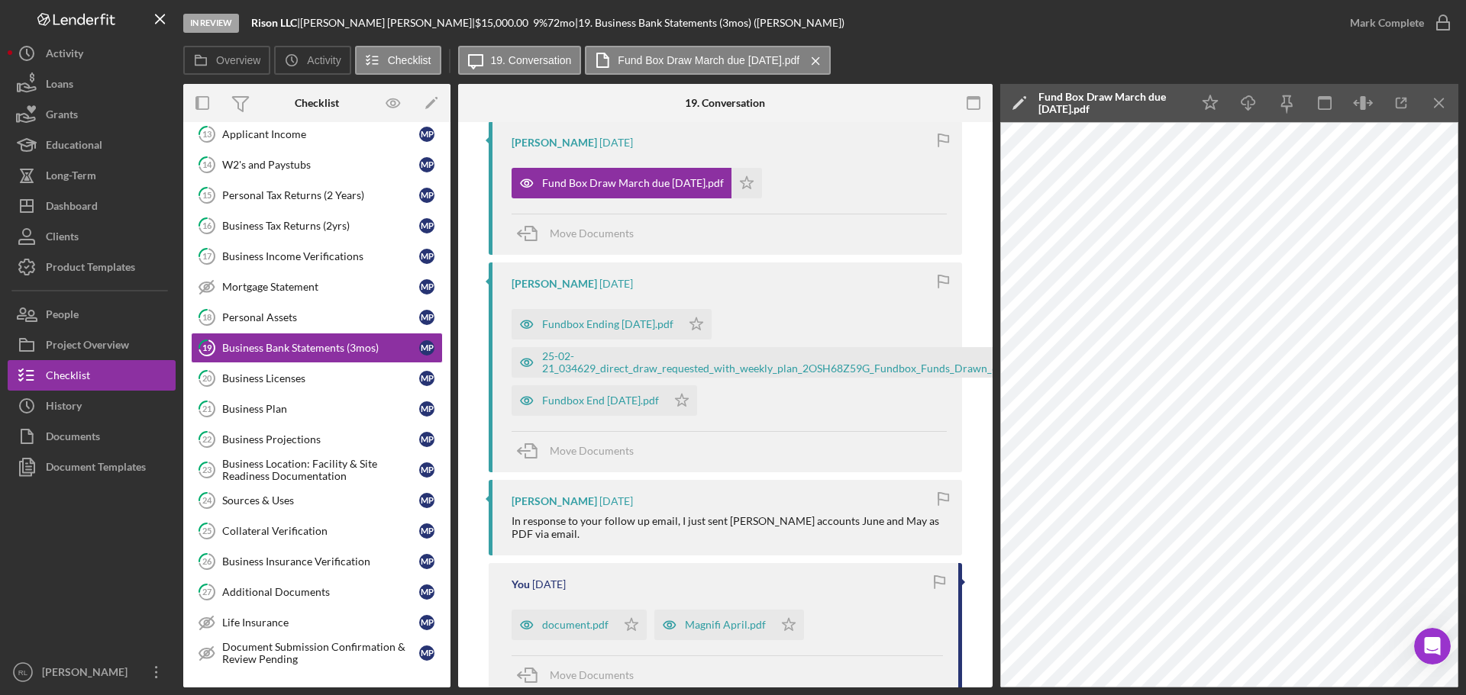
scroll to position [305, 0]
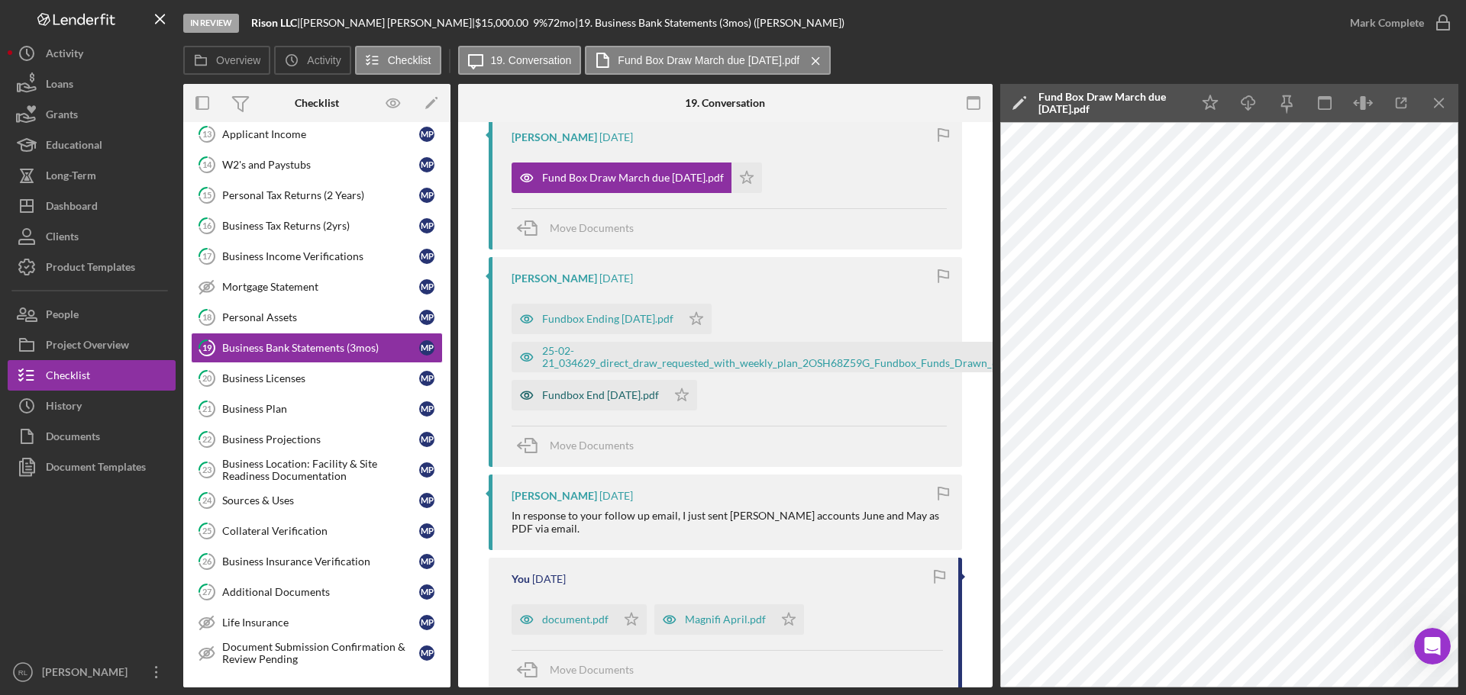
click at [571, 405] on div "Fundbox End [DATE].pdf" at bounding box center [589, 395] width 155 height 31
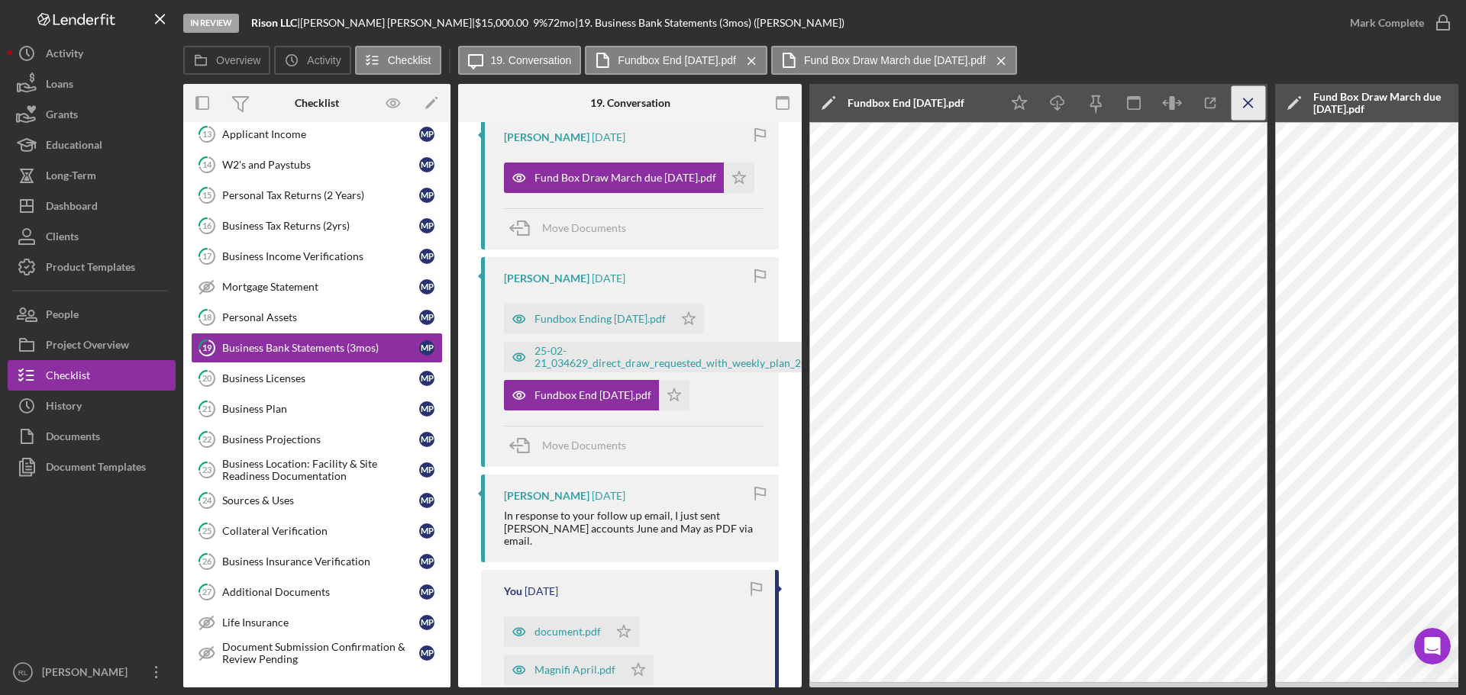
click at [1253, 105] on icon "Icon/Menu Close" at bounding box center [1248, 103] width 34 height 34
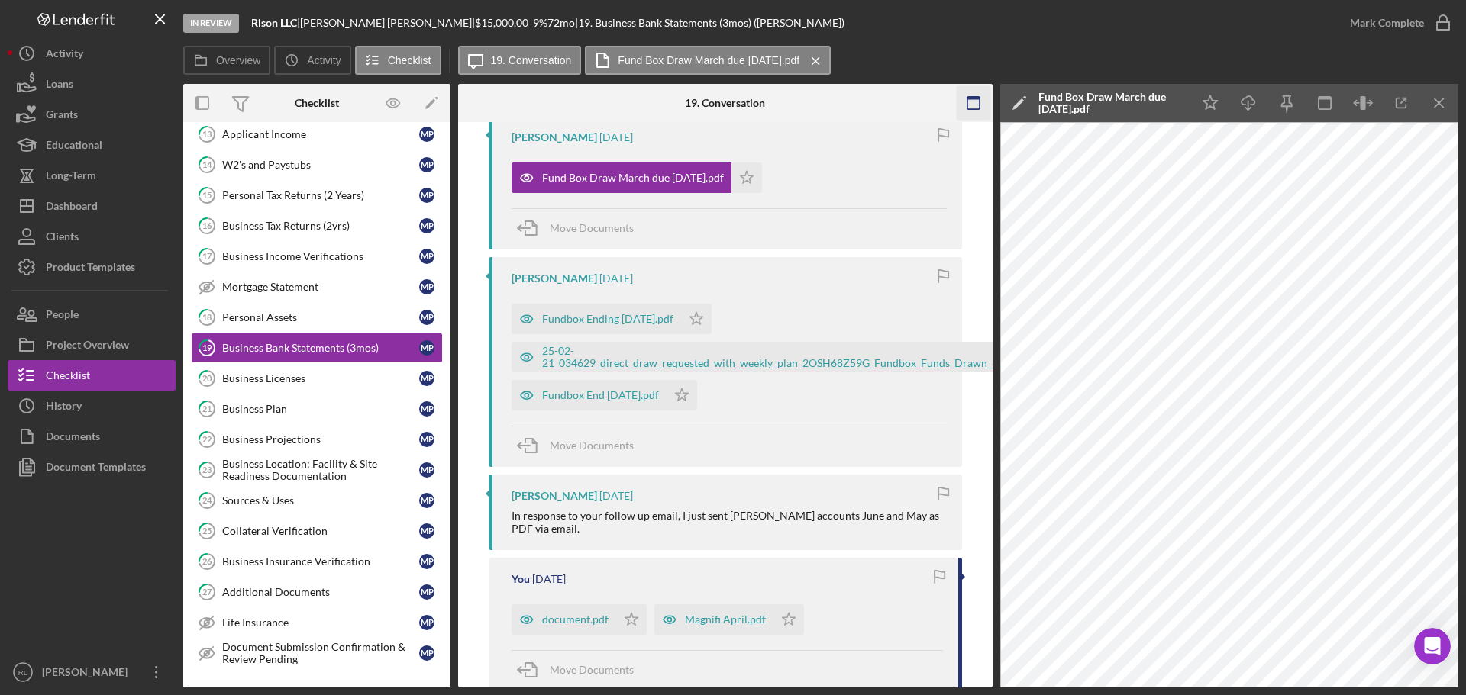
click at [1451, 93] on icon "Icon/Menu Close" at bounding box center [1439, 103] width 34 height 34
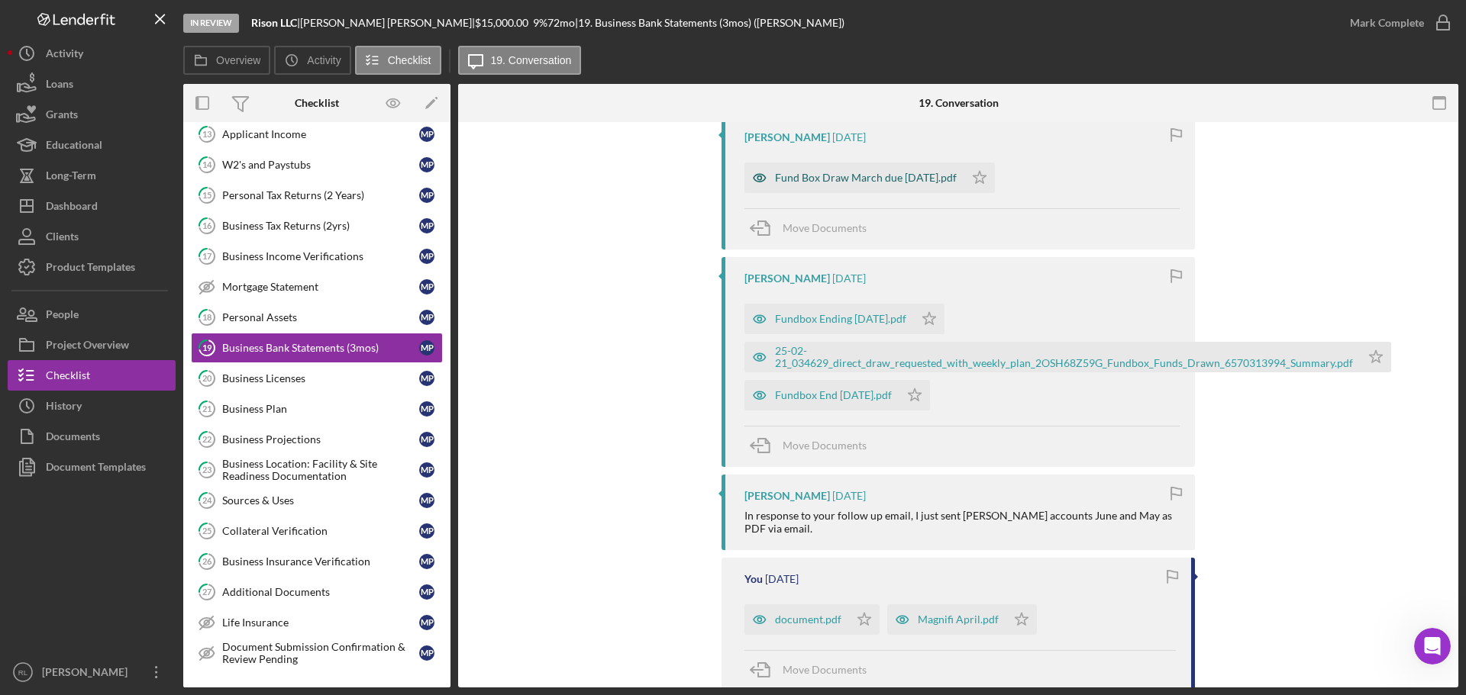
click at [863, 166] on div "Fund Box Draw March due [DATE].pdf" at bounding box center [854, 178] width 220 height 31
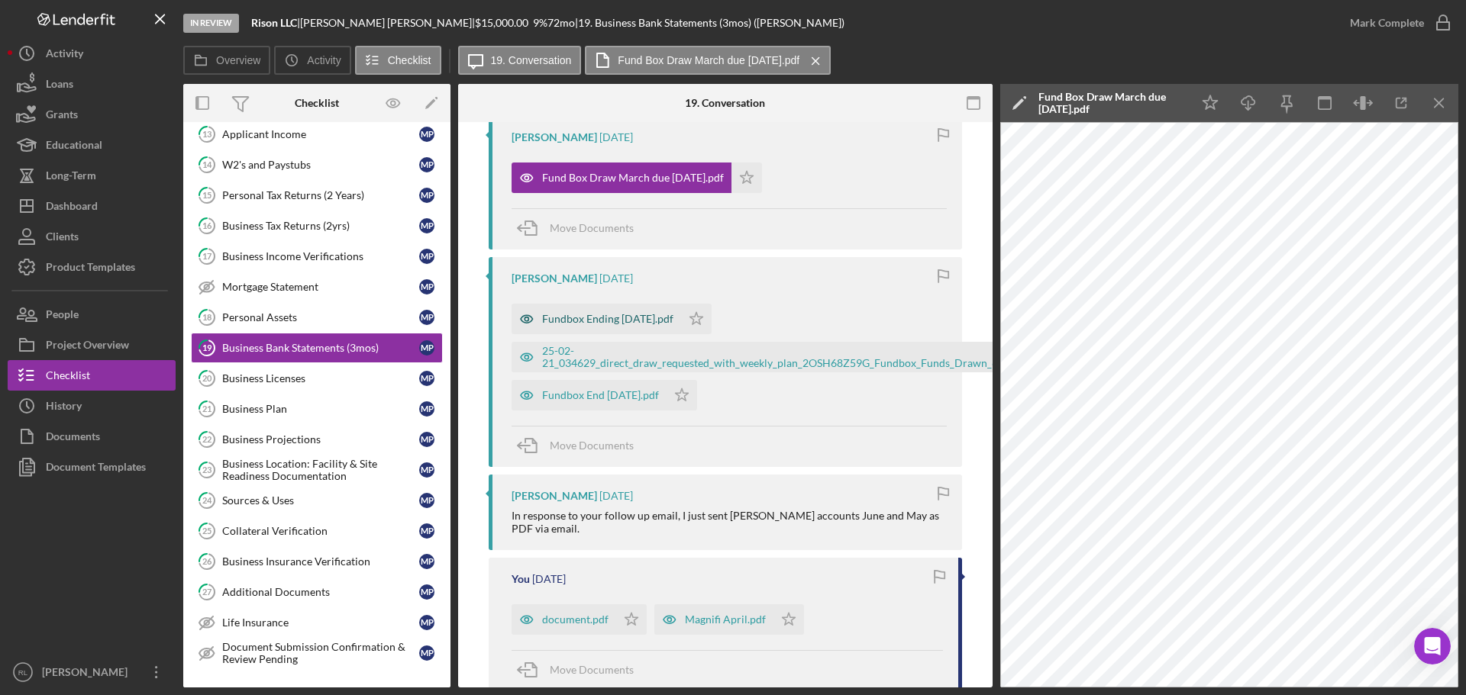
click at [603, 324] on div "Fundbox Ending [DATE].pdf" at bounding box center [607, 319] width 131 height 12
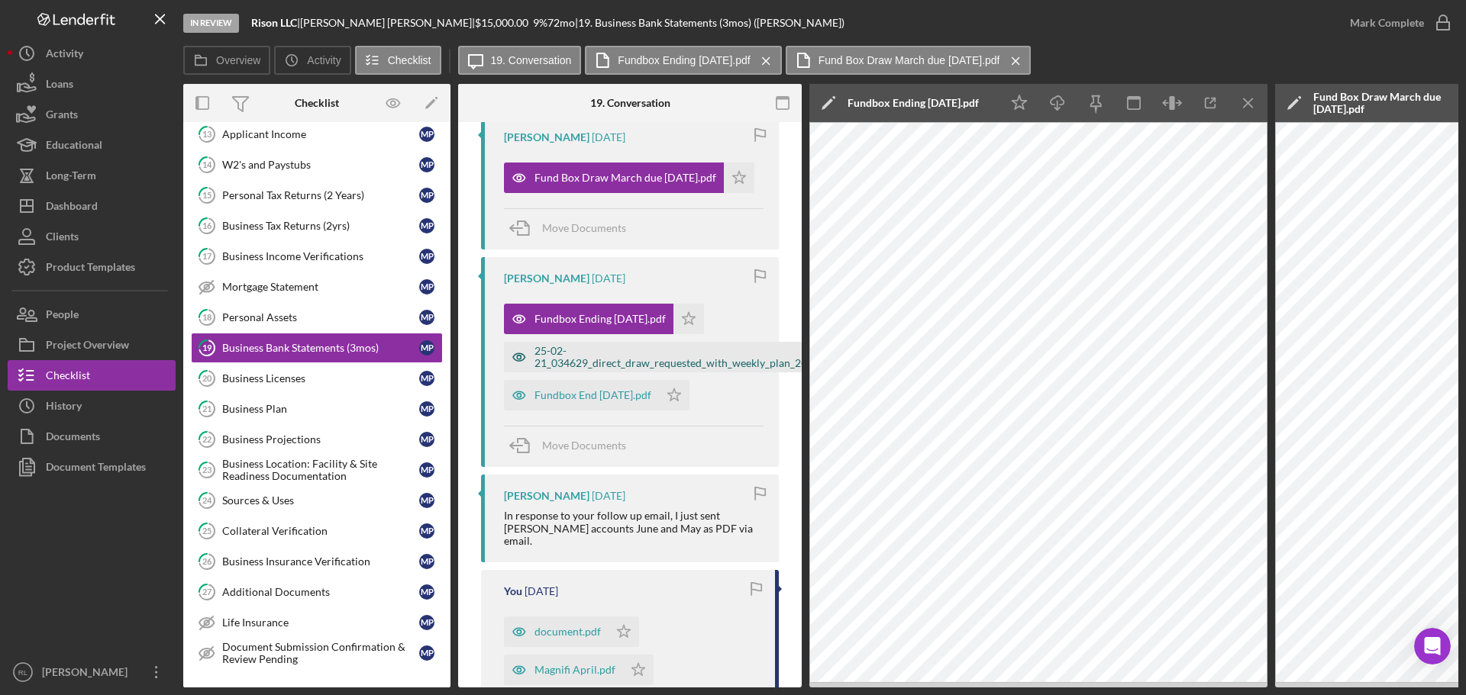
click at [589, 365] on div "25-02-21_034629_direct_draw_requested_with_weekly_plan_2OSH68Z59G_Fundbox_Funds…" at bounding box center [823, 357] width 578 height 24
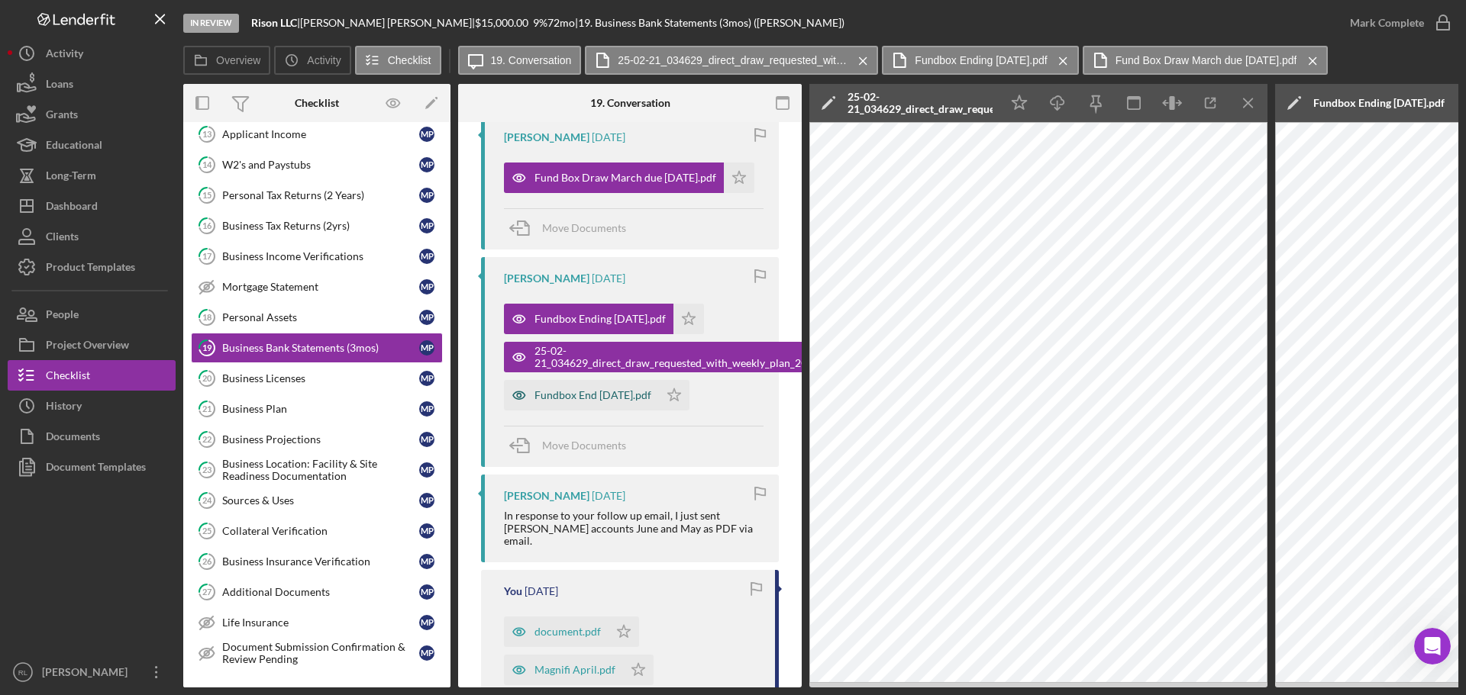
click at [599, 395] on div "Fundbox End [DATE].pdf" at bounding box center [592, 395] width 117 height 12
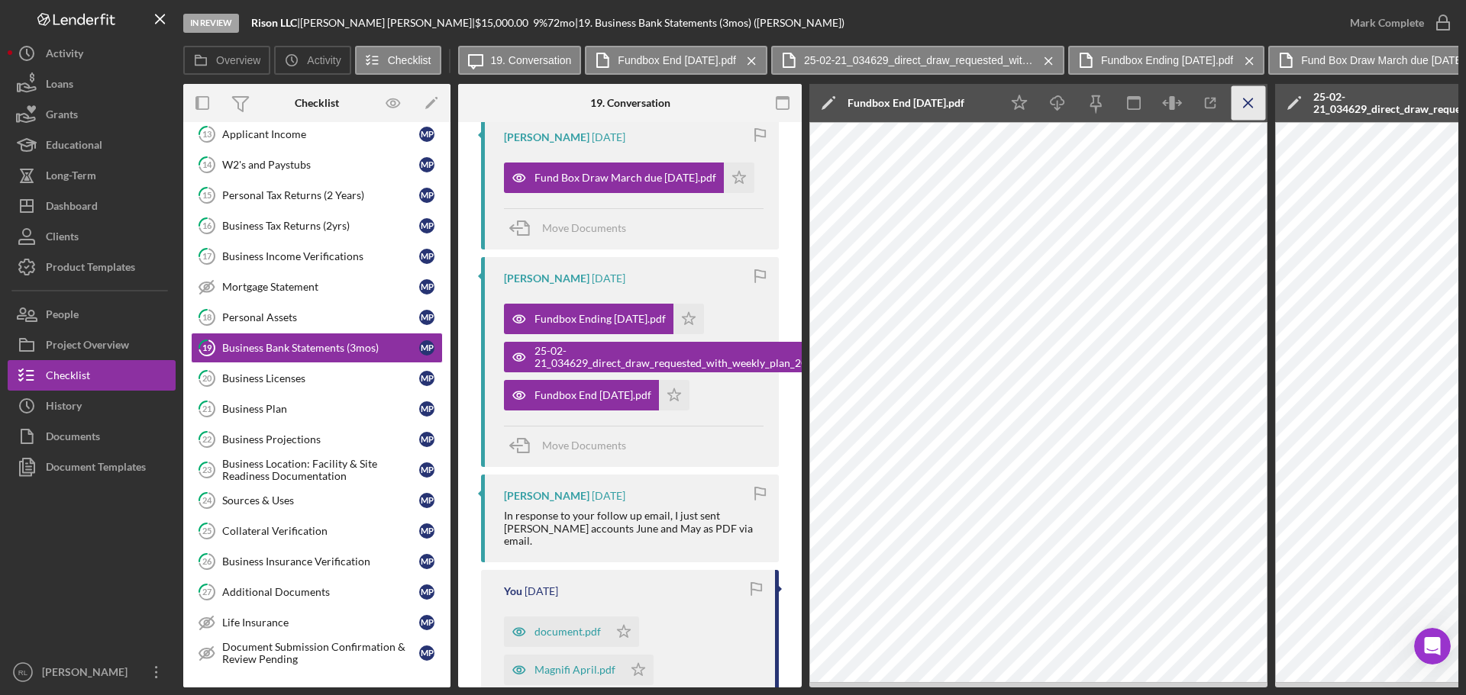
click at [1257, 100] on icon "Icon/Menu Close" at bounding box center [1248, 103] width 34 height 34
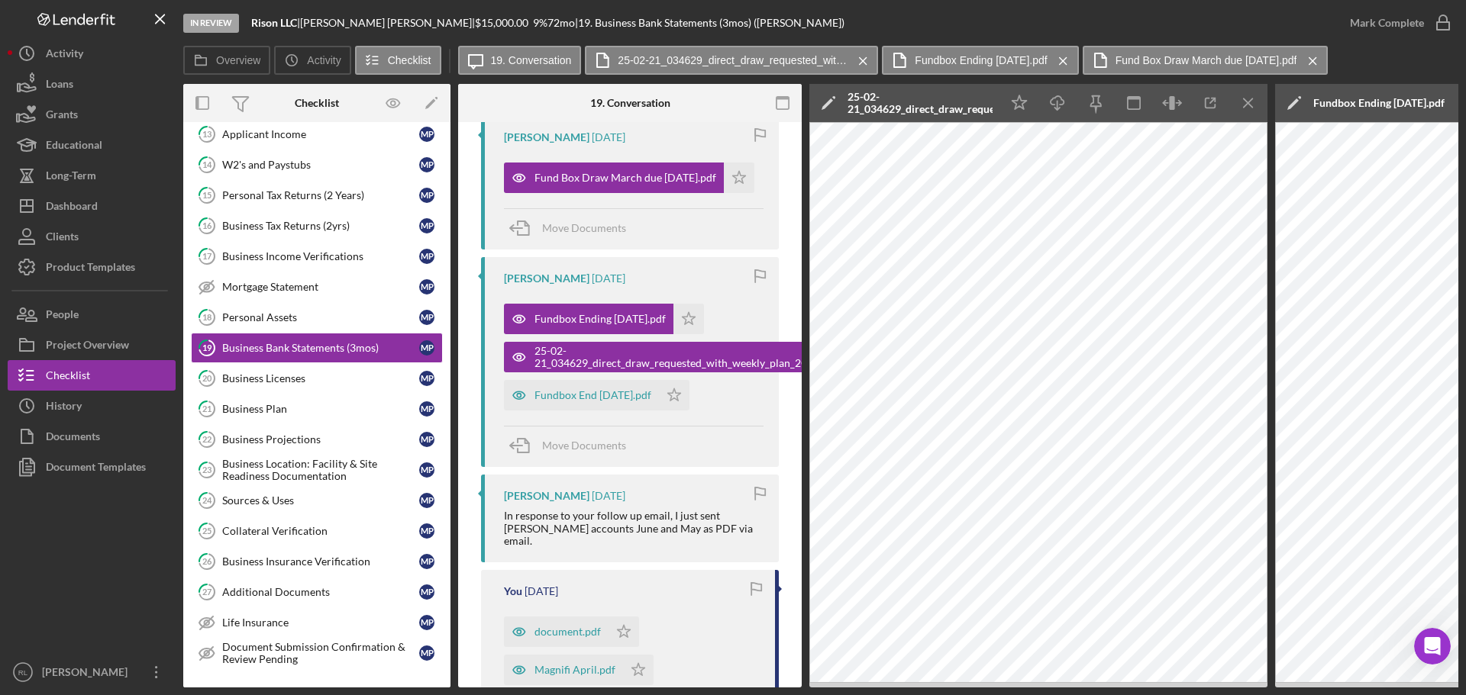
click at [1257, 100] on icon "Icon/Menu Close" at bounding box center [1248, 103] width 34 height 34
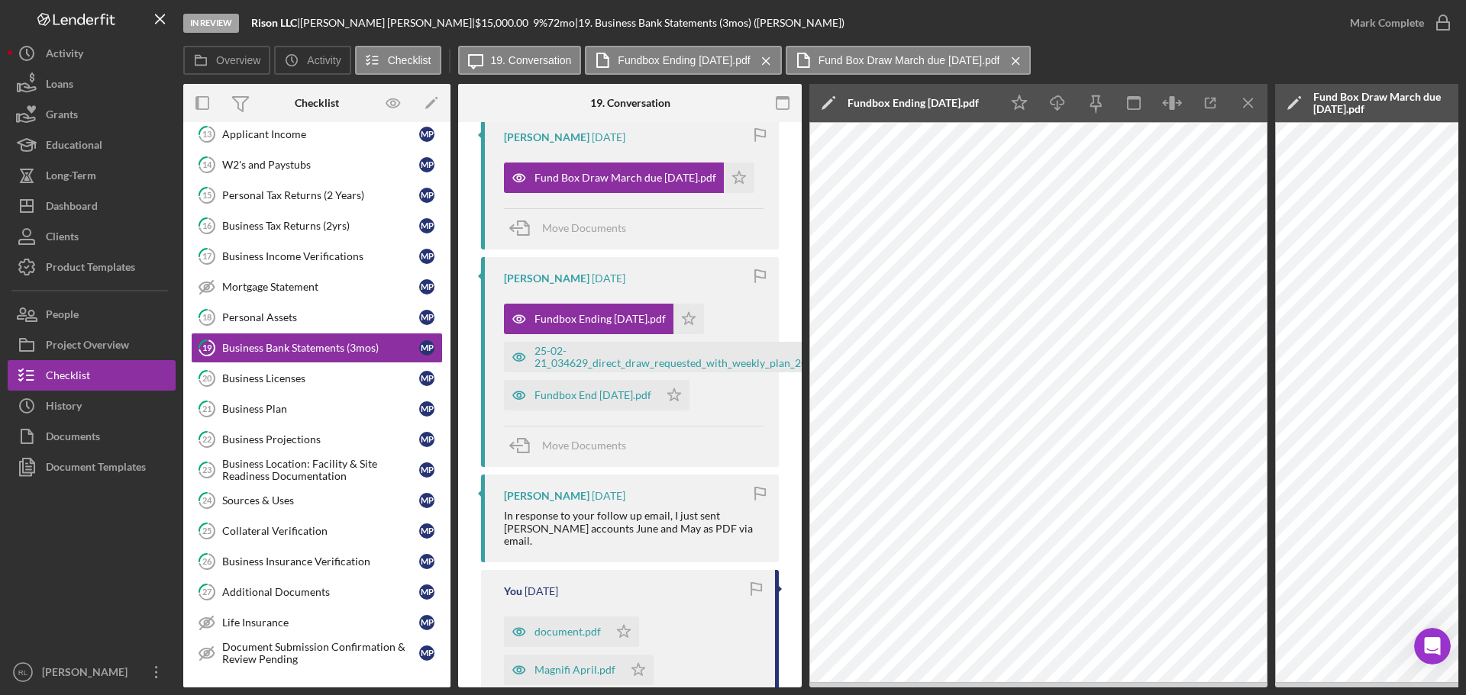
click at [1257, 100] on icon "Icon/Menu Close" at bounding box center [1248, 103] width 34 height 34
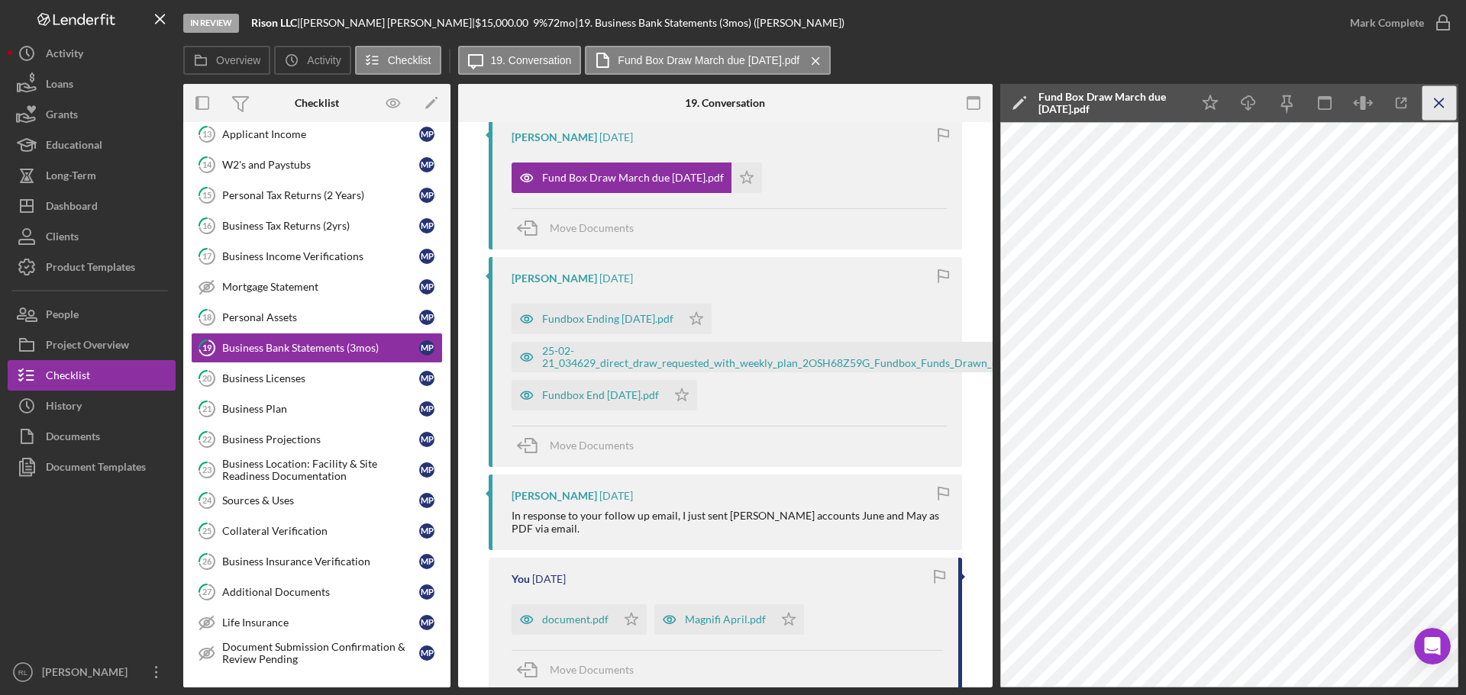
click at [1438, 102] on line "button" at bounding box center [1439, 102] width 8 height 8
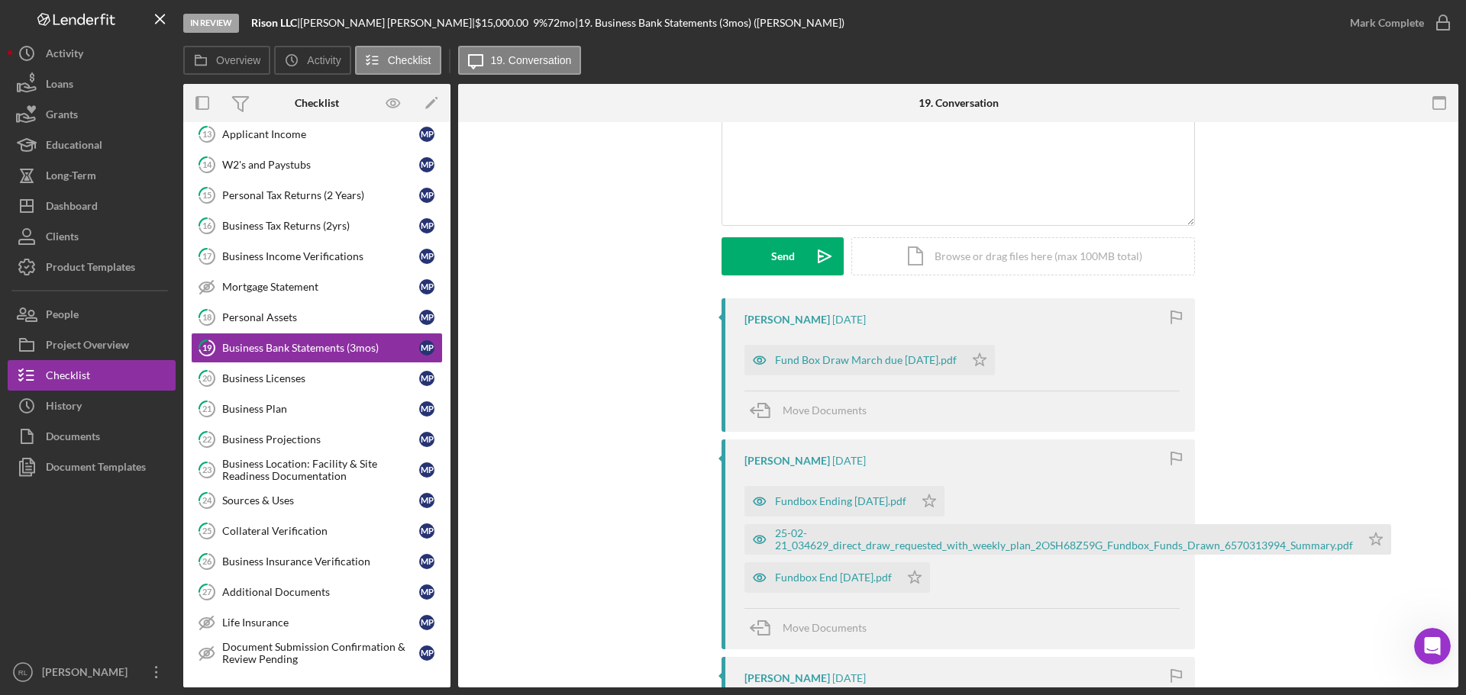
scroll to position [76, 0]
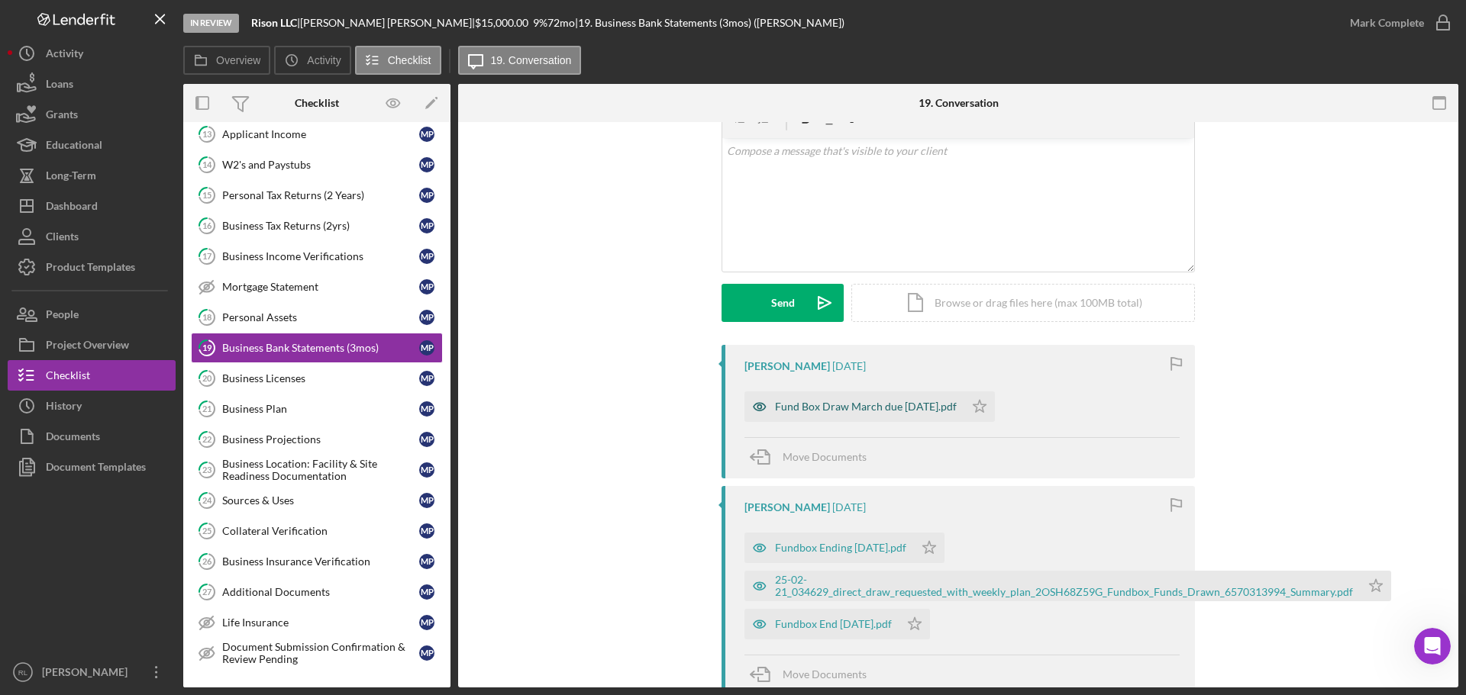
click at [883, 411] on div "Fund Box Draw March due [DATE].pdf" at bounding box center [866, 407] width 182 height 12
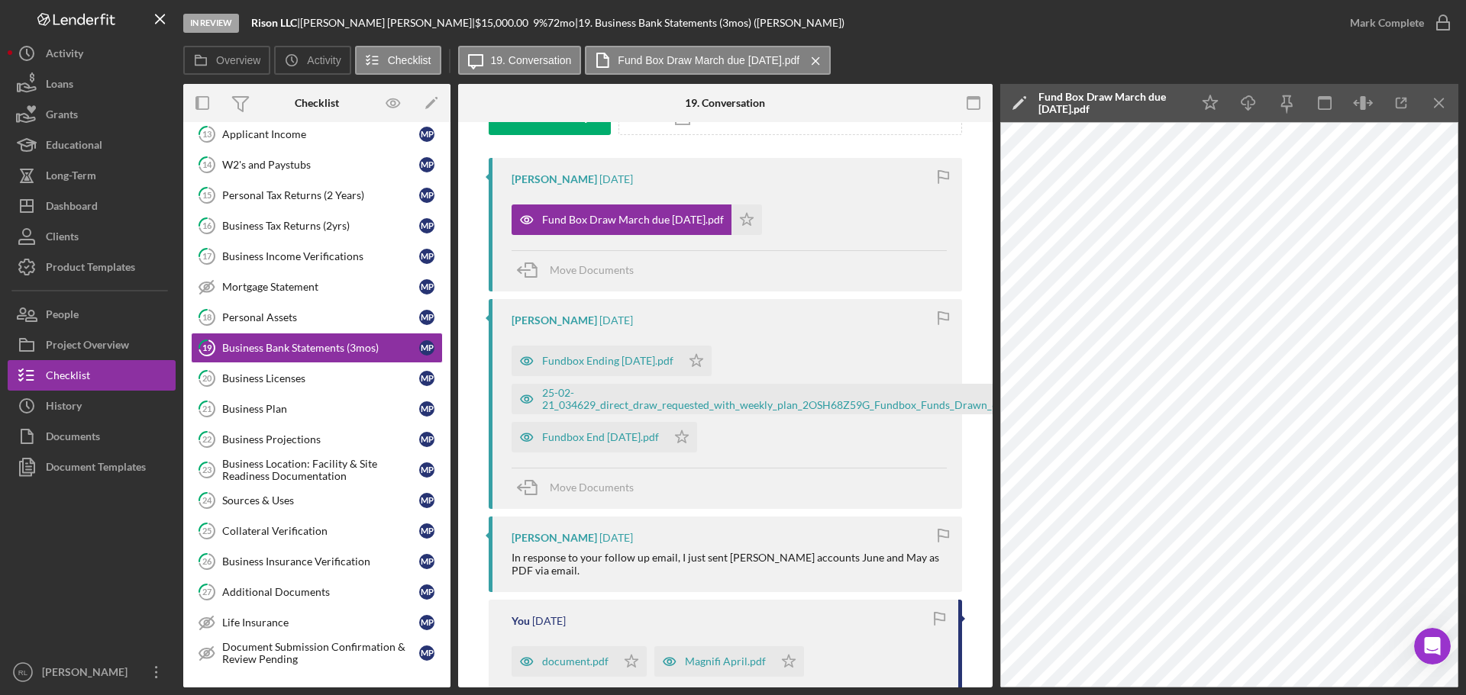
scroll to position [305, 0]
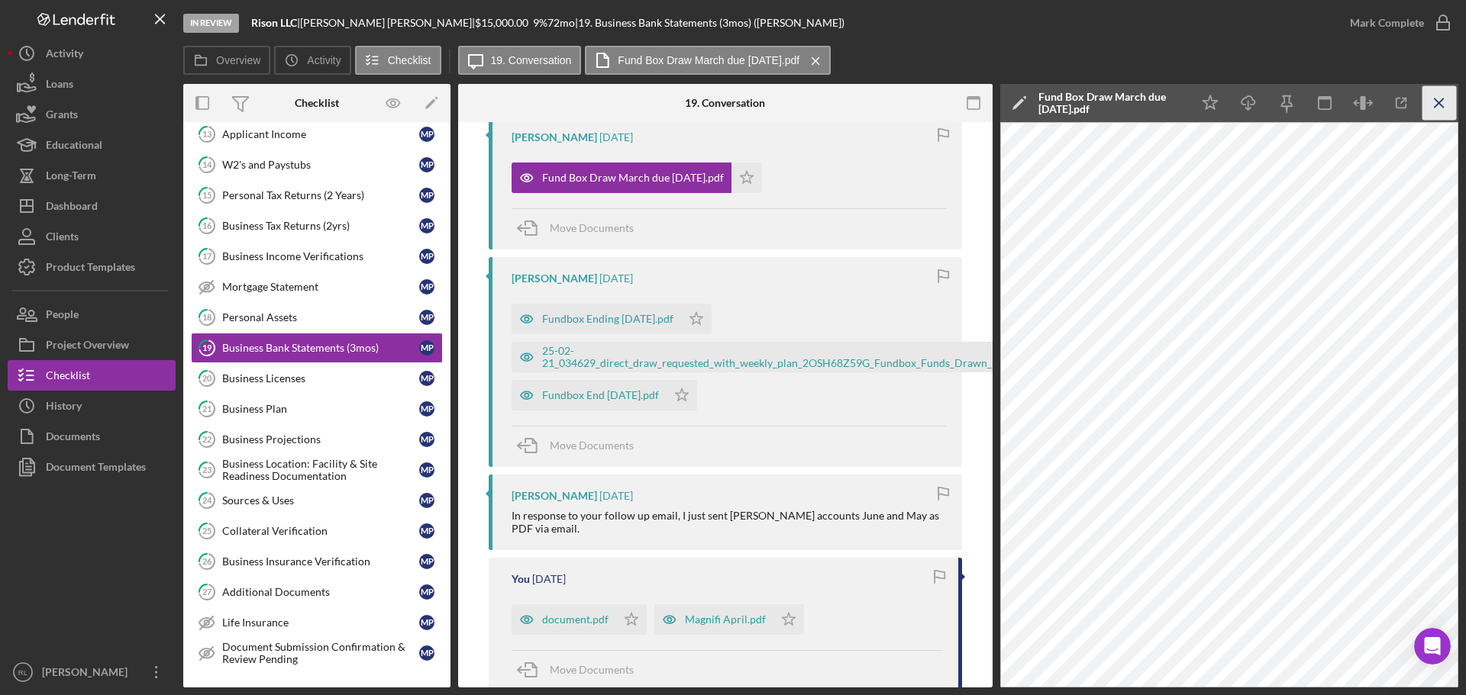
click at [1430, 106] on icon "Icon/Menu Close" at bounding box center [1439, 103] width 34 height 34
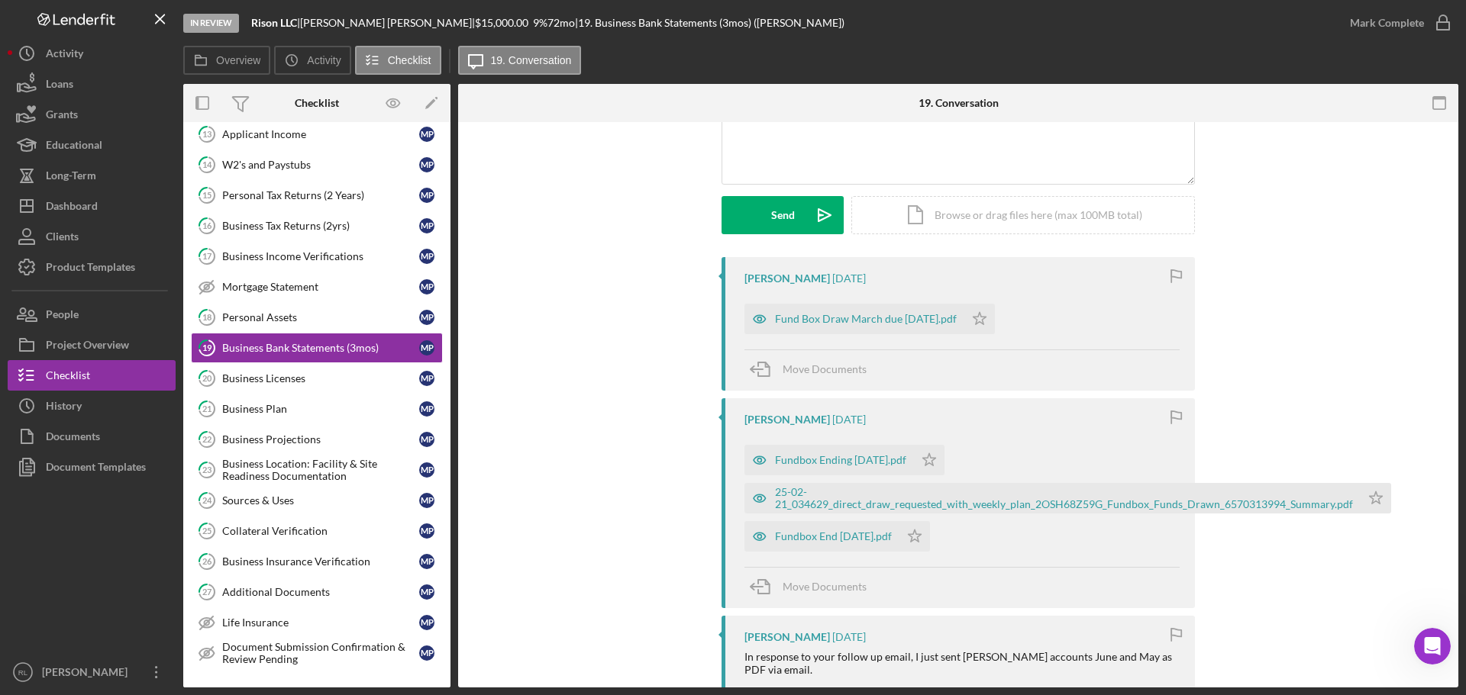
scroll to position [0, 0]
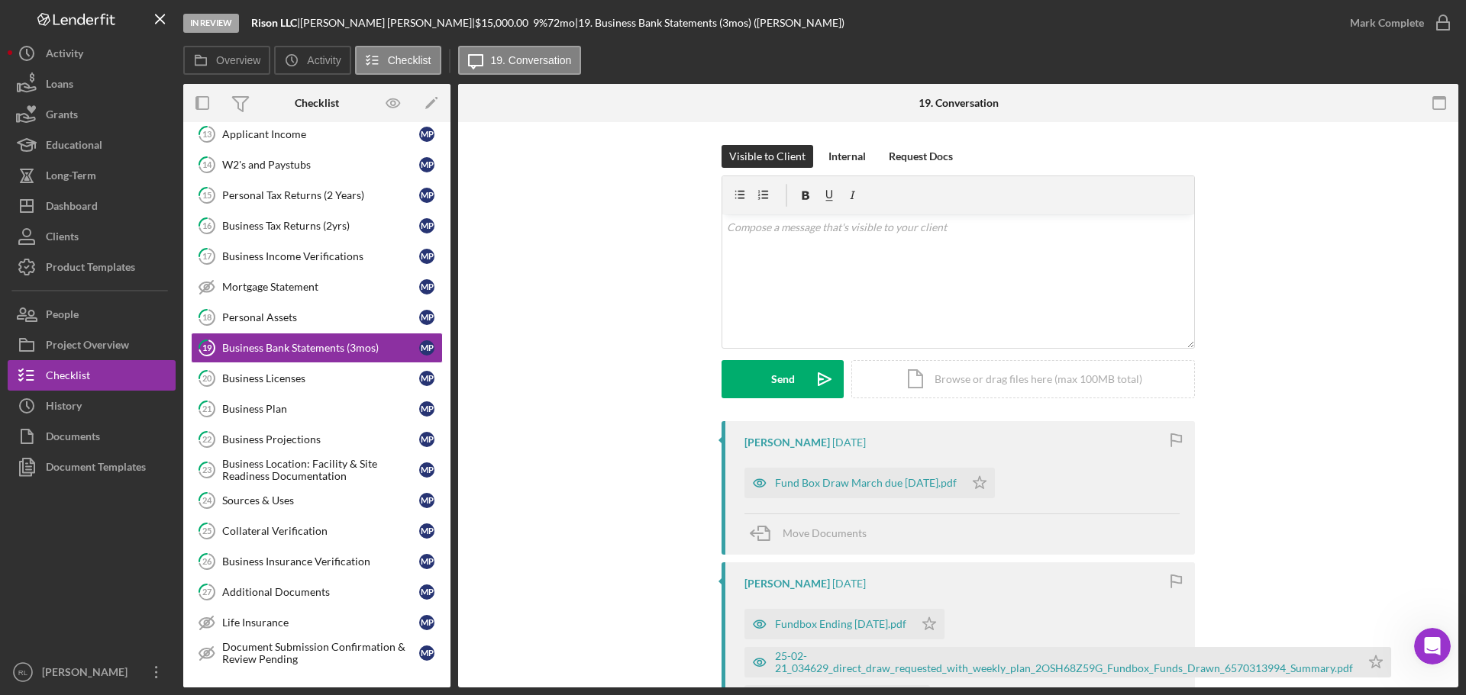
drag, startPoint x: 655, startPoint y: 513, endPoint x: 605, endPoint y: 304, distance: 215.0
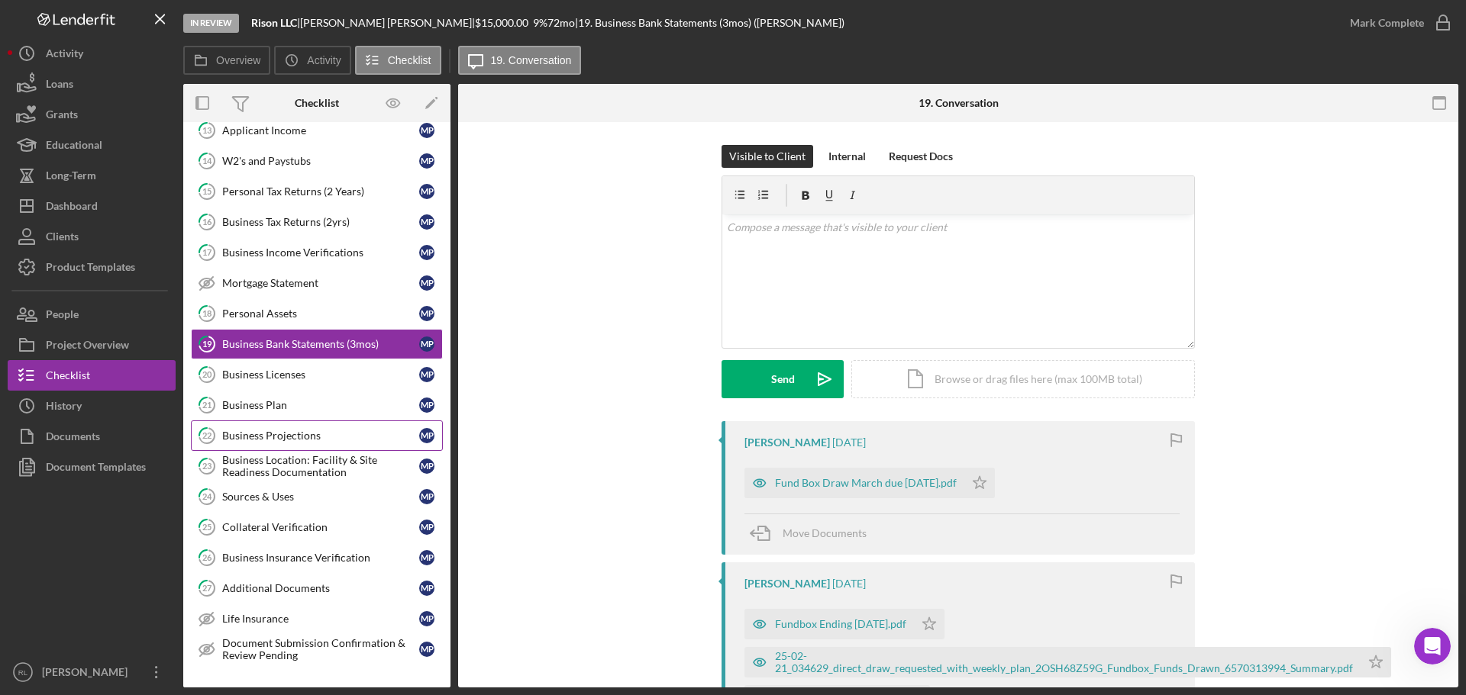
scroll to position [891, 0]
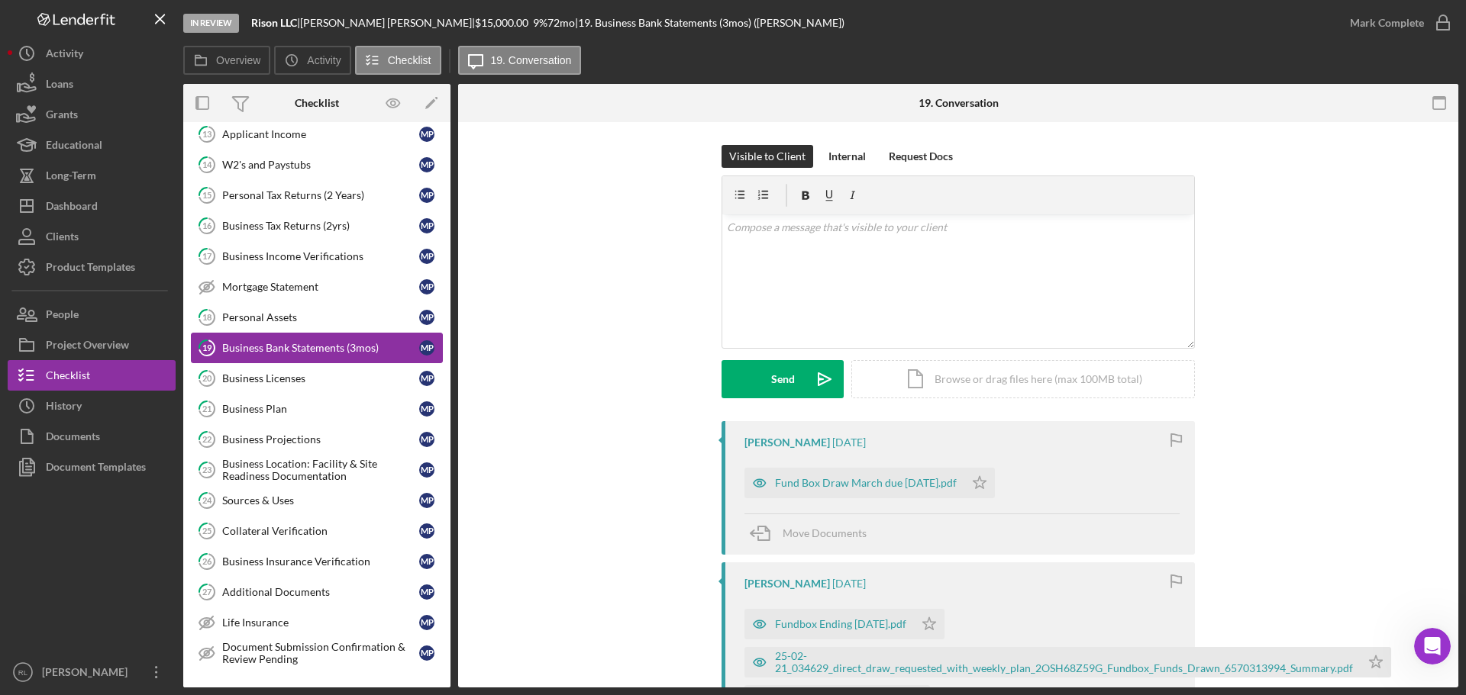
drag, startPoint x: 322, startPoint y: 328, endPoint x: 318, endPoint y: 343, distance: 15.9
click at [322, 328] on link "18 Personal Assets M P" at bounding box center [317, 317] width 252 height 31
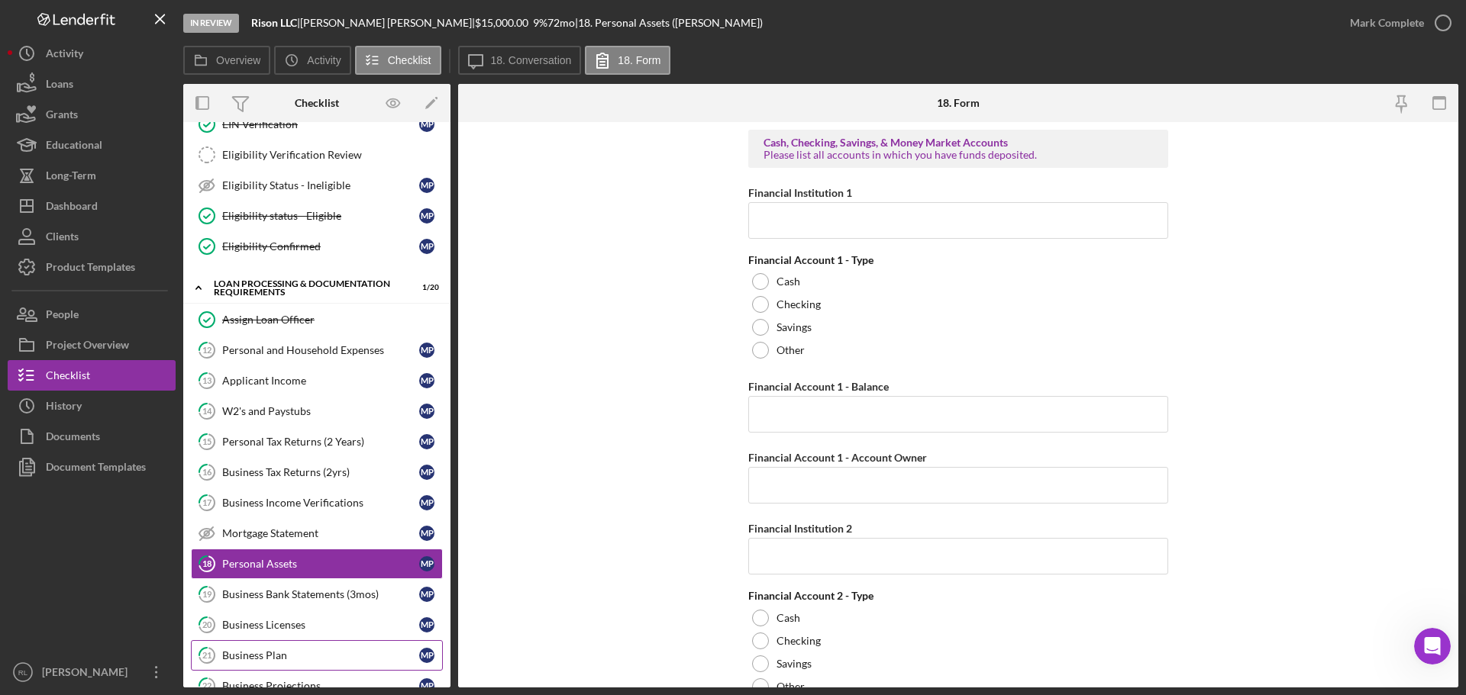
scroll to position [586, 0]
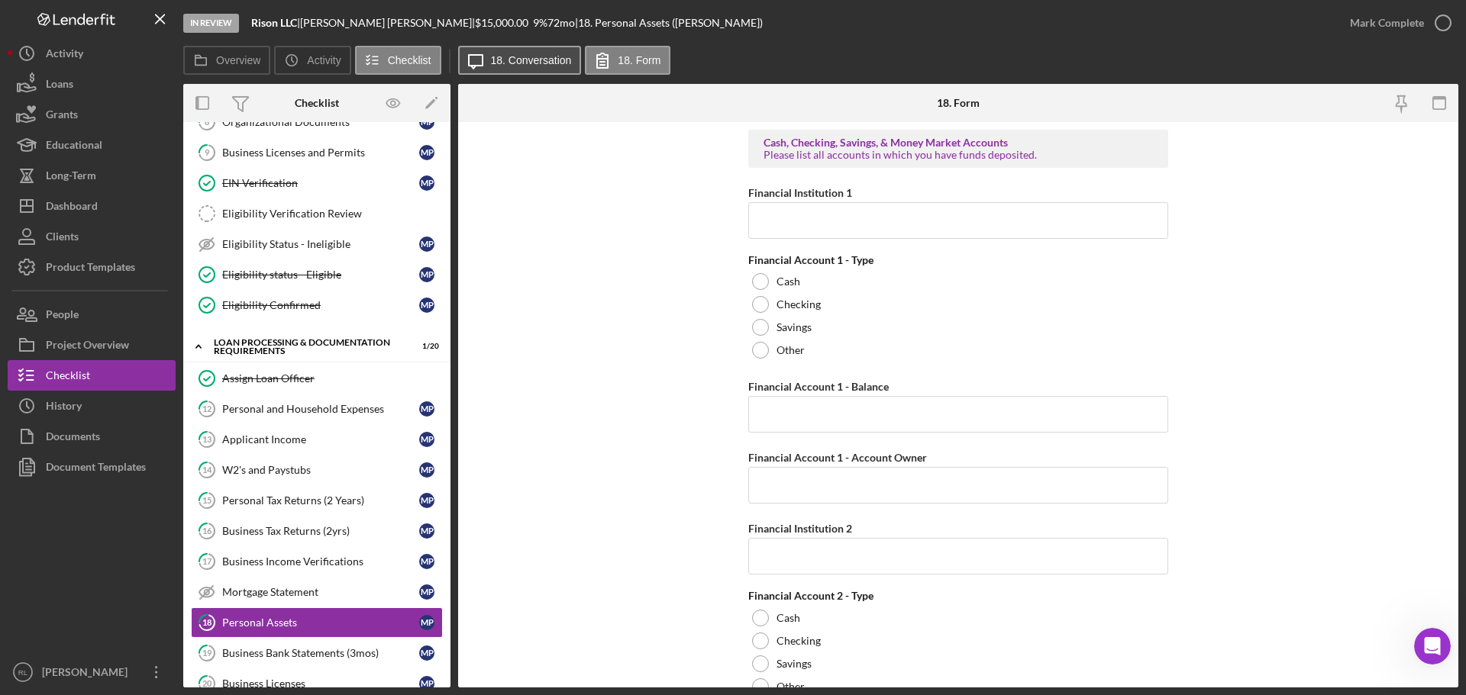
click at [519, 60] on label "18. Conversation" at bounding box center [531, 60] width 81 height 12
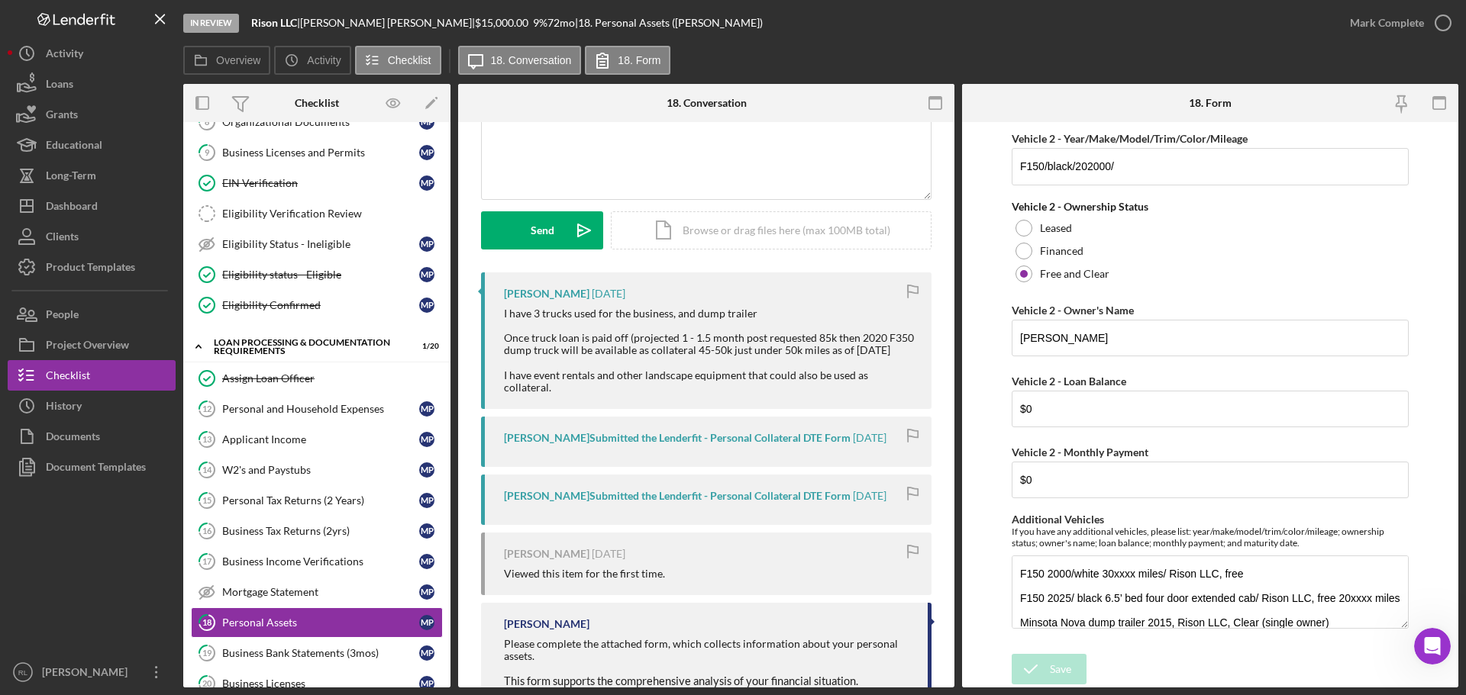
scroll to position [0, 0]
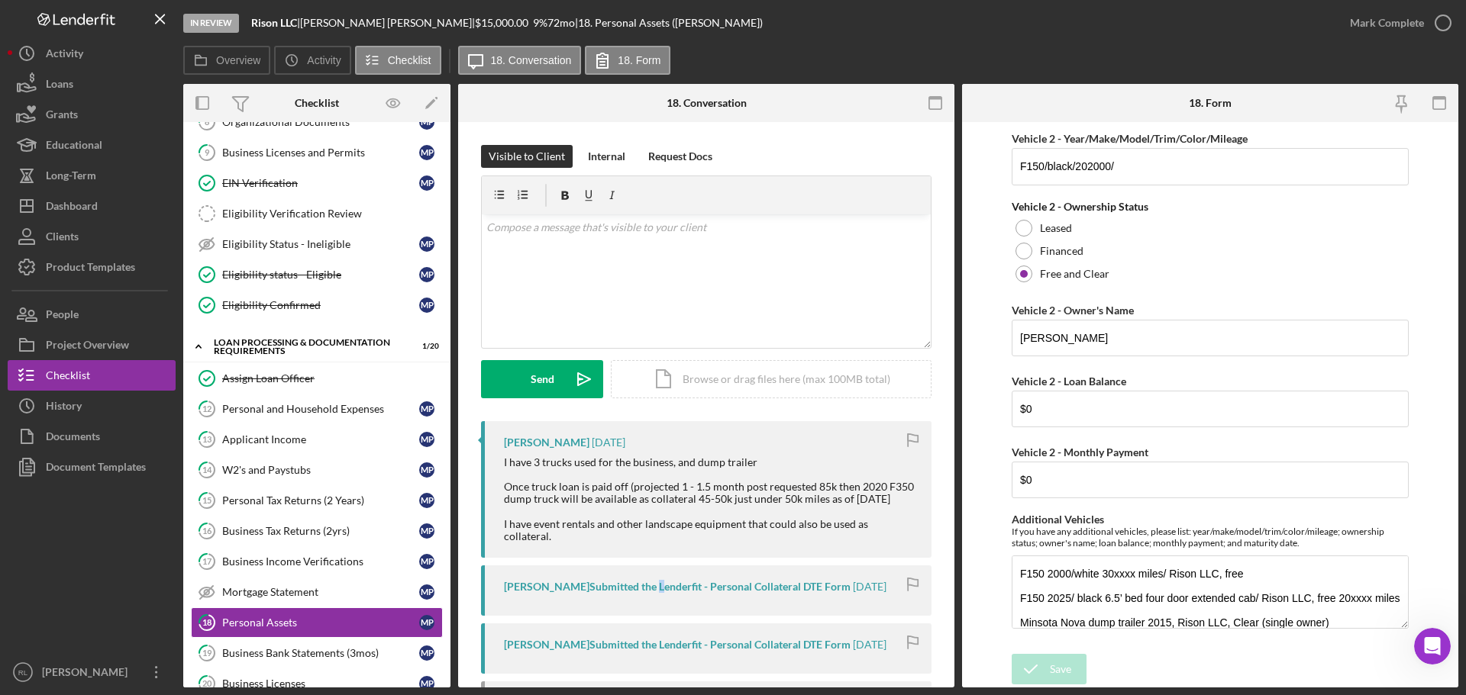
click at [649, 581] on div "[PERSON_NAME] Submitted the Lenderfit - Personal Collateral DTE Form" at bounding box center [677, 587] width 347 height 12
click at [702, 581] on div "[PERSON_NAME] Submitted the Lenderfit - Personal Collateral DTE Form" at bounding box center [677, 587] width 347 height 12
click at [687, 581] on div "[PERSON_NAME] Submitted the Lenderfit - Personal Collateral DTE Form" at bounding box center [677, 587] width 347 height 12
click at [653, 581] on div "[PERSON_NAME] Submitted the Lenderfit - Personal Collateral DTE Form" at bounding box center [677, 587] width 347 height 12
click at [721, 566] on div "[PERSON_NAME] Submitted the Lenderfit - Personal Collateral DTE Form [DATE]" at bounding box center [706, 591] width 450 height 50
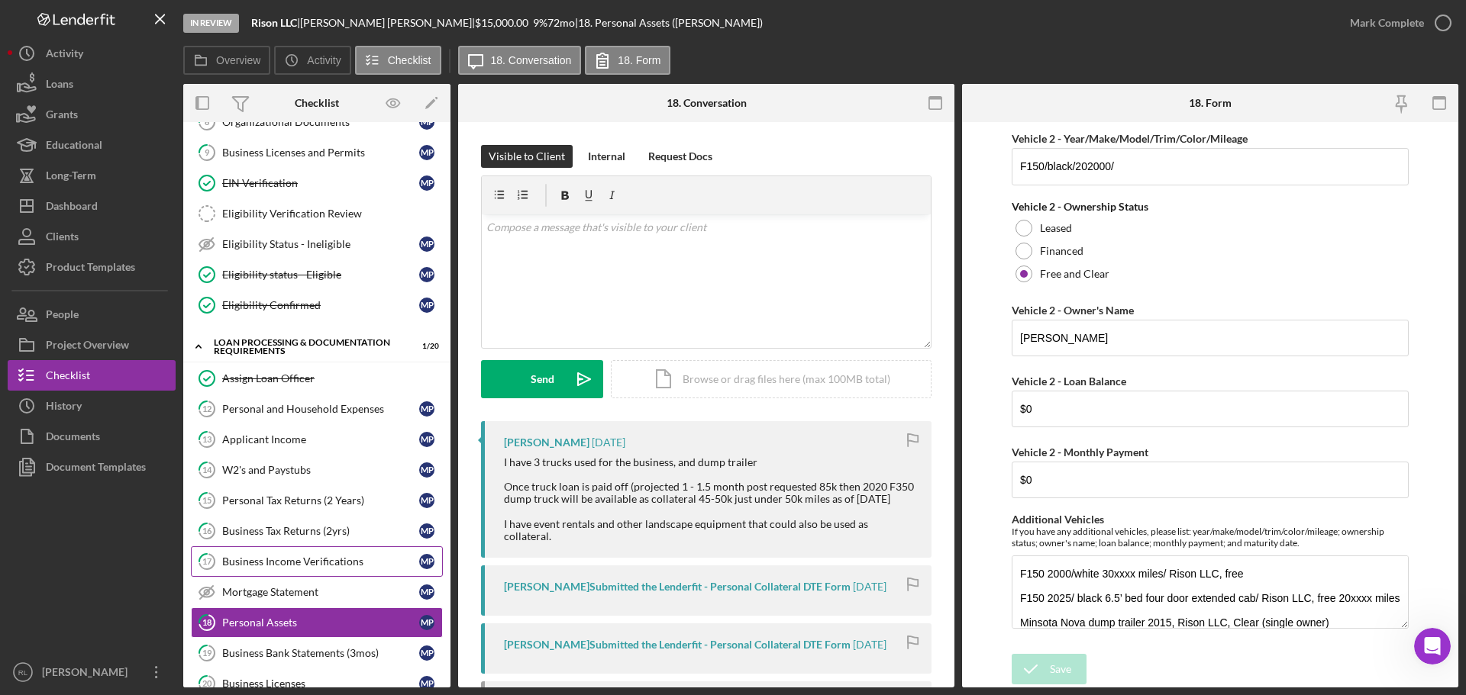
click at [304, 565] on div "Business Income Verifications" at bounding box center [320, 562] width 197 height 12
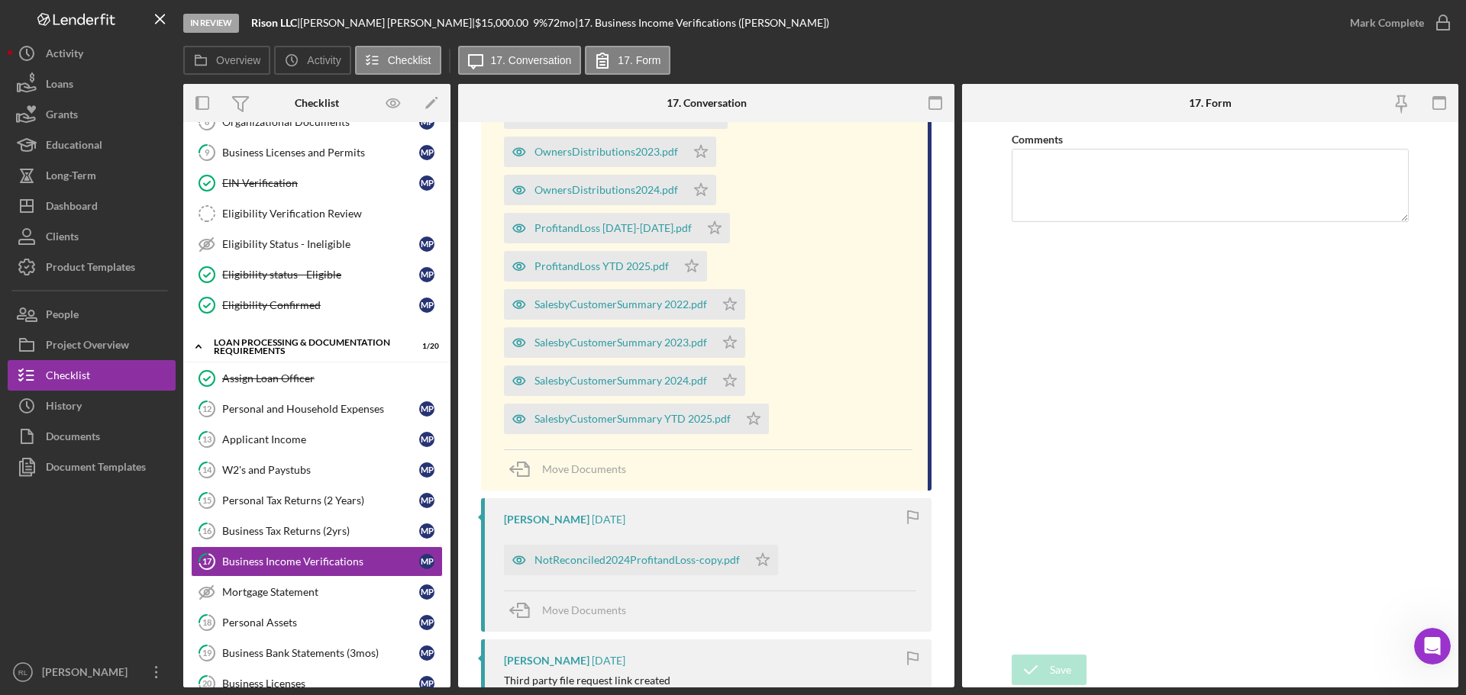
scroll to position [382, 0]
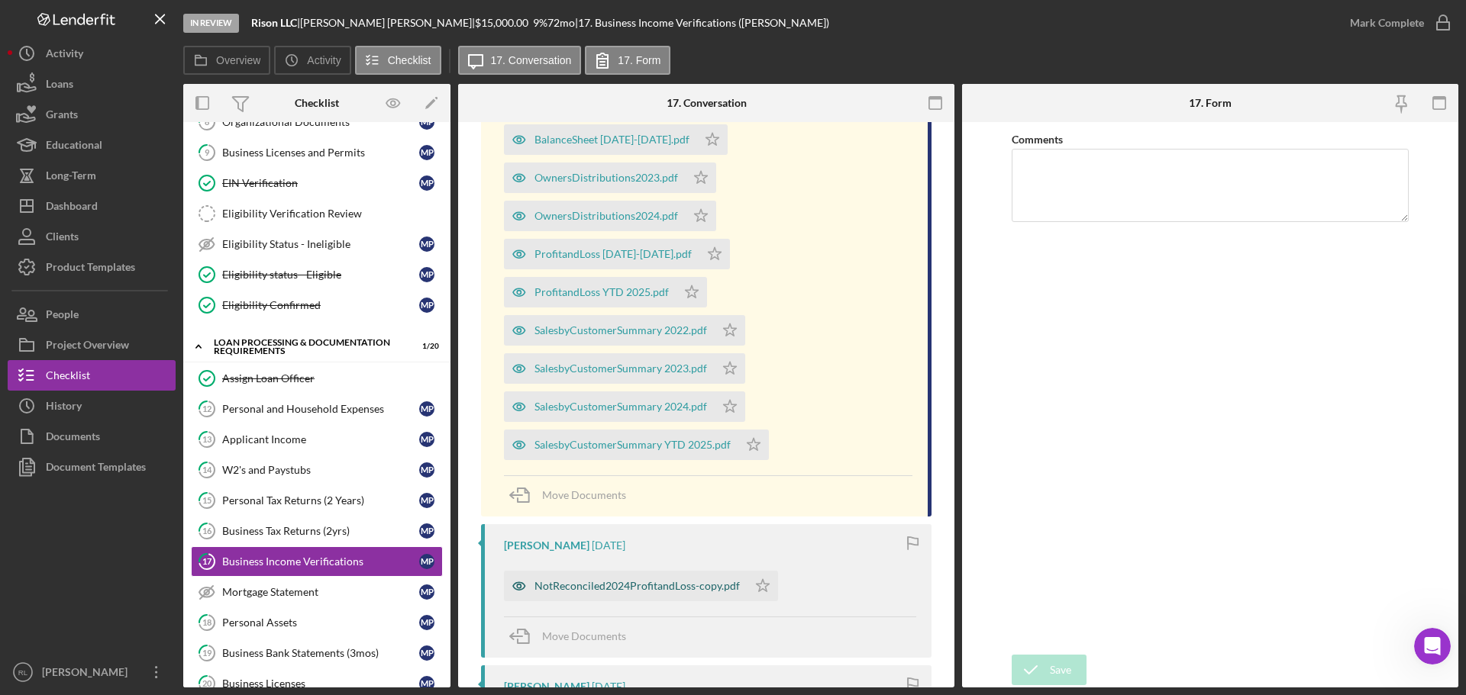
click at [649, 594] on div "NotReconciled2024ProfitandLoss-copy.pdf" at bounding box center [626, 586] width 244 height 31
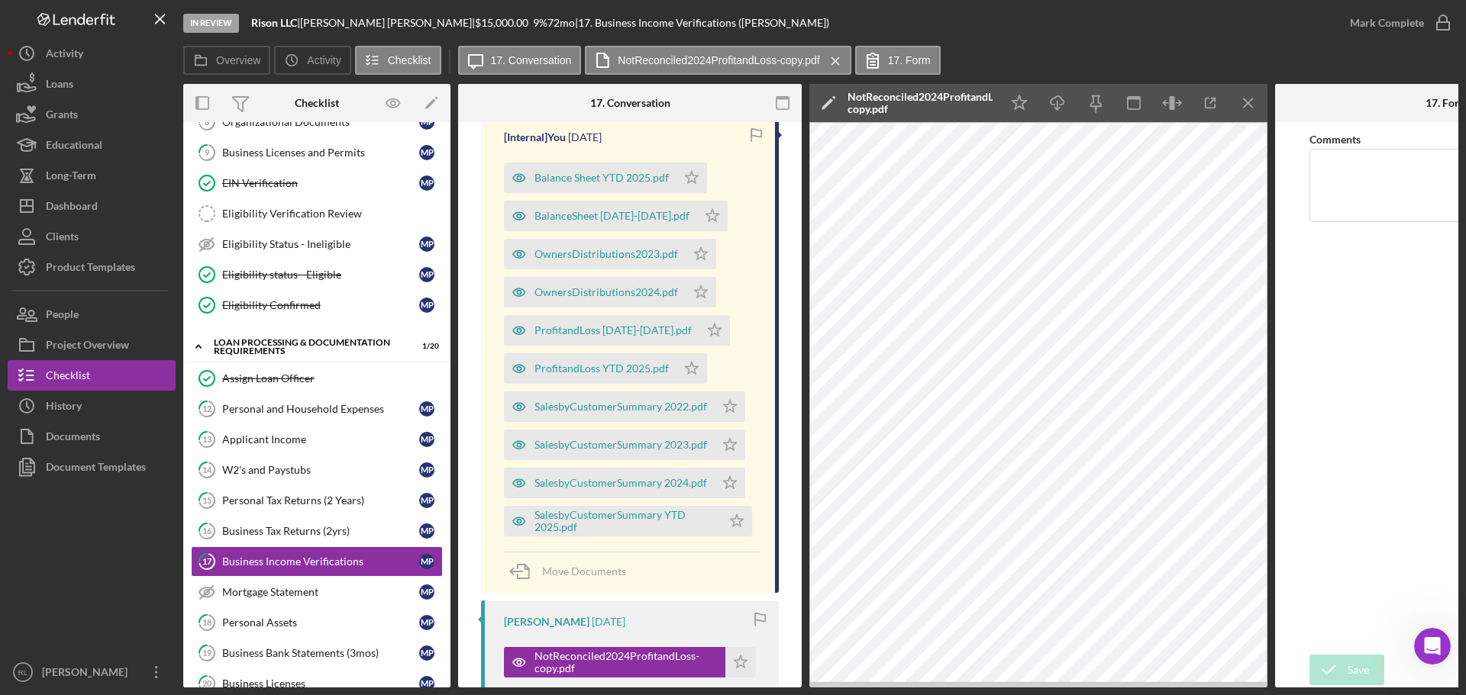
scroll to position [229, 0]
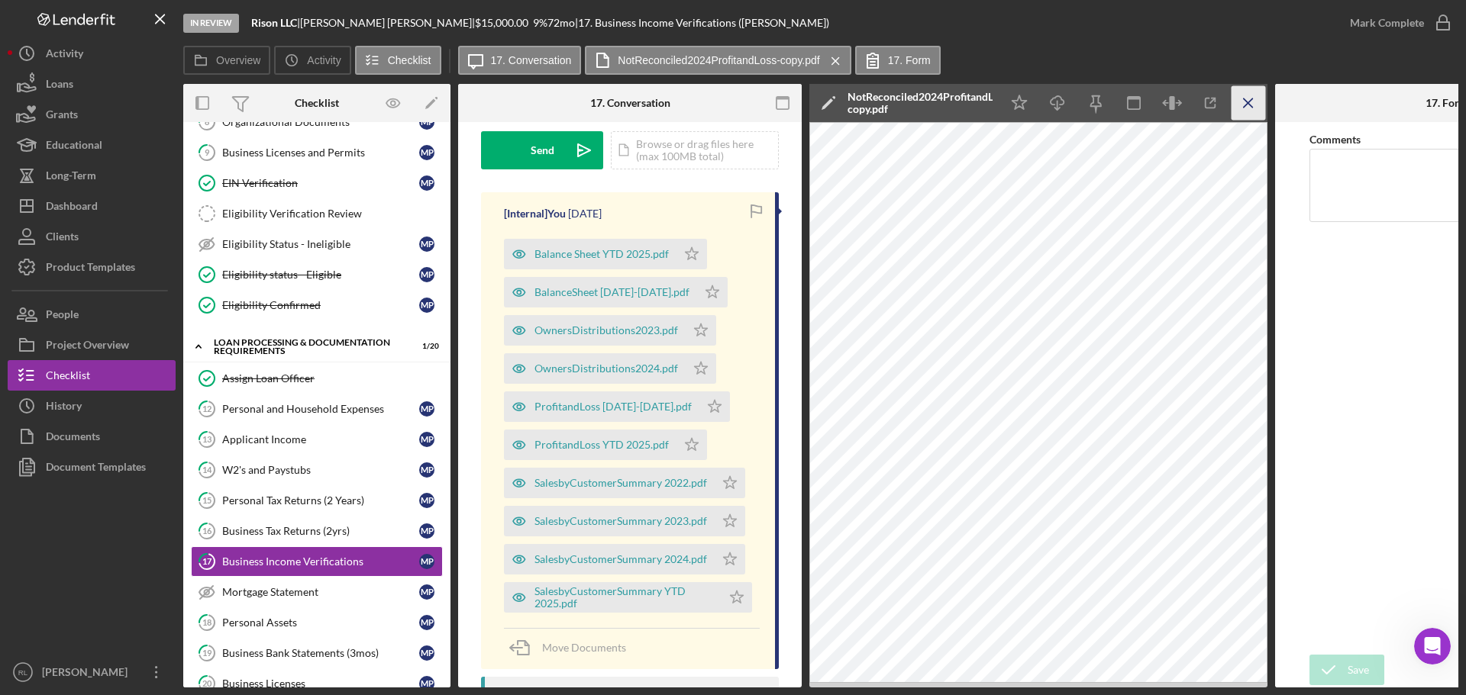
click at [1238, 102] on icon "Icon/Menu Close" at bounding box center [1248, 103] width 34 height 34
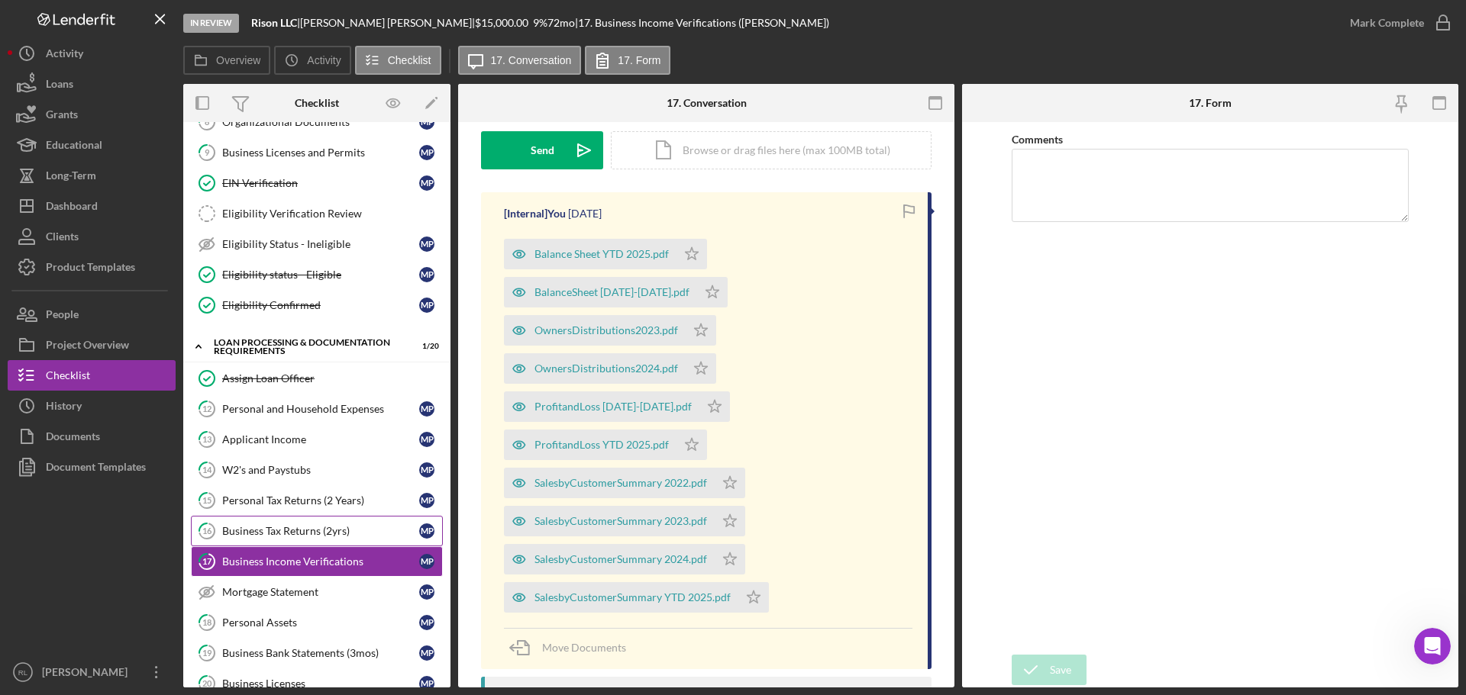
click at [287, 541] on link "16 Business Tax Returns (2yrs) M P" at bounding box center [317, 531] width 252 height 31
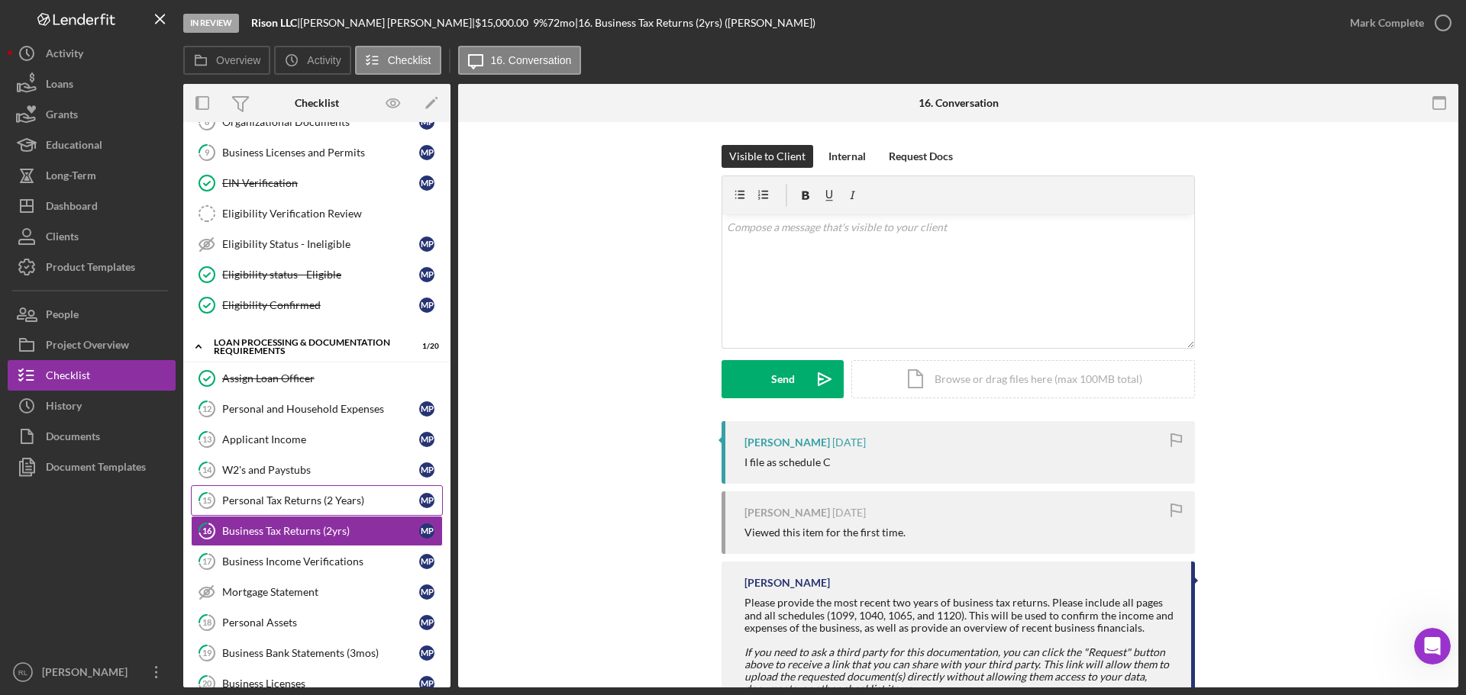
click at [327, 508] on link "15 Personal Tax Returns (2 Years) M P" at bounding box center [317, 501] width 252 height 31
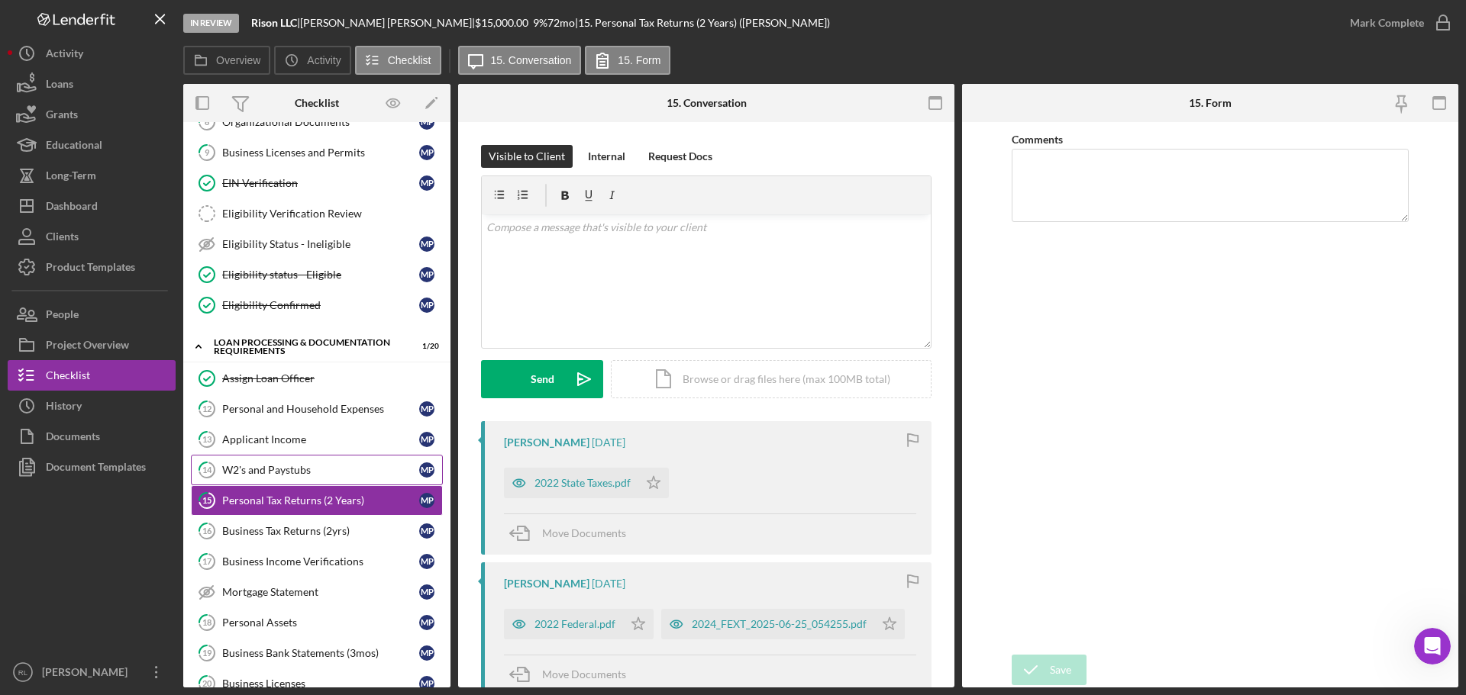
click at [288, 482] on link "14 W2's and Paystubs M P" at bounding box center [317, 470] width 252 height 31
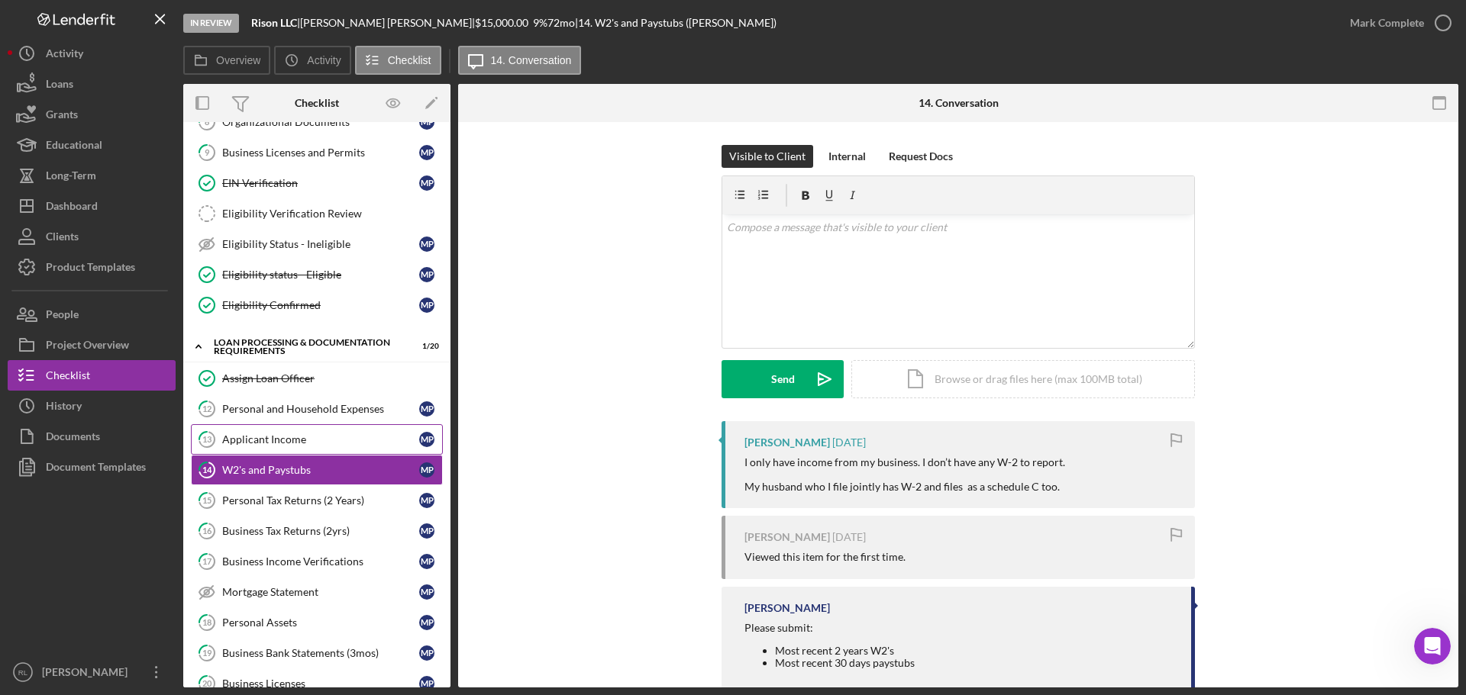
click at [294, 453] on link "13 Applicant Income M P" at bounding box center [317, 439] width 252 height 31
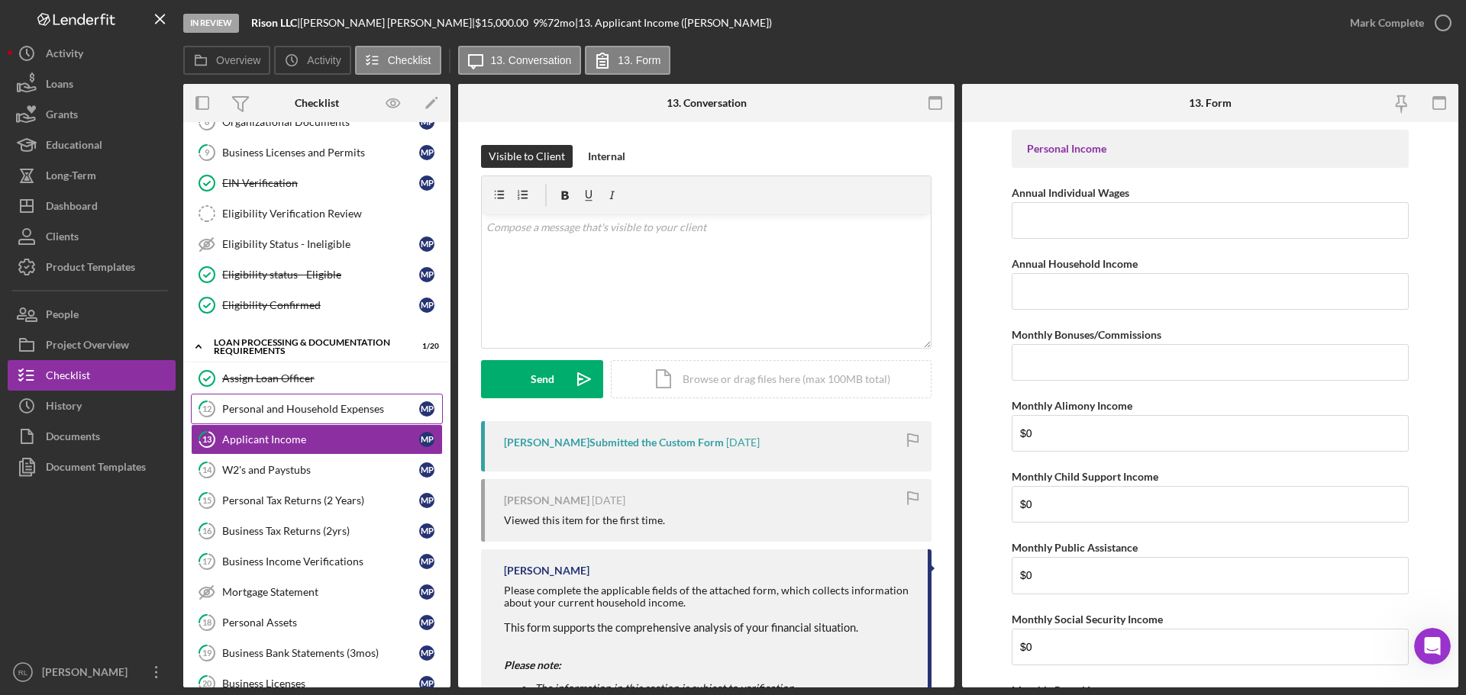
click at [304, 412] on div "Personal and Household Expenses" at bounding box center [320, 409] width 197 height 12
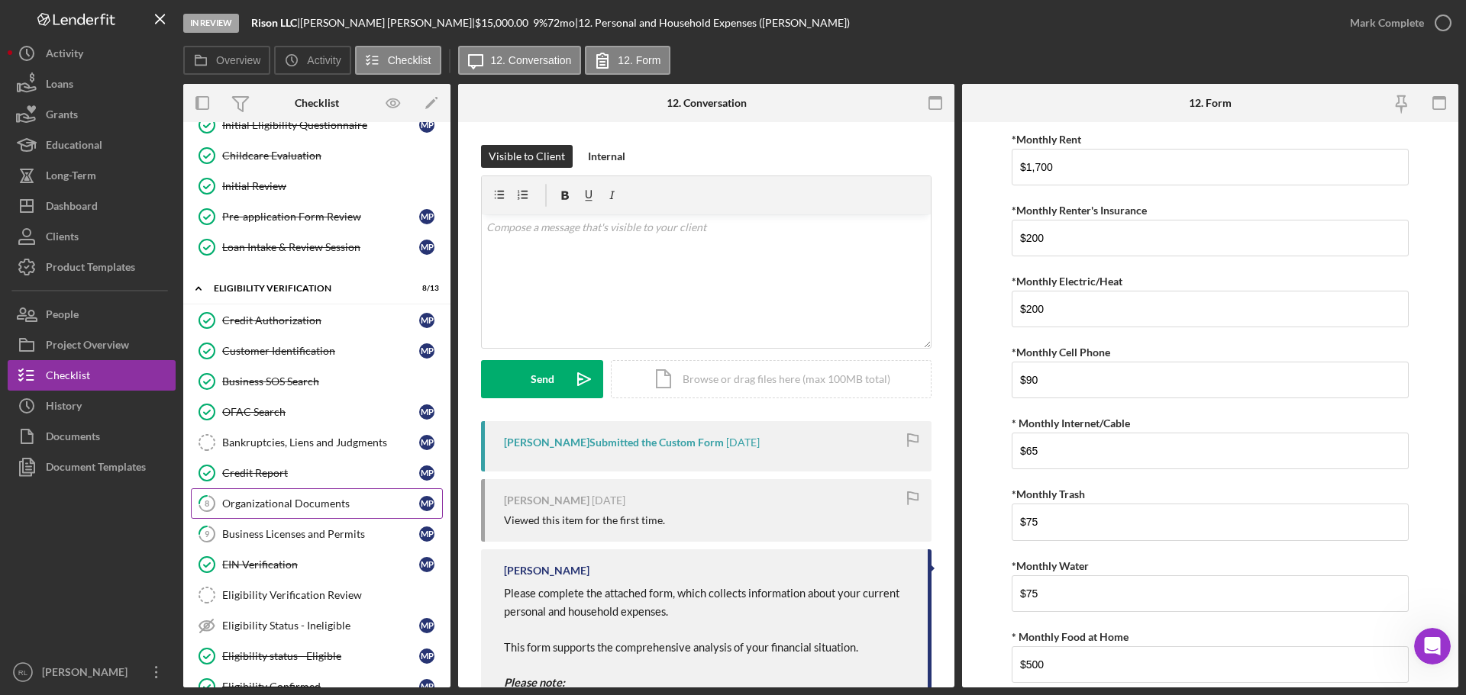
scroll to position [127, 0]
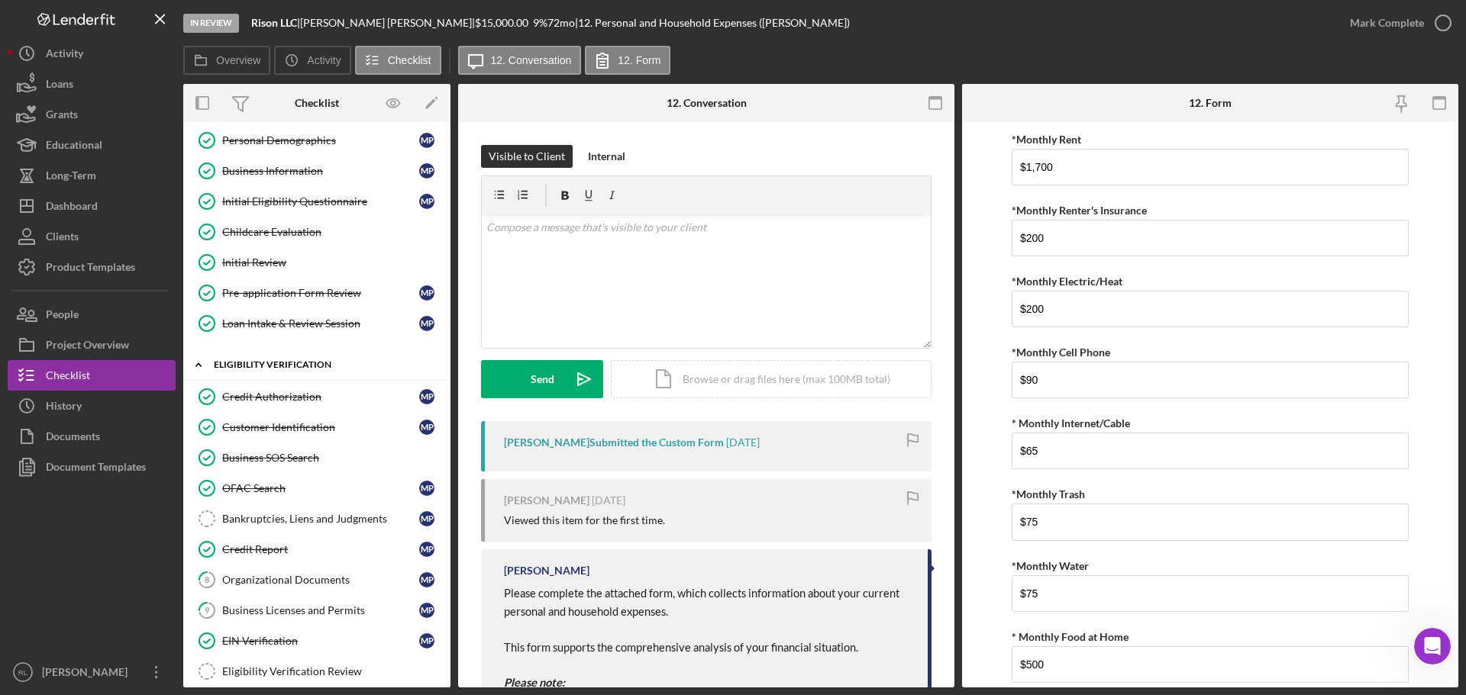
click at [204, 363] on icon "Icon/Expander" at bounding box center [198, 365] width 31 height 31
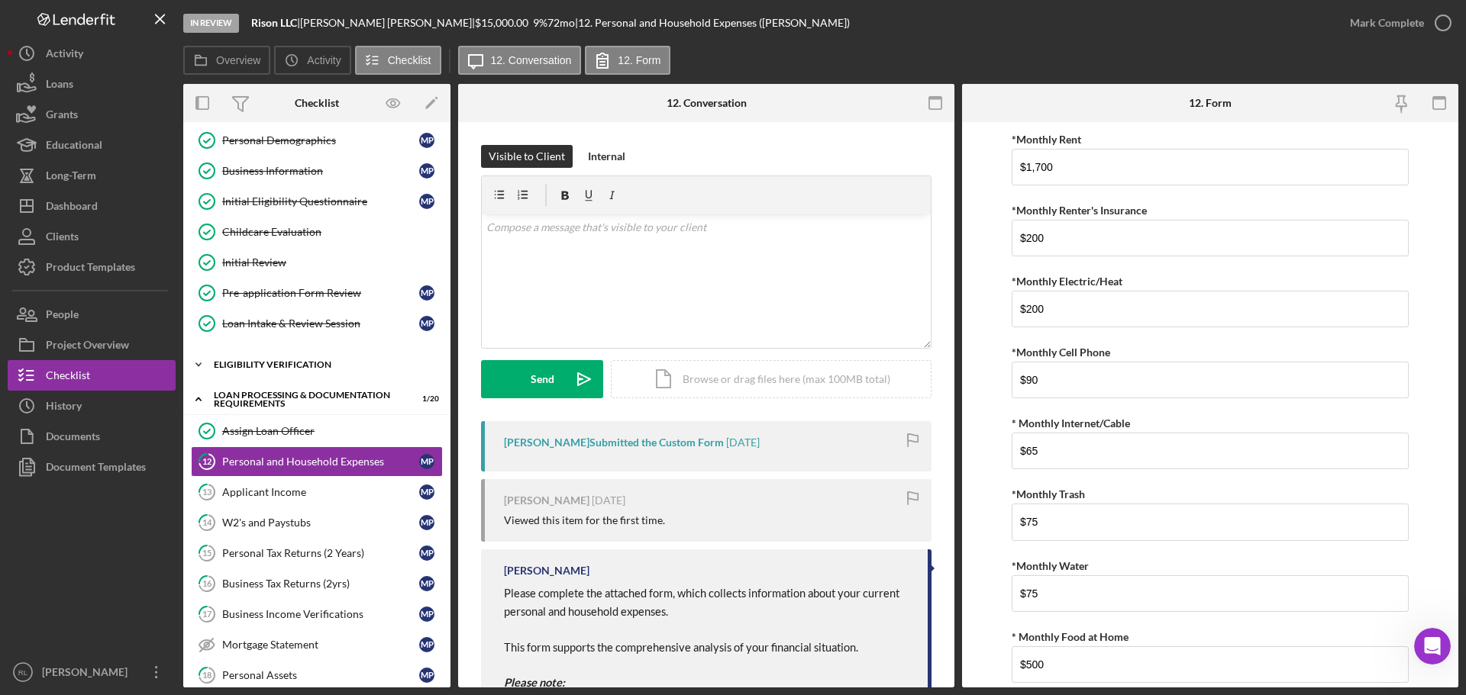
scroll to position [0, 0]
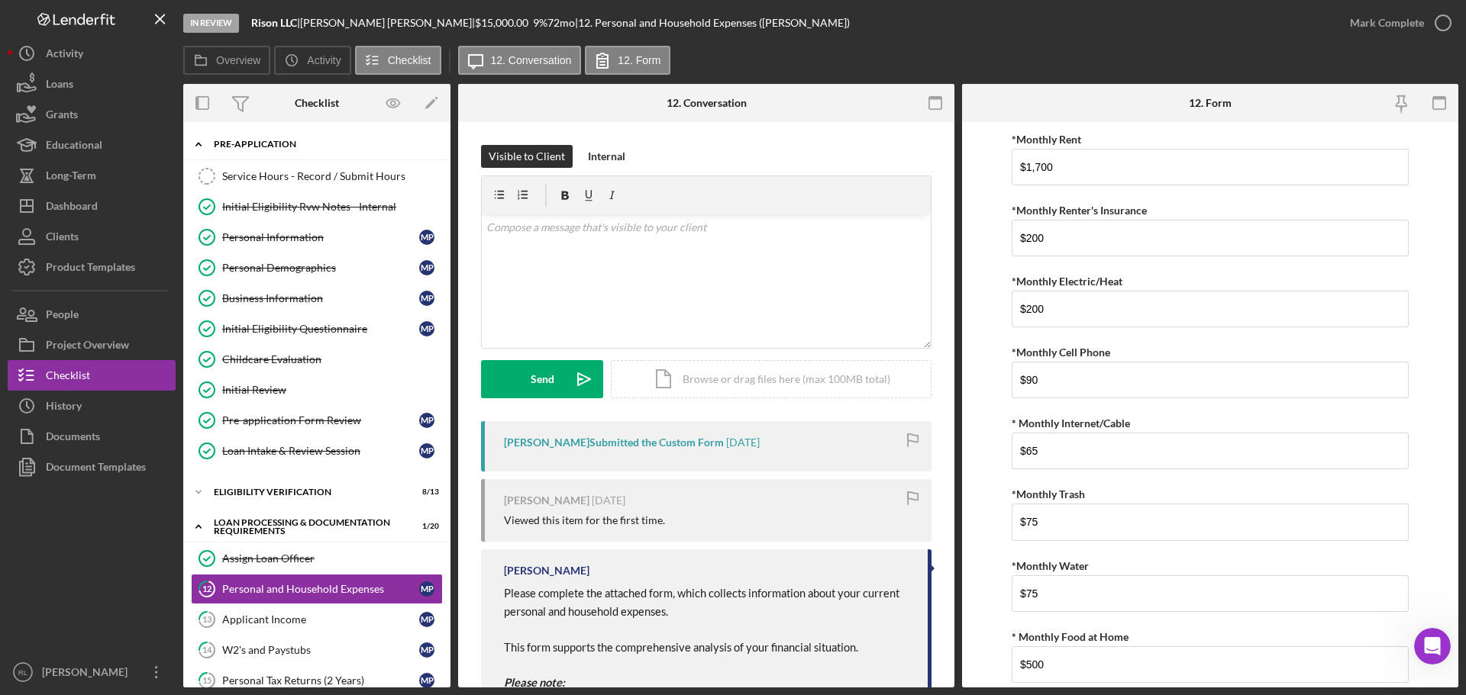
click at [202, 144] on icon "Icon/Expander" at bounding box center [198, 144] width 31 height 31
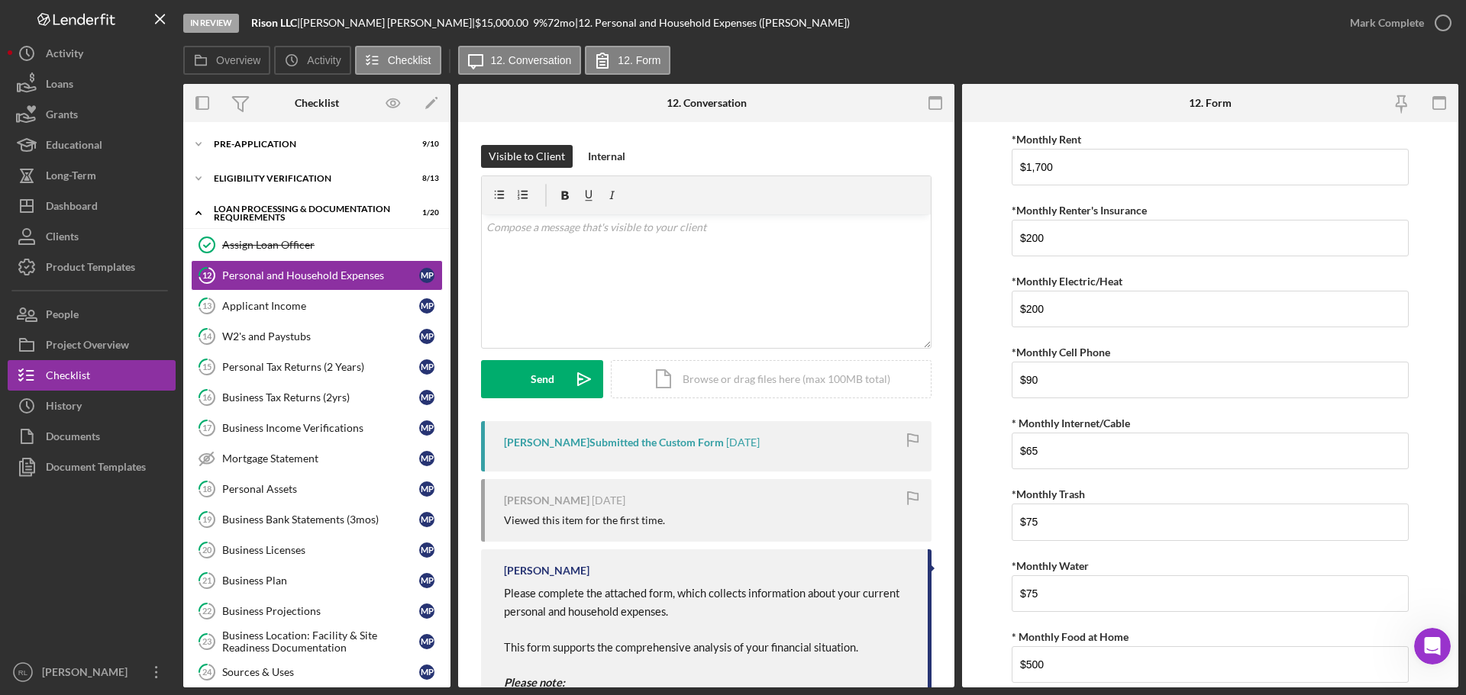
click at [636, 541] on div "[PERSON_NAME] [DATE] Viewed this item for the first time." at bounding box center [706, 510] width 450 height 63
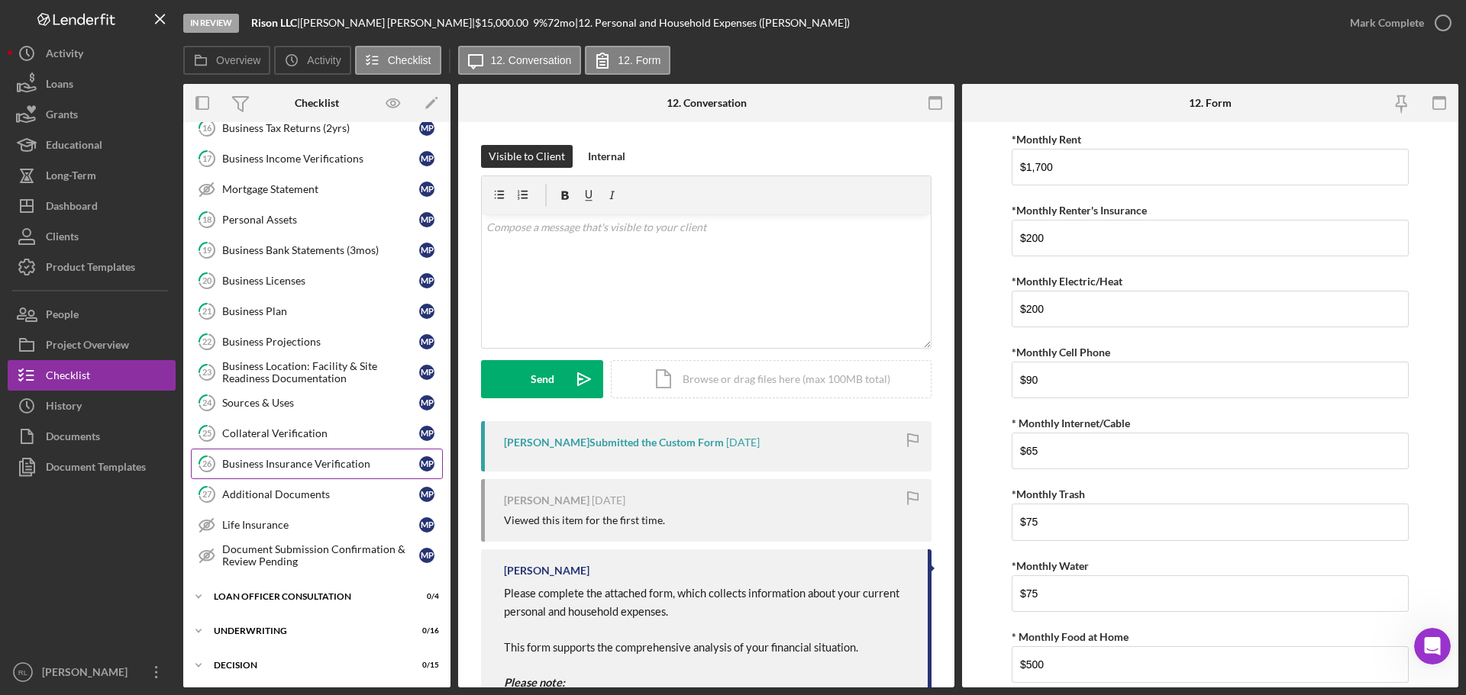
scroll to position [305, 0]
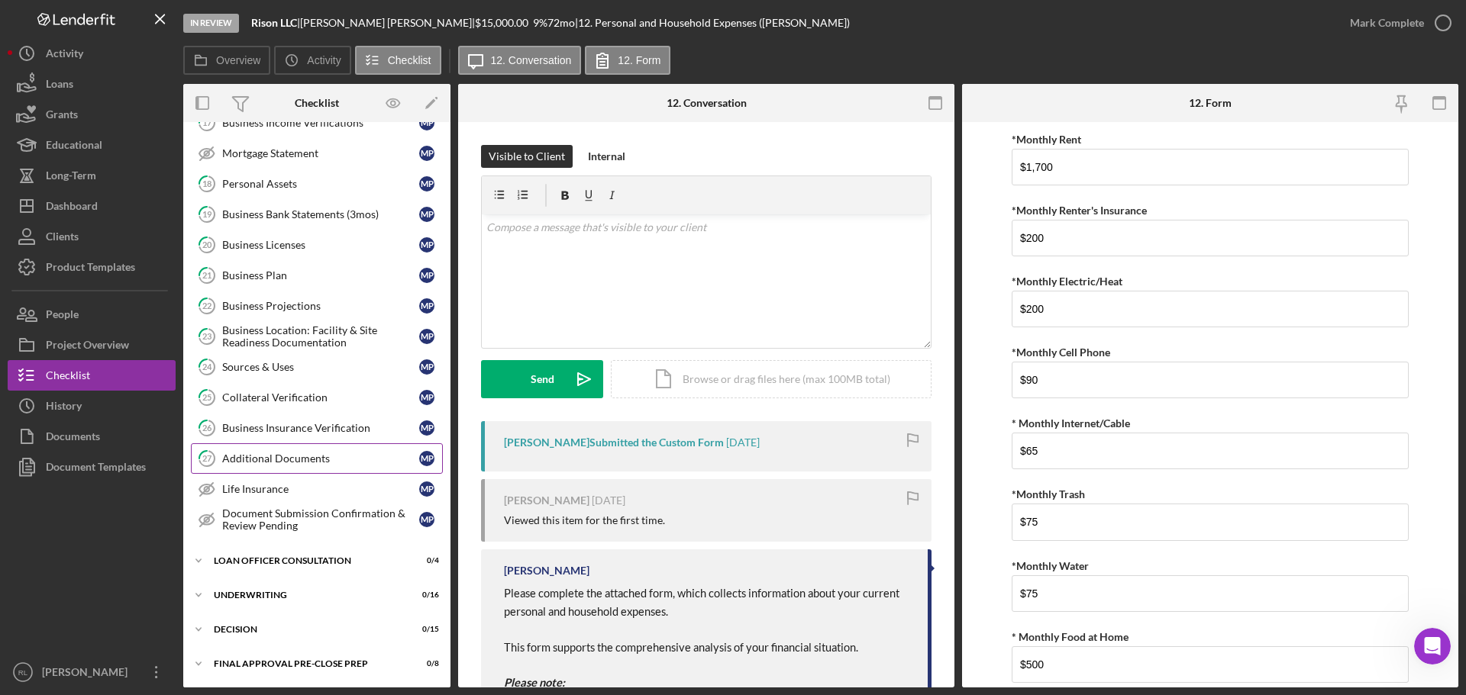
click at [302, 459] on div "Additional Documents" at bounding box center [320, 459] width 197 height 12
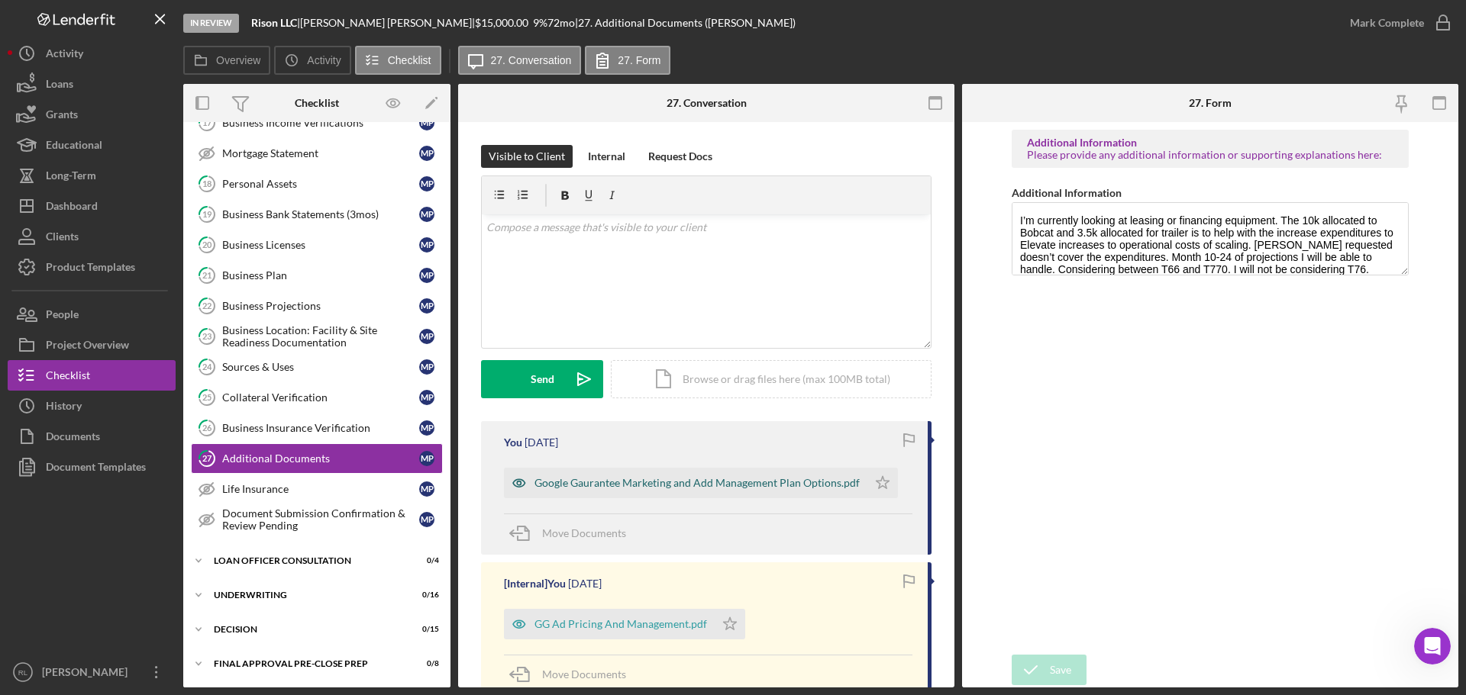
click at [665, 476] on div "Google Gaurantee Marketing and Add Management Plan Options.pdf" at bounding box center [685, 483] width 363 height 31
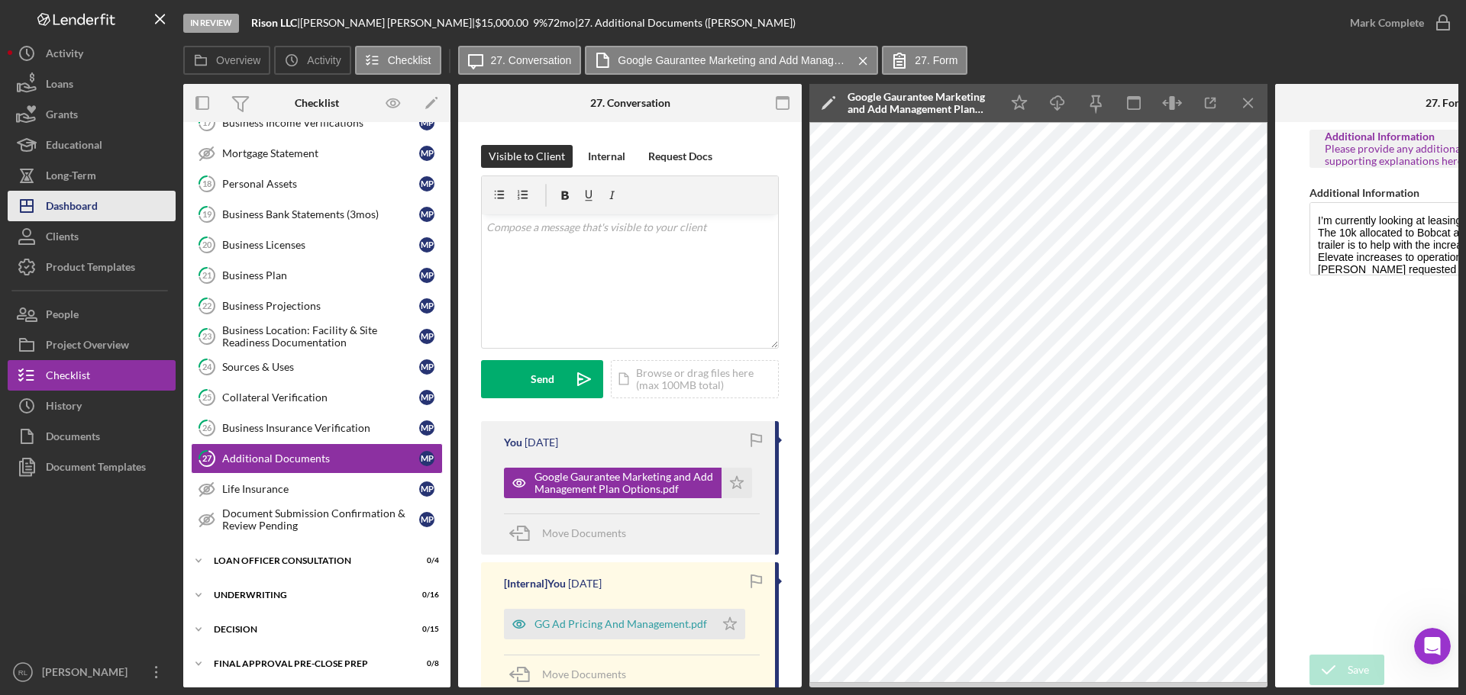
click at [82, 208] on div "Dashboard" at bounding box center [72, 208] width 52 height 34
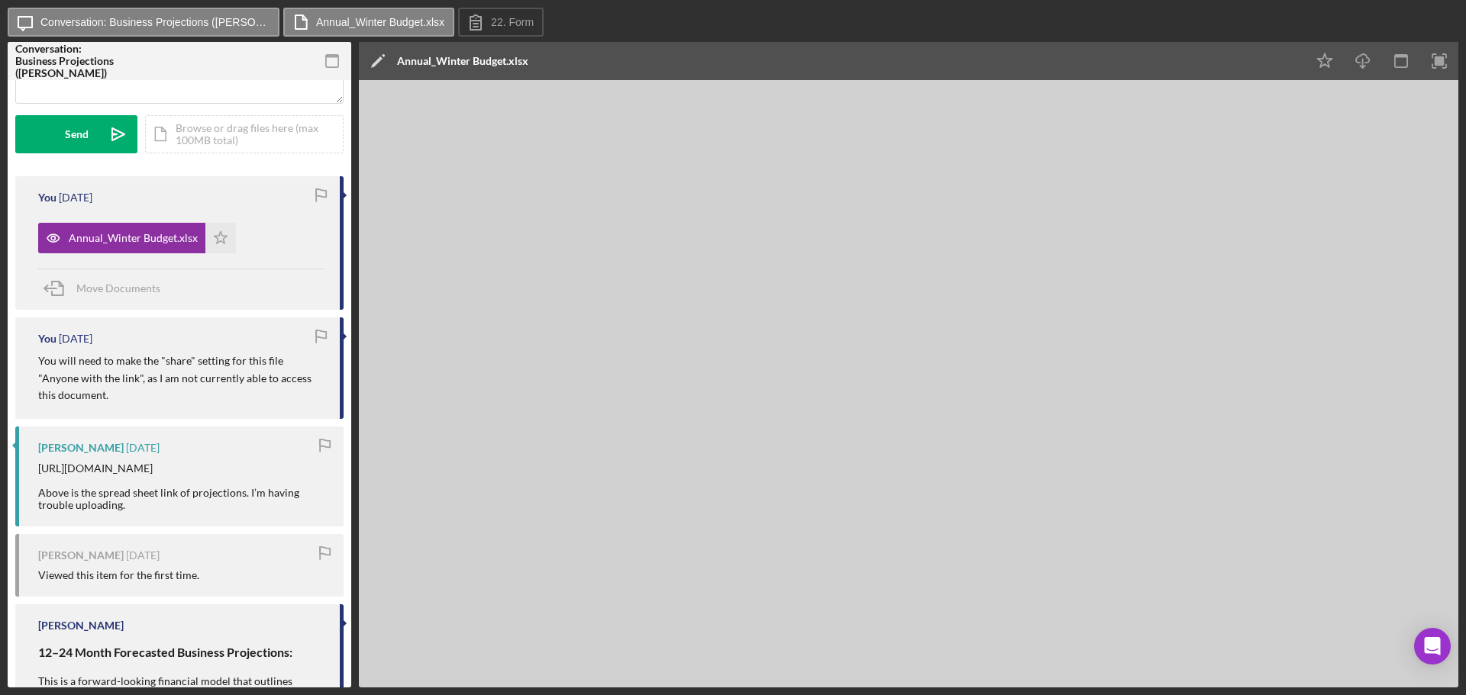
scroll to position [382, 0]
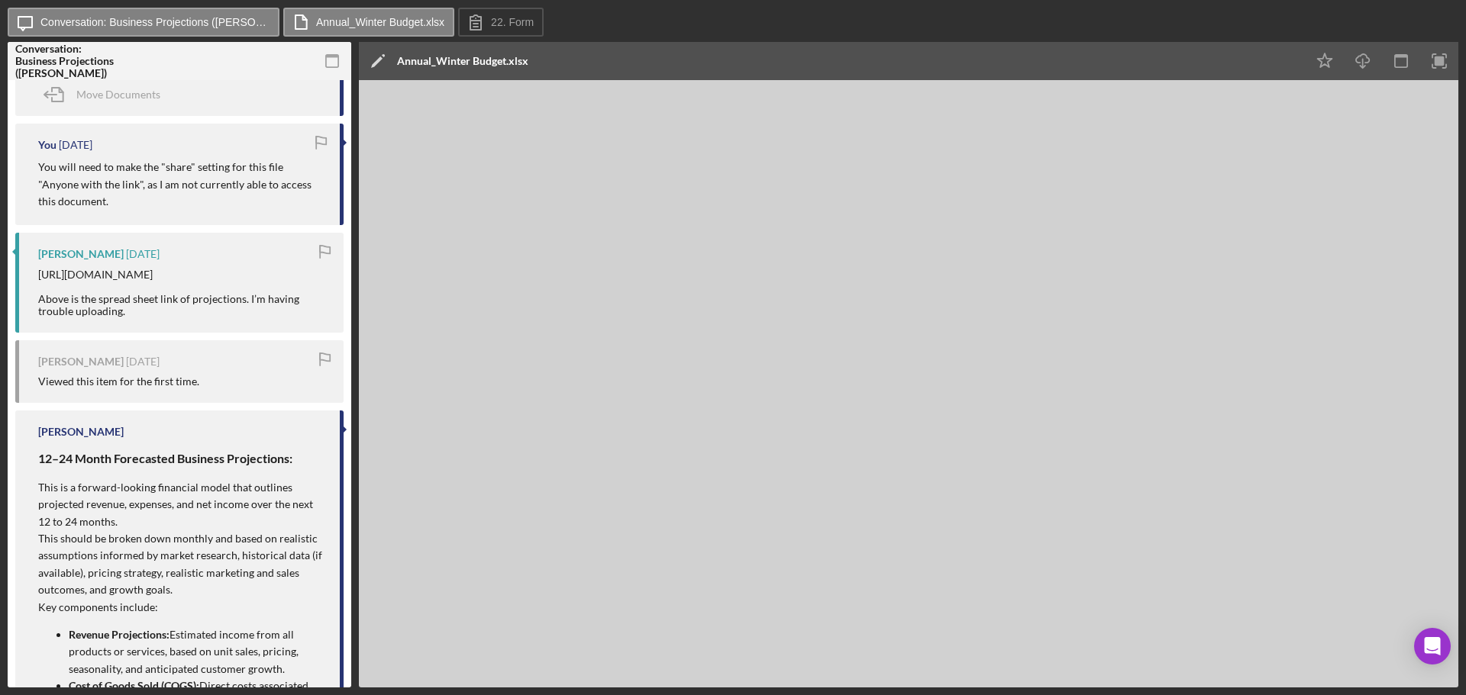
drag, startPoint x: 110, startPoint y: 302, endPoint x: 38, endPoint y: 273, distance: 77.4
click at [38, 273] on div "[URL][DOMAIN_NAME] Above is the spread sheet link of projections. I’m having tr…" at bounding box center [183, 293] width 290 height 49
